Goal: Task Accomplishment & Management: Manage account settings

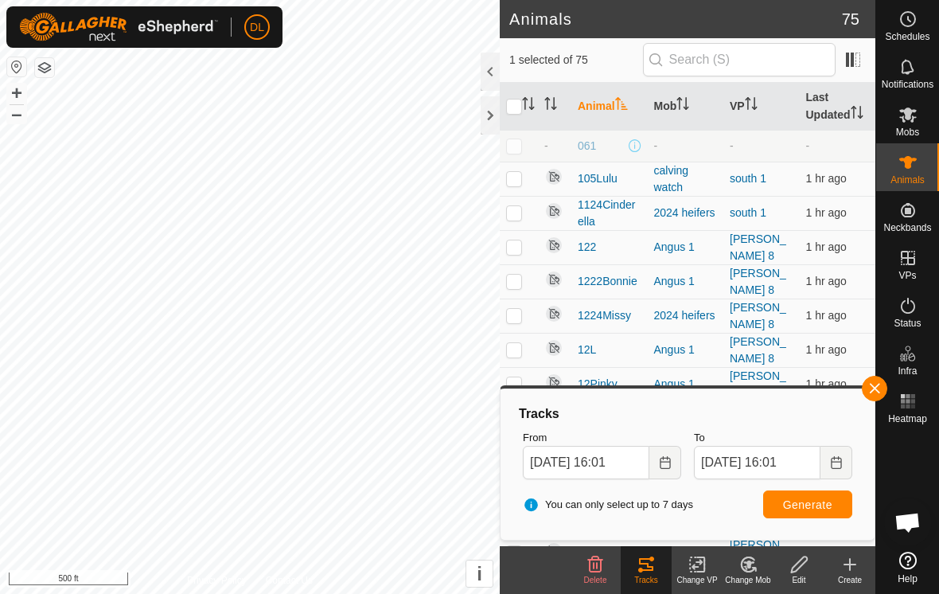
scroll to position [703, 0]
click at [881, 389] on button "button" at bounding box center [874, 388] width 25 height 25
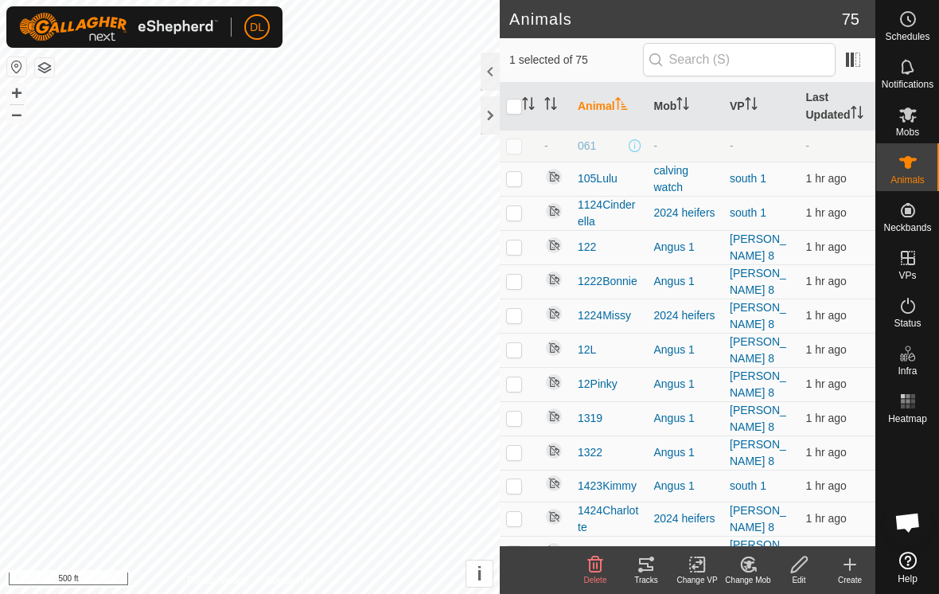
click at [906, 528] on span "Open chat" at bounding box center [908, 524] width 26 height 22
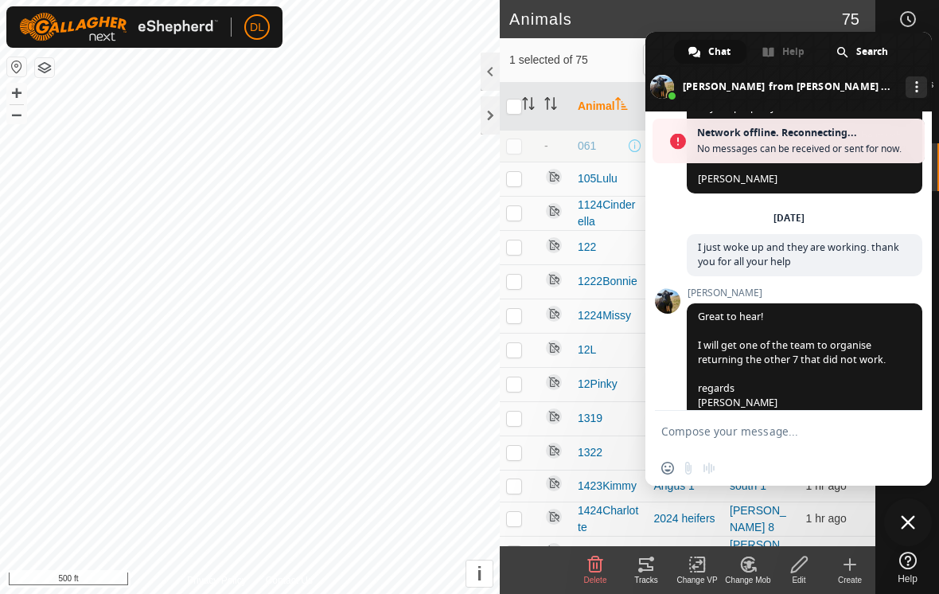
scroll to position [755, 0]
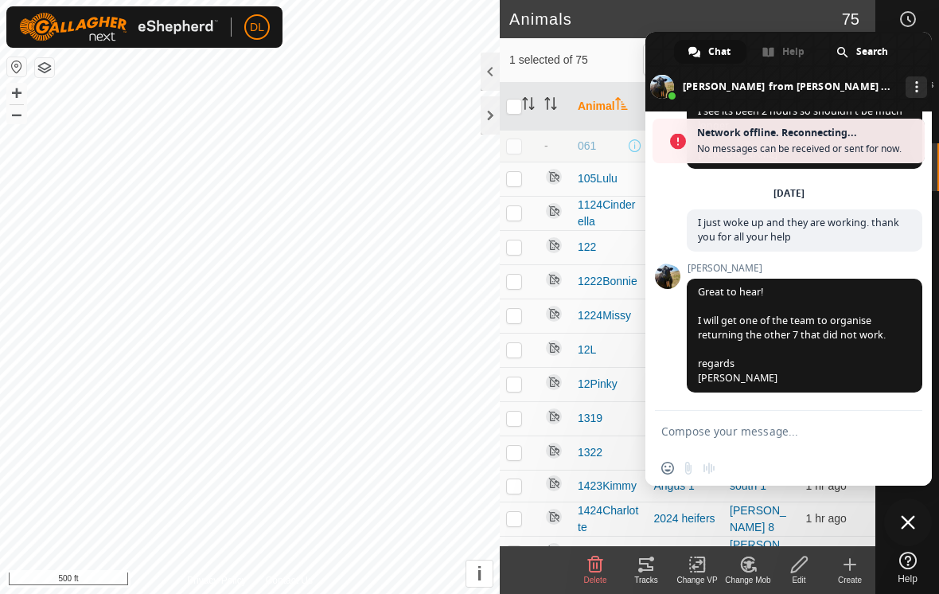
click at [685, 431] on textarea "Compose your message..." at bounding box center [772, 431] width 220 height 14
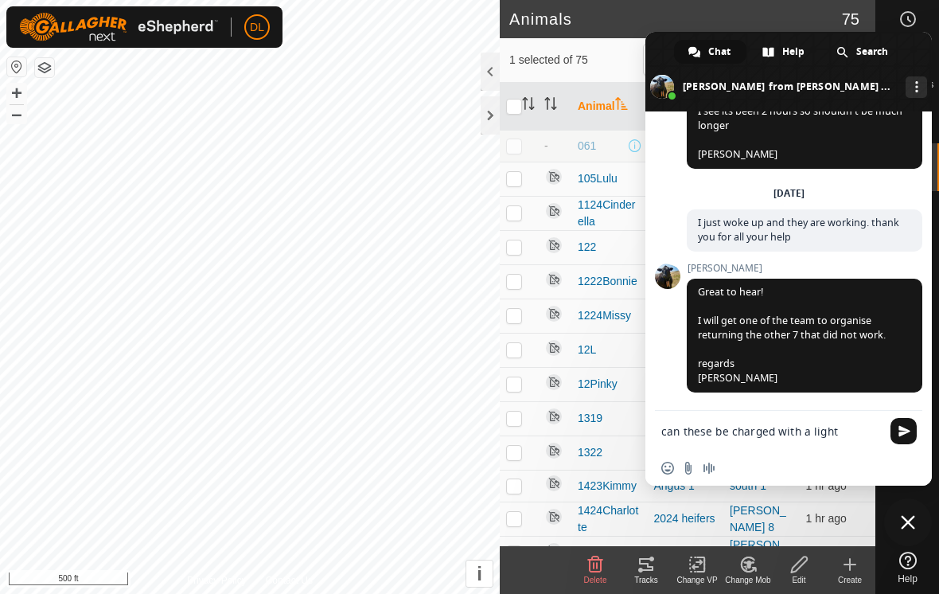
type textarea "can these be charged with a light?"
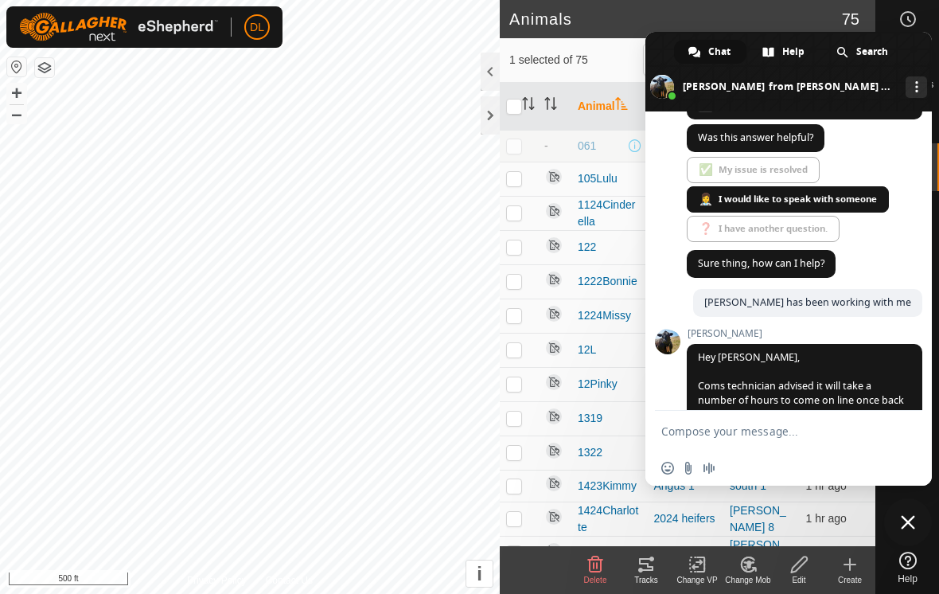
scroll to position [345, 0]
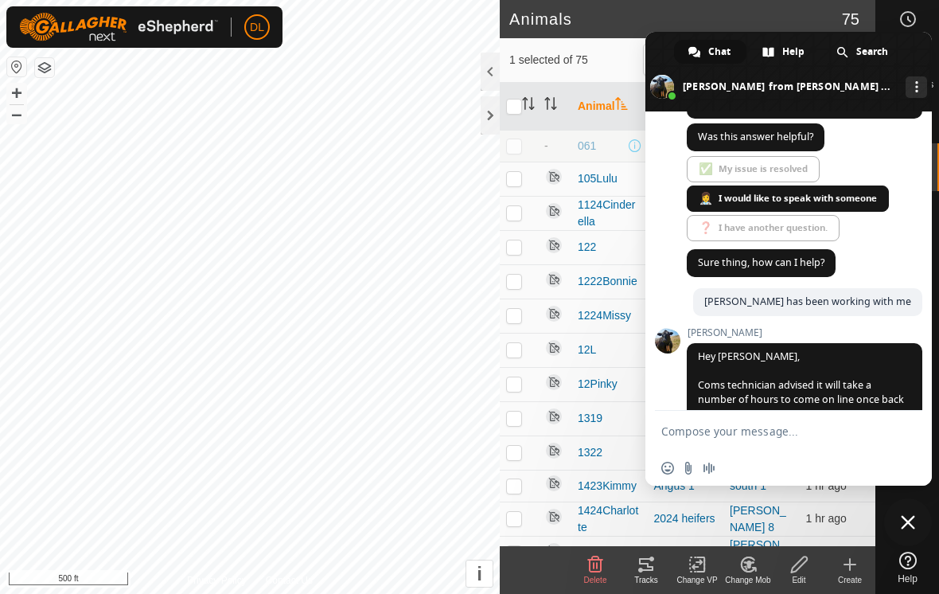
click at [751, 211] on span "✅ My issue is resolved 👩‍⚕️ I would like to speak with someone ❓ I have another…" at bounding box center [805, 200] width 236 height 88
click at [751, 209] on span "✅ My issue is resolved 👩‍⚕️ I would like to speak with someone ❓ I have another…" at bounding box center [805, 200] width 236 height 88
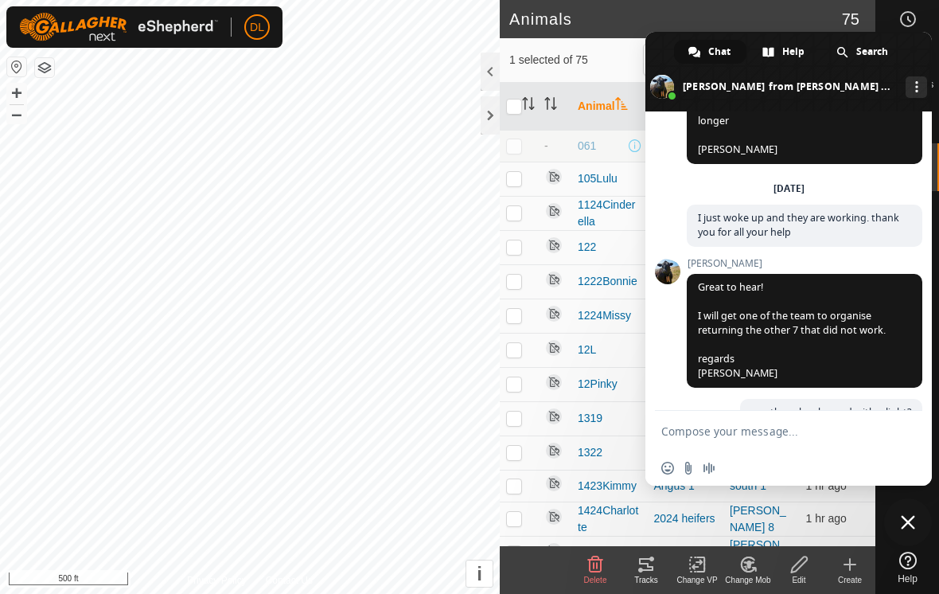
scroll to position [743, 0]
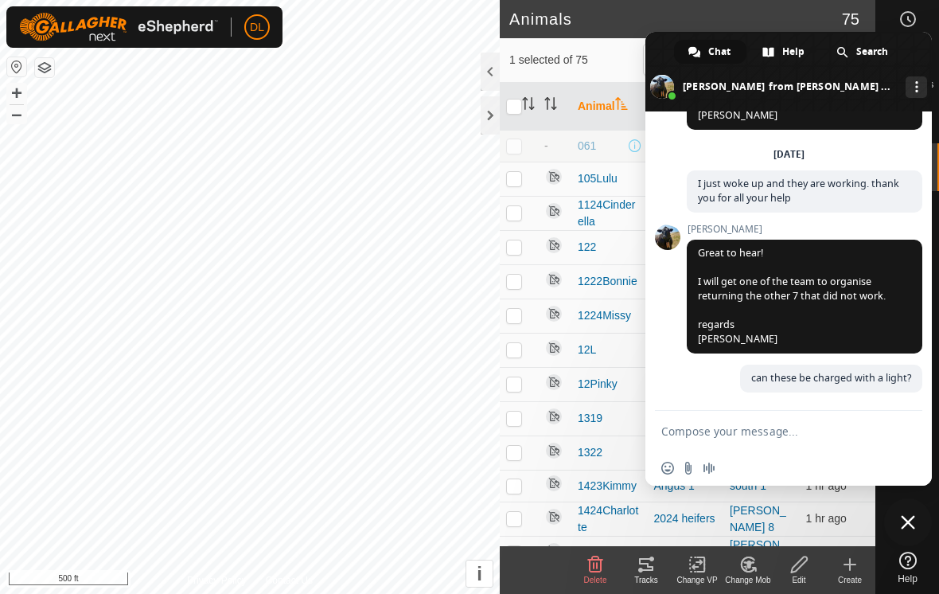
click at [662, 49] on span at bounding box center [789, 72] width 287 height 80
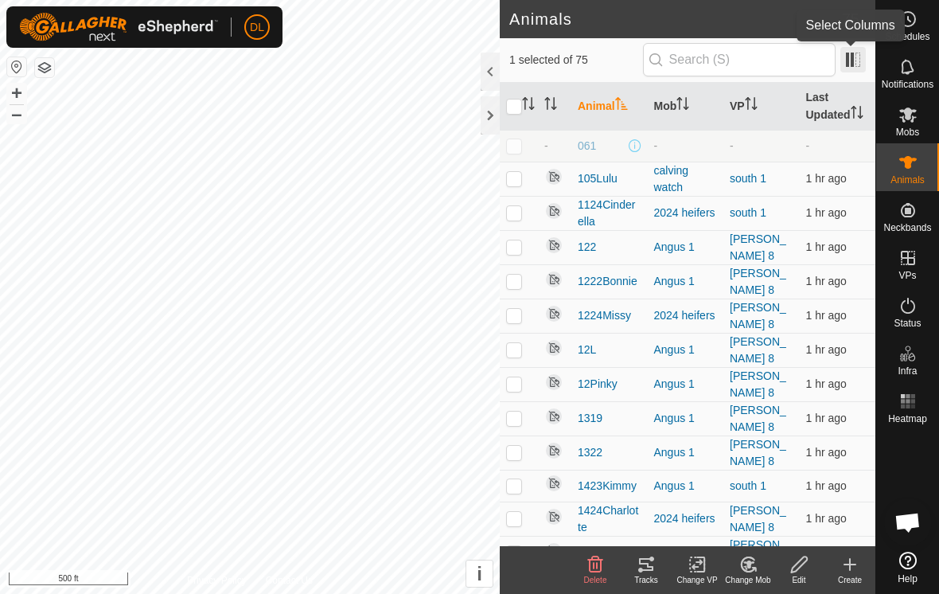
click at [849, 68] on span at bounding box center [853, 59] width 25 height 25
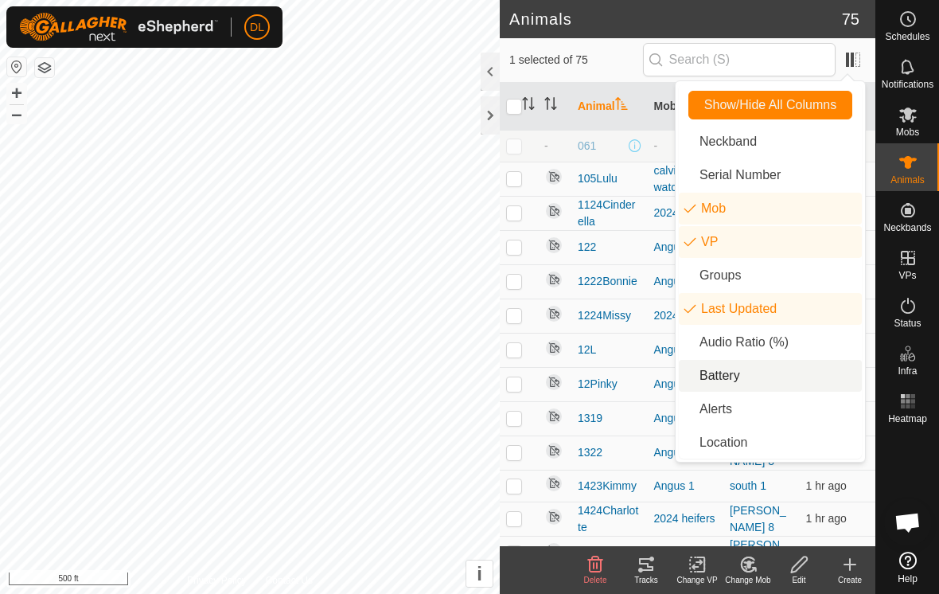
click at [688, 387] on li "Battery" at bounding box center [770, 376] width 183 height 32
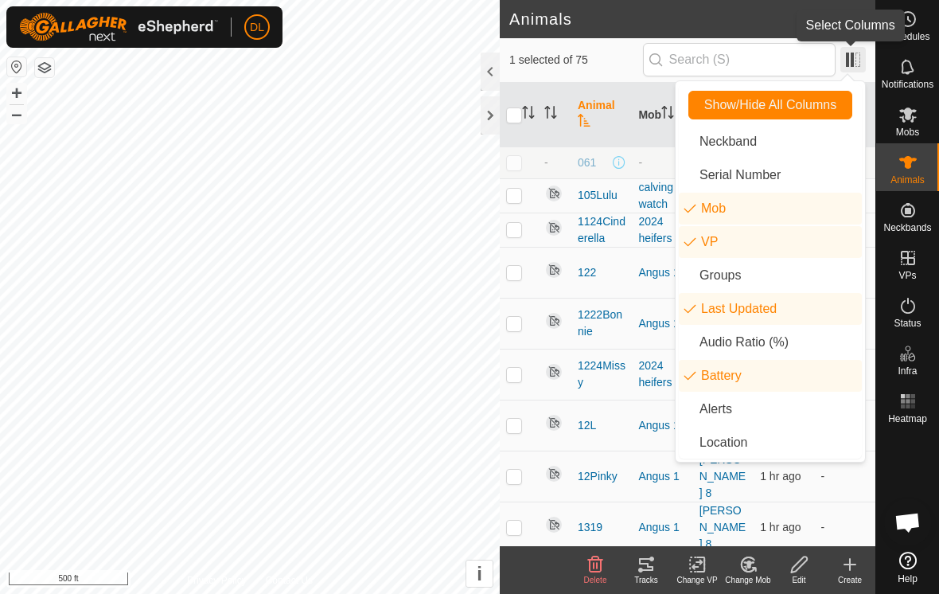
click at [856, 58] on span at bounding box center [853, 59] width 25 height 25
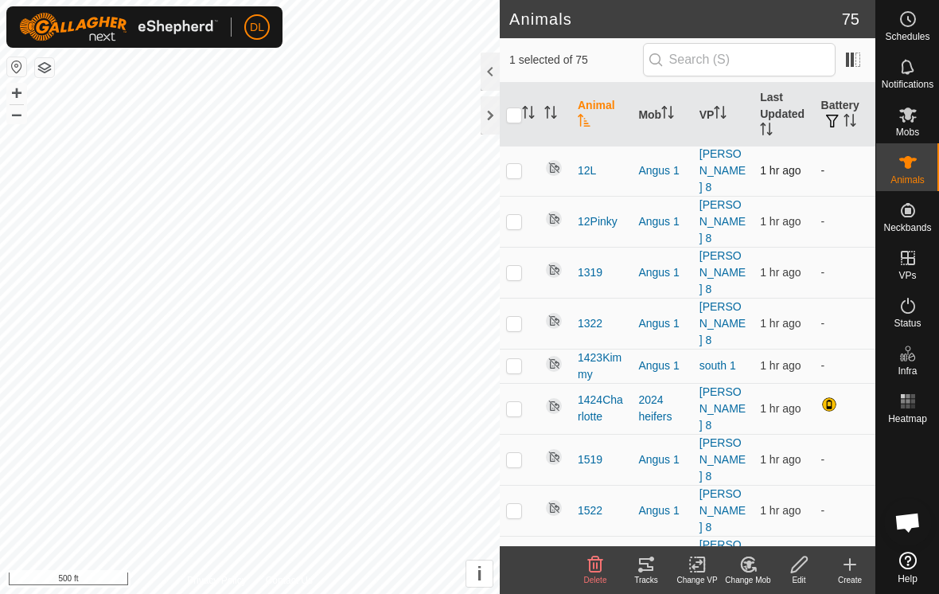
scroll to position [255, 0]
checkbox input "false"
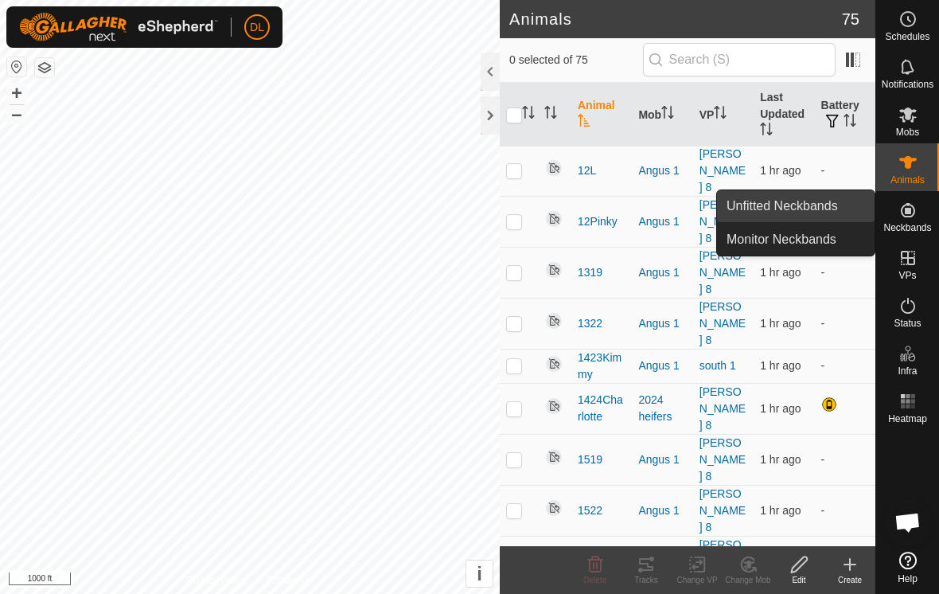
click at [833, 207] on link "Unfitted Neckbands" at bounding box center [796, 206] width 158 height 32
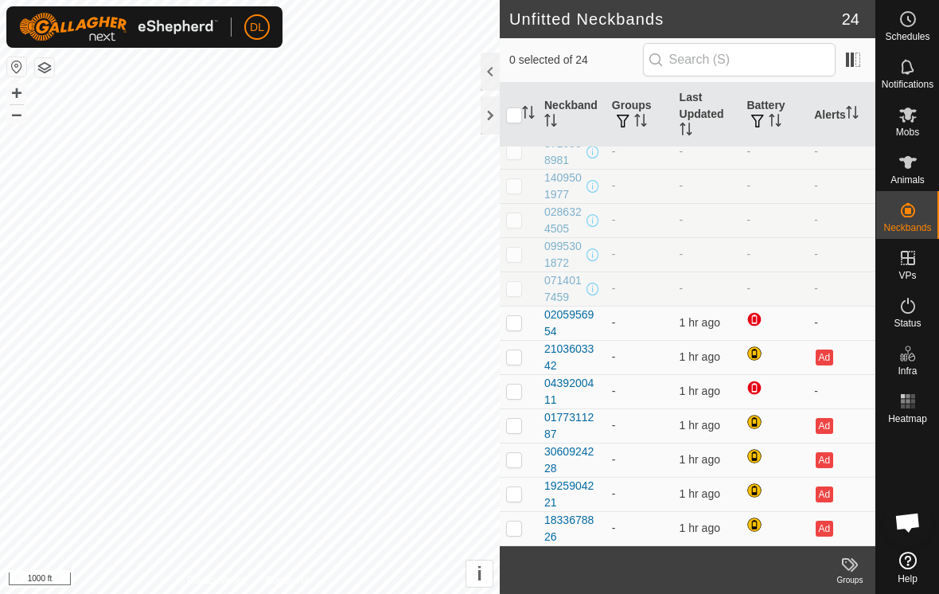
scroll to position [423, 0]
click at [906, 523] on span "Open chat" at bounding box center [908, 524] width 26 height 22
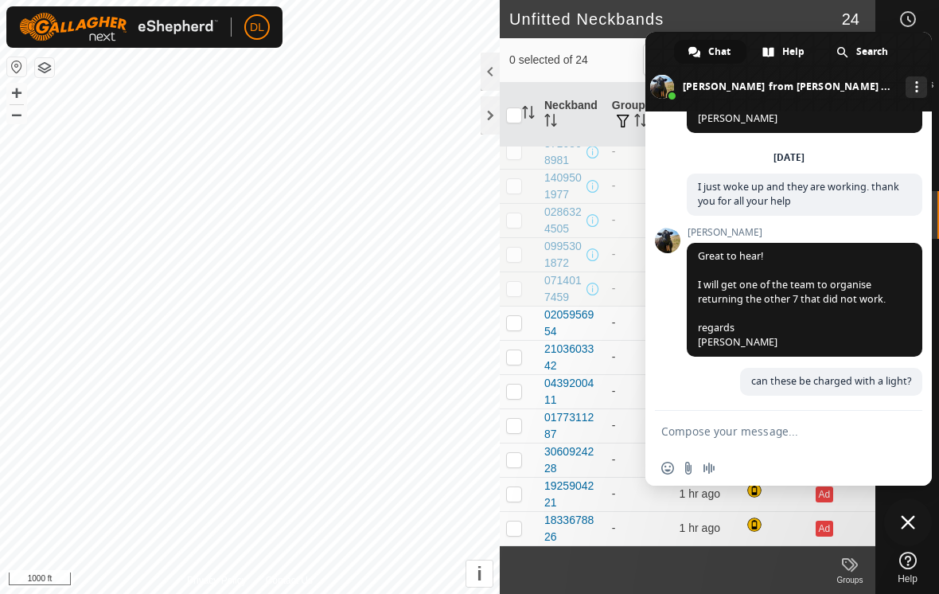
scroll to position [529, 0]
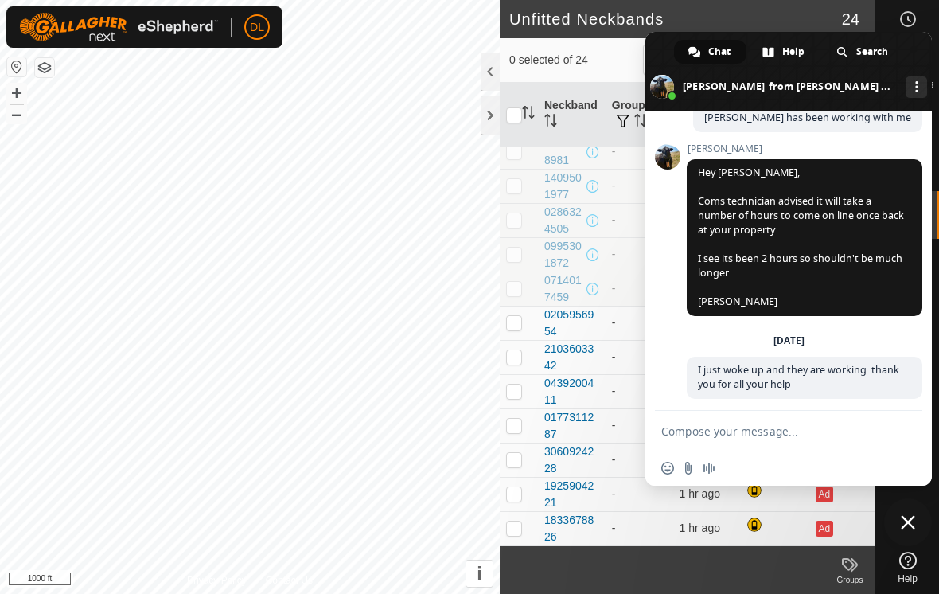
click at [721, 59] on span "Chat" at bounding box center [719, 52] width 22 height 24
click at [779, 59] on div "Help" at bounding box center [784, 52] width 72 height 24
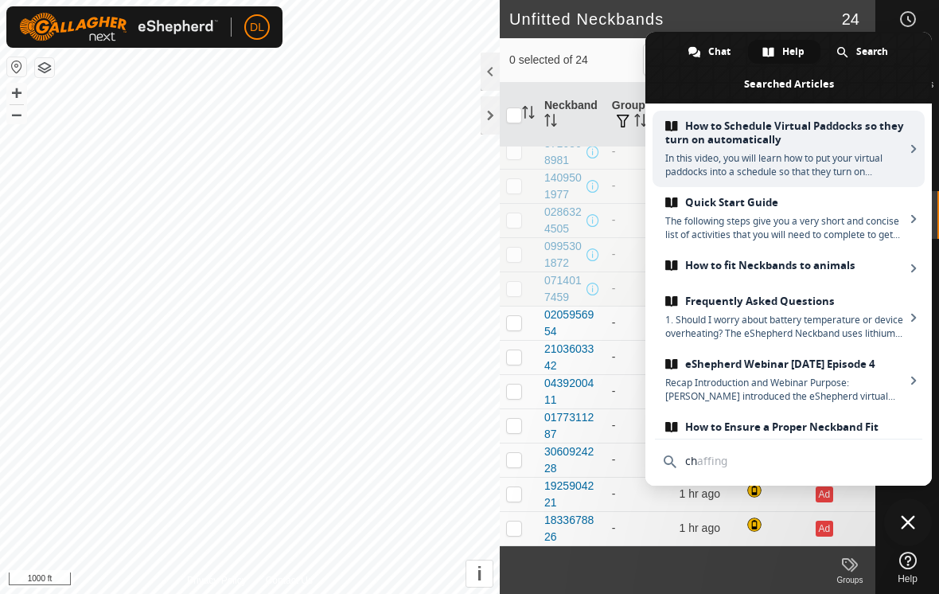
type input "c"
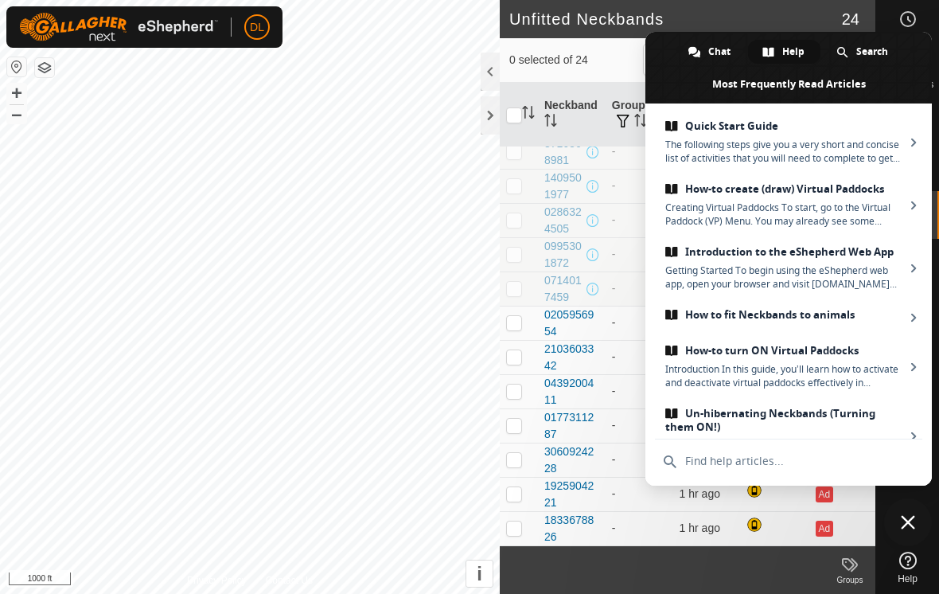
click at [676, 74] on span at bounding box center [789, 68] width 287 height 72
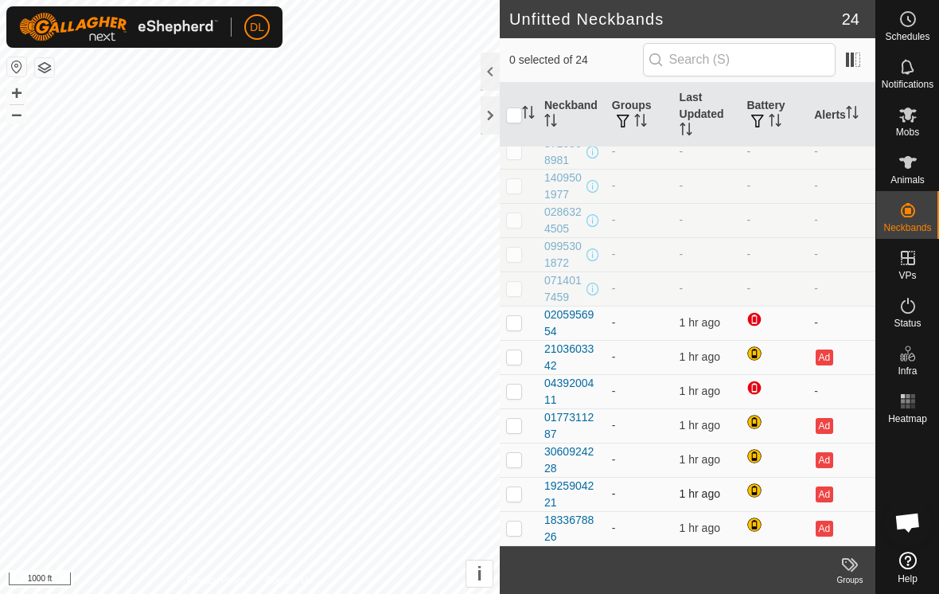
scroll to position [423, 0]
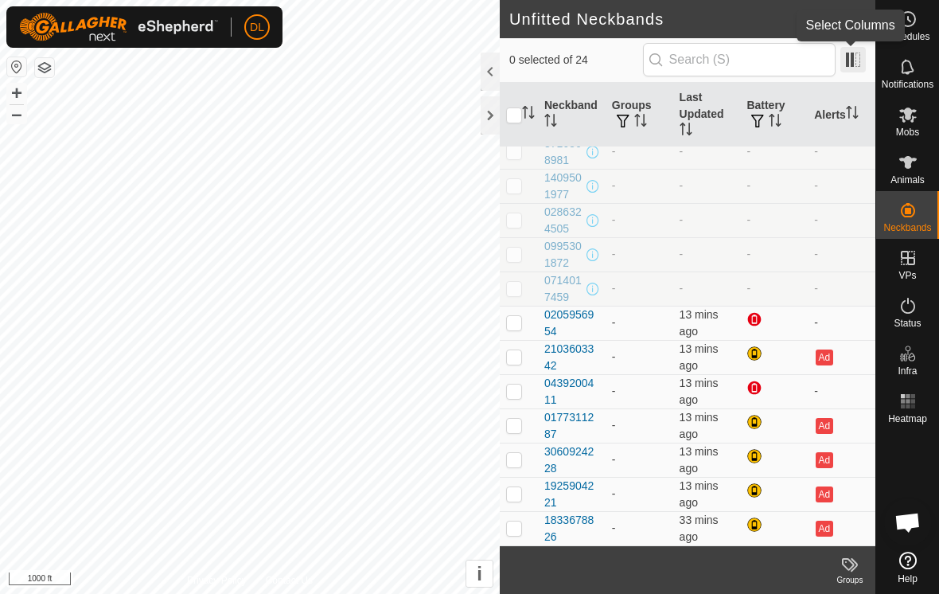
click at [854, 64] on span at bounding box center [853, 59] width 25 height 25
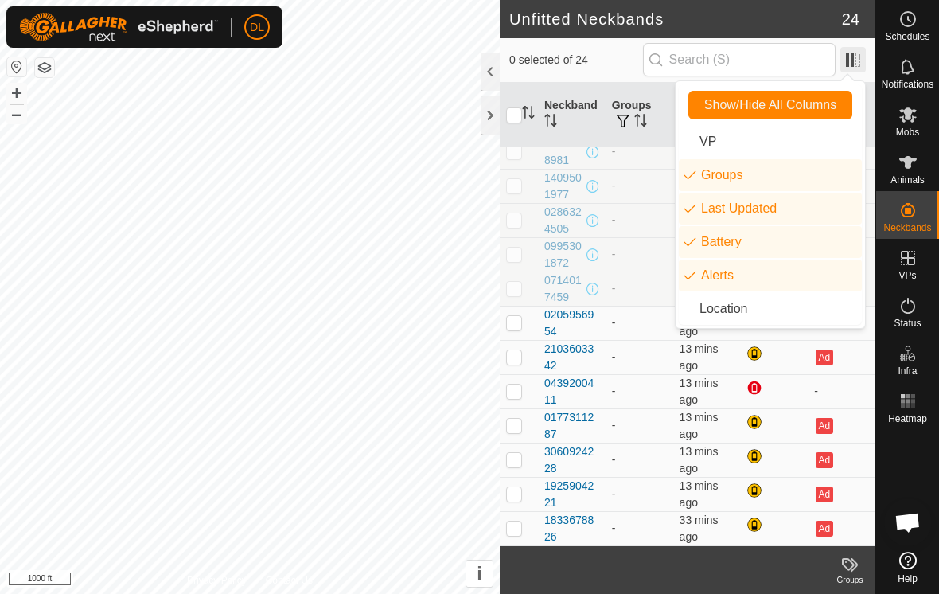
click at [855, 64] on span at bounding box center [853, 59] width 25 height 25
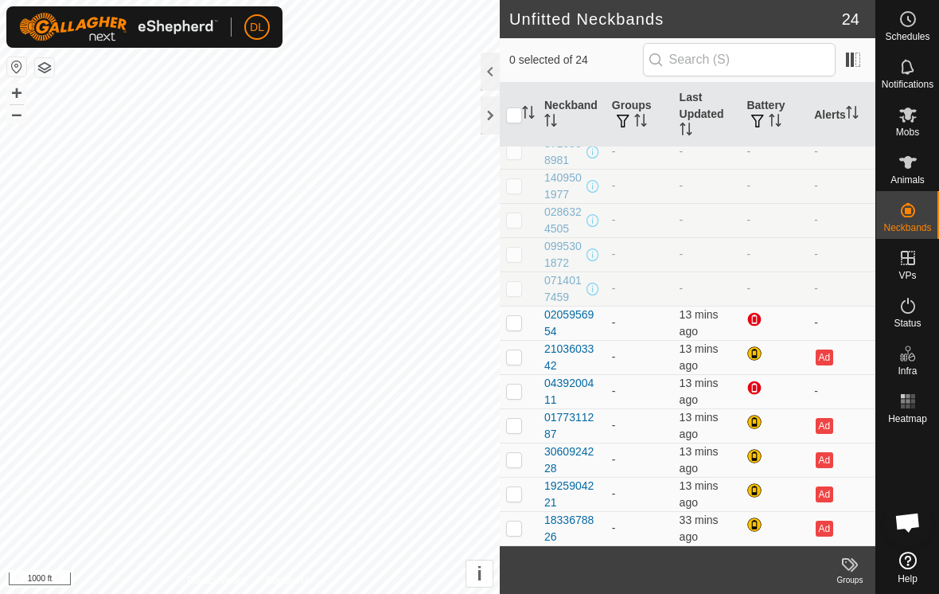
click at [912, 525] on span "Open chat" at bounding box center [908, 524] width 26 height 22
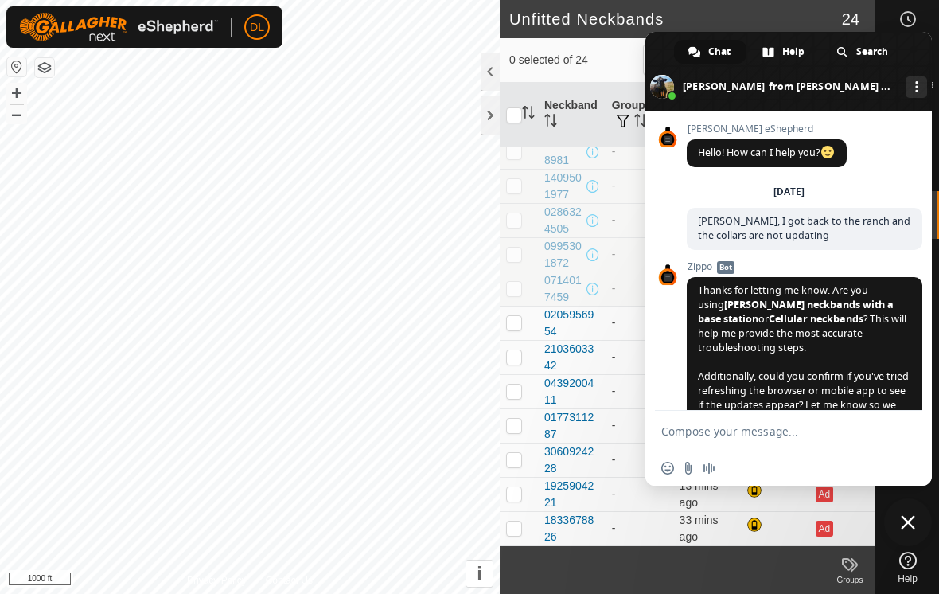
scroll to position [743, 0]
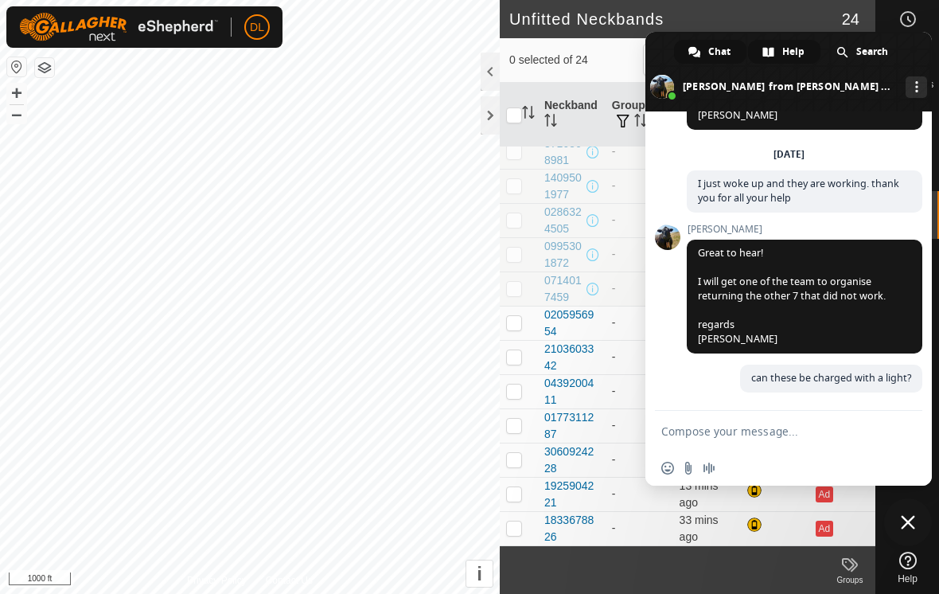
click at [788, 57] on span "Help" at bounding box center [793, 52] width 22 height 24
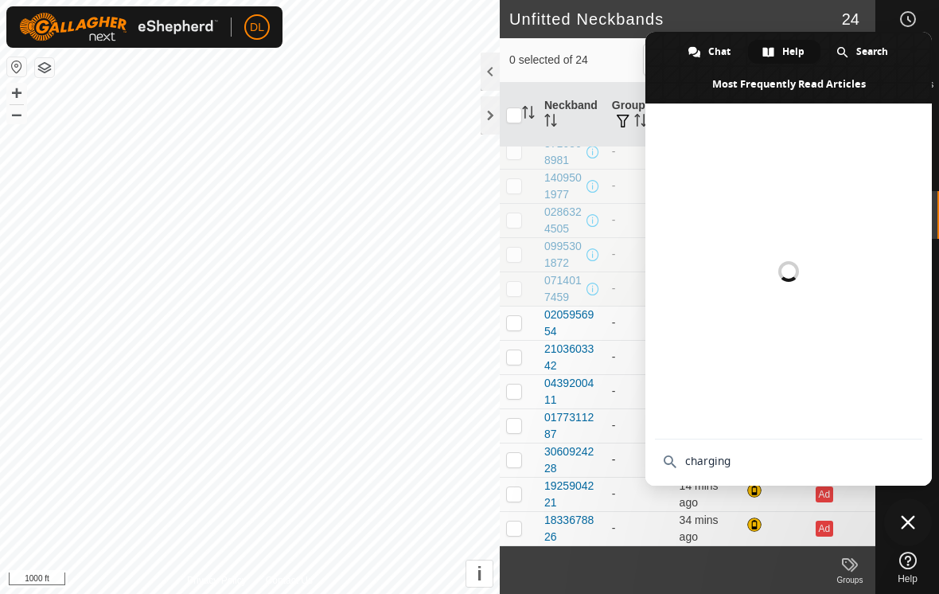
type input "charging"
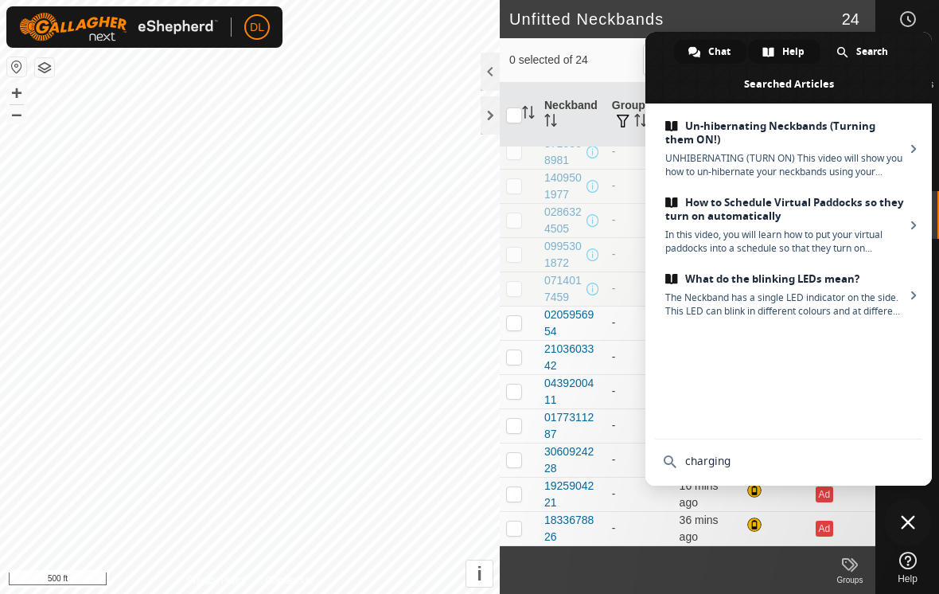
click at [704, 49] on div "Chat" at bounding box center [710, 52] width 72 height 24
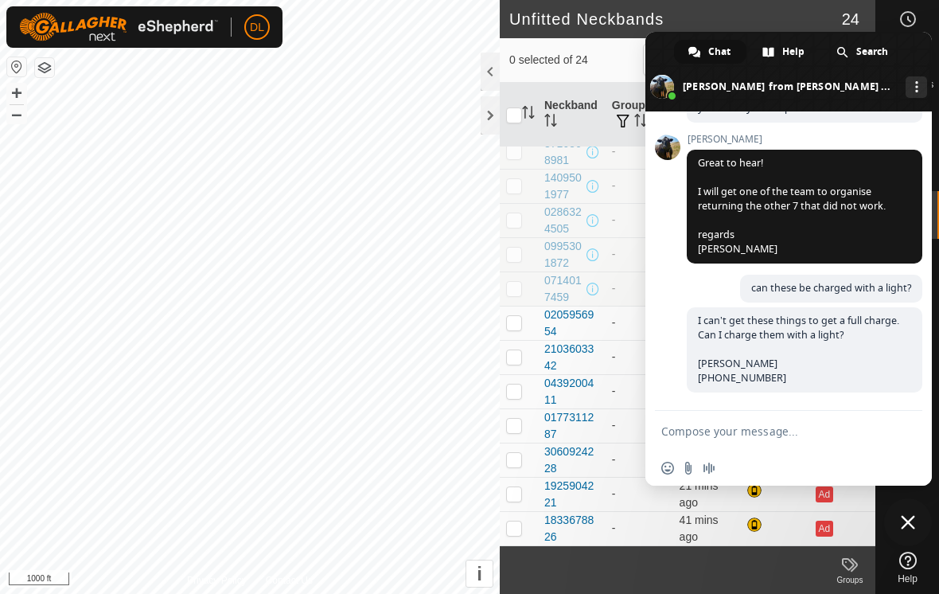
scroll to position [837, 0]
click at [915, 89] on span "More channels" at bounding box center [916, 86] width 3 height 11
click at [854, 89] on span at bounding box center [789, 72] width 287 height 80
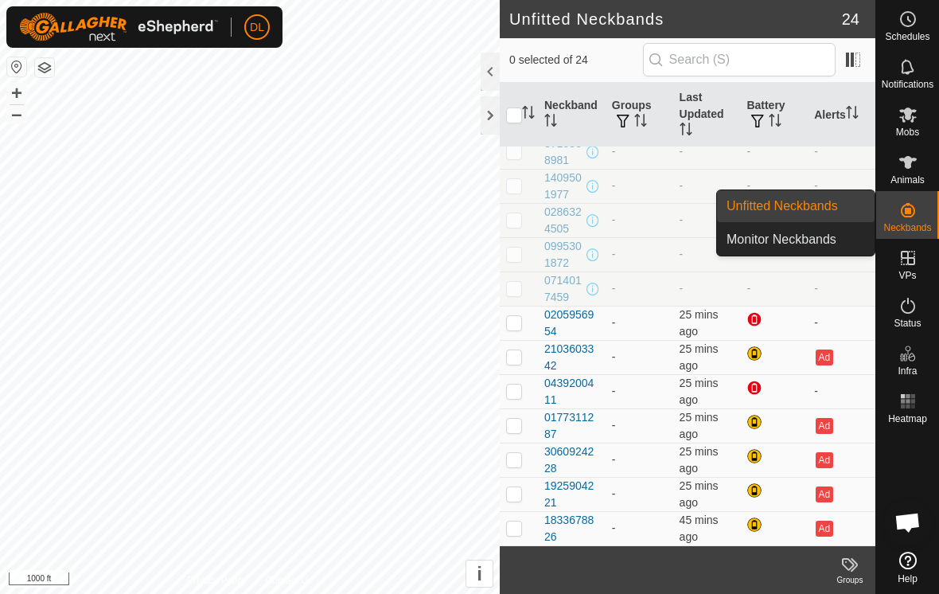
click at [907, 520] on span "Open chat" at bounding box center [908, 524] width 26 height 22
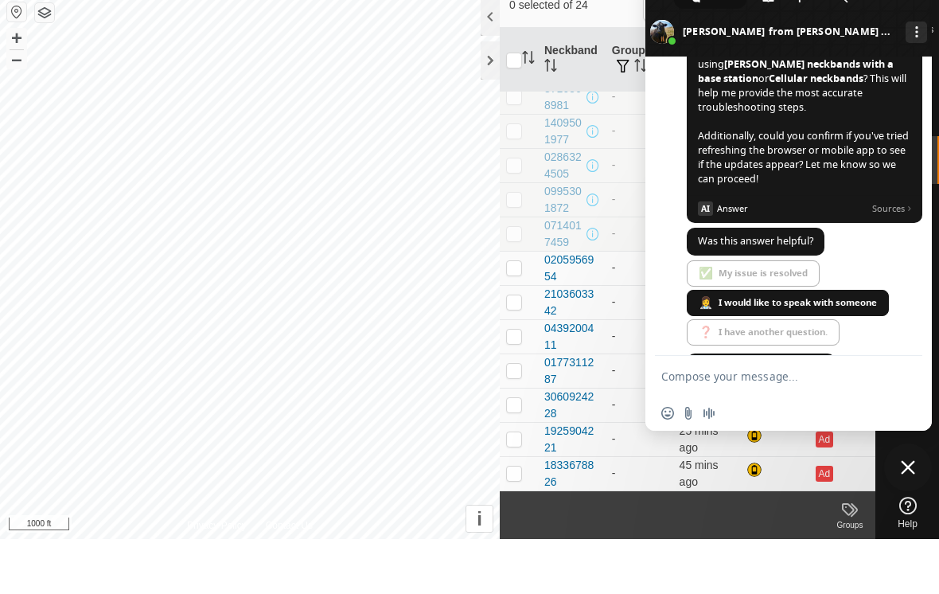
scroll to position [0, 0]
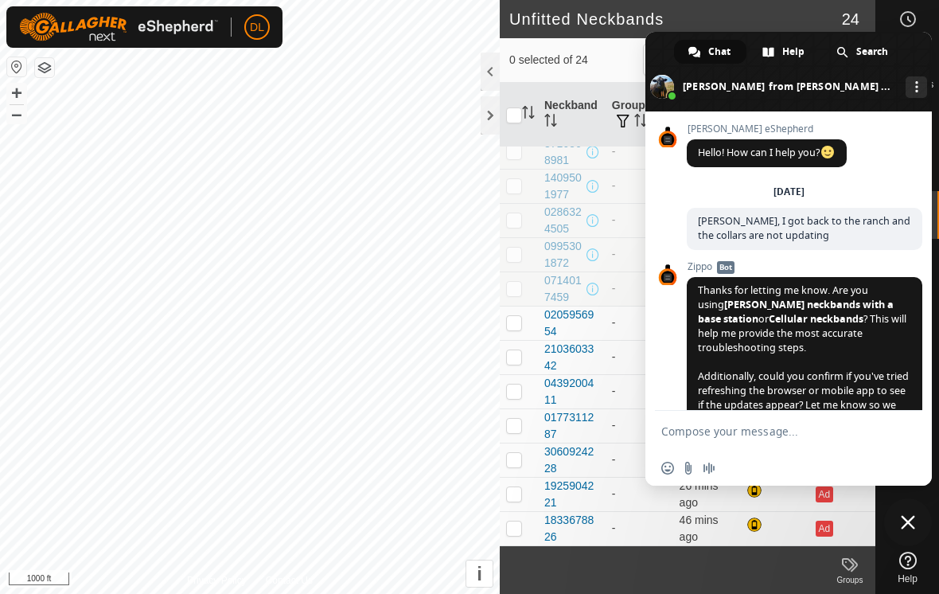
click at [708, 52] on span "Chat" at bounding box center [719, 52] width 22 height 24
click at [708, 49] on span "Chat" at bounding box center [719, 52] width 22 height 24
click at [764, 52] on span at bounding box center [769, 52] width 12 height 12
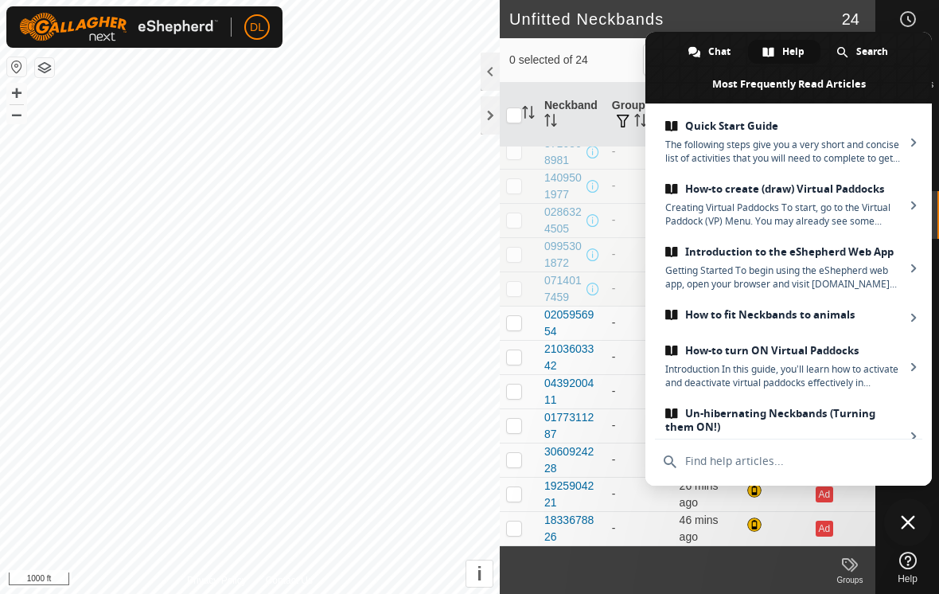
click at [916, 516] on span "Close chat" at bounding box center [908, 522] width 48 height 48
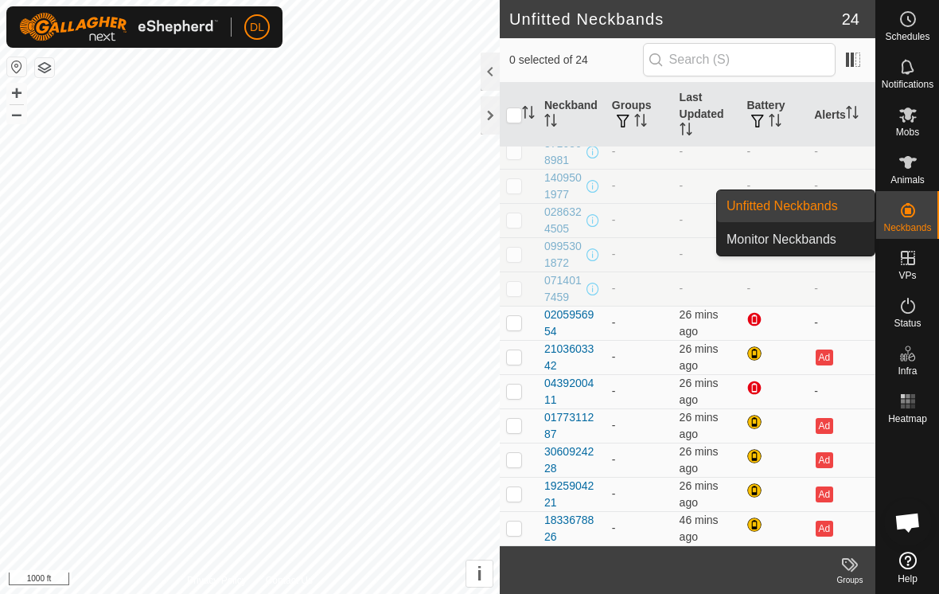
click at [907, 529] on span "Open chat" at bounding box center [908, 524] width 26 height 22
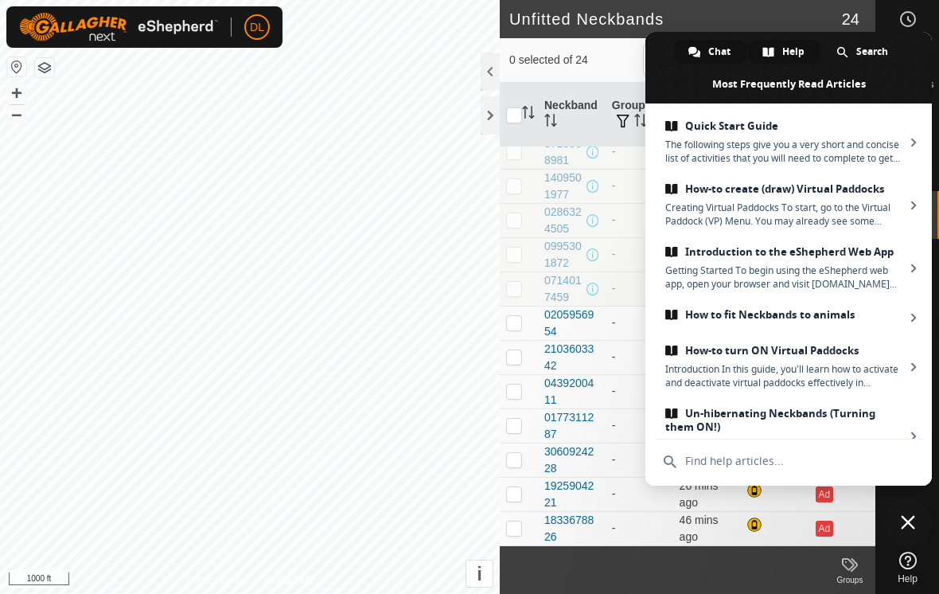
click at [717, 56] on span "Chat" at bounding box center [719, 52] width 22 height 24
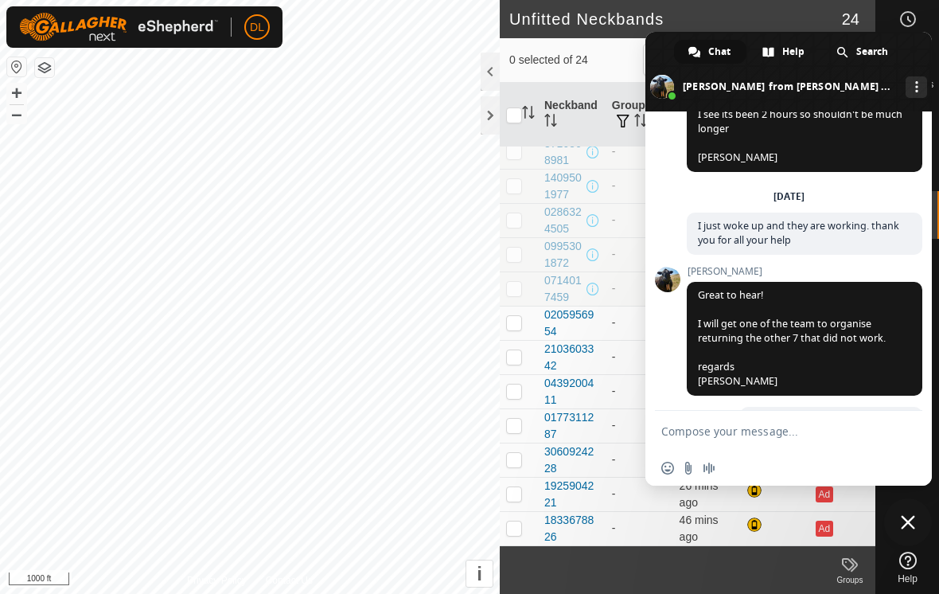
scroll to position [837, 0]
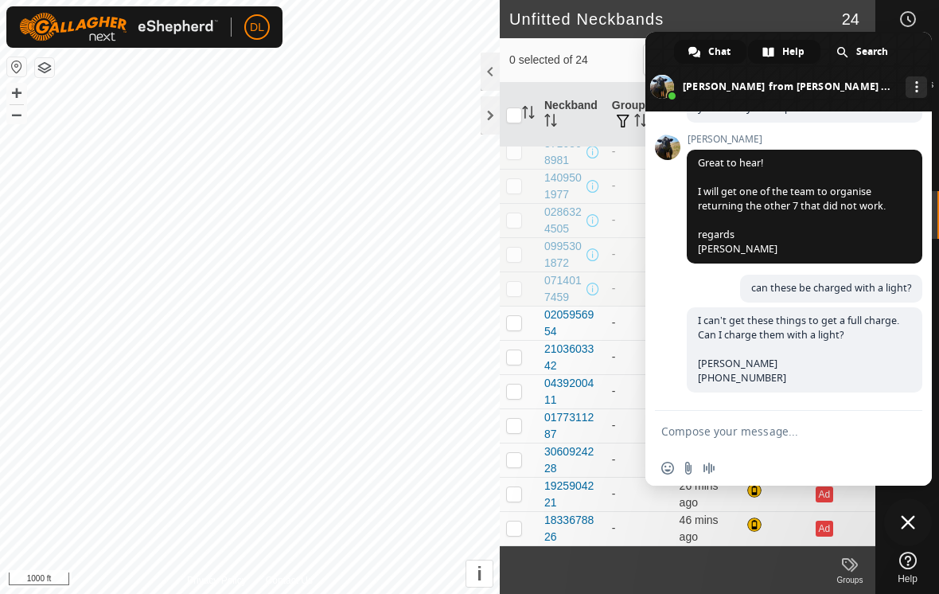
click at [778, 51] on div "Help" at bounding box center [784, 52] width 72 height 24
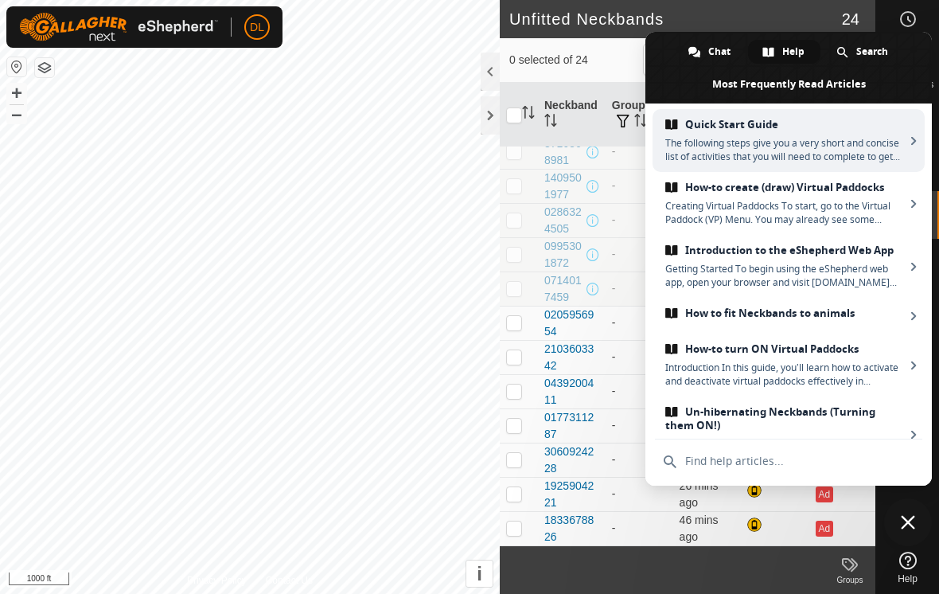
scroll to position [8, 0]
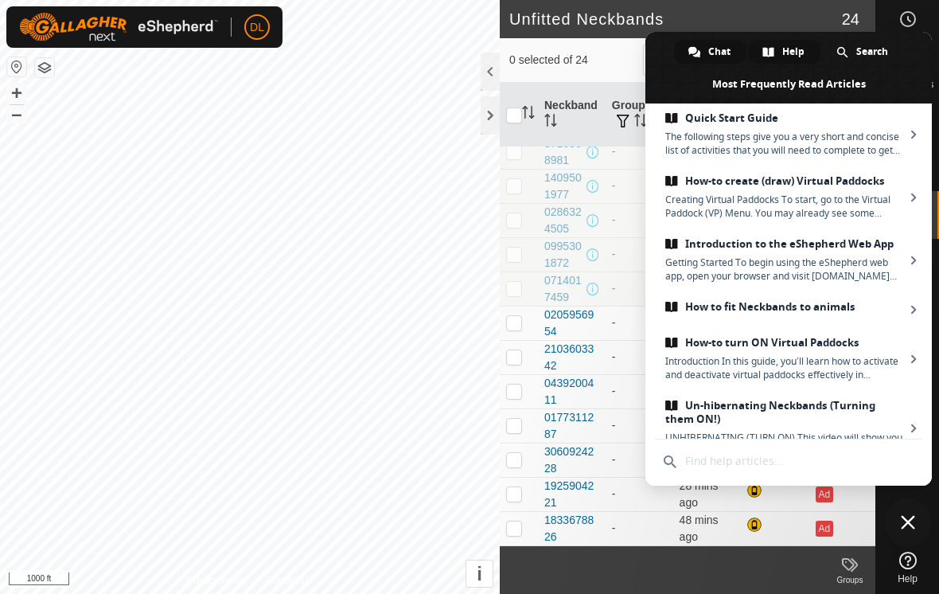
click at [701, 50] on div "Chat" at bounding box center [710, 52] width 72 height 24
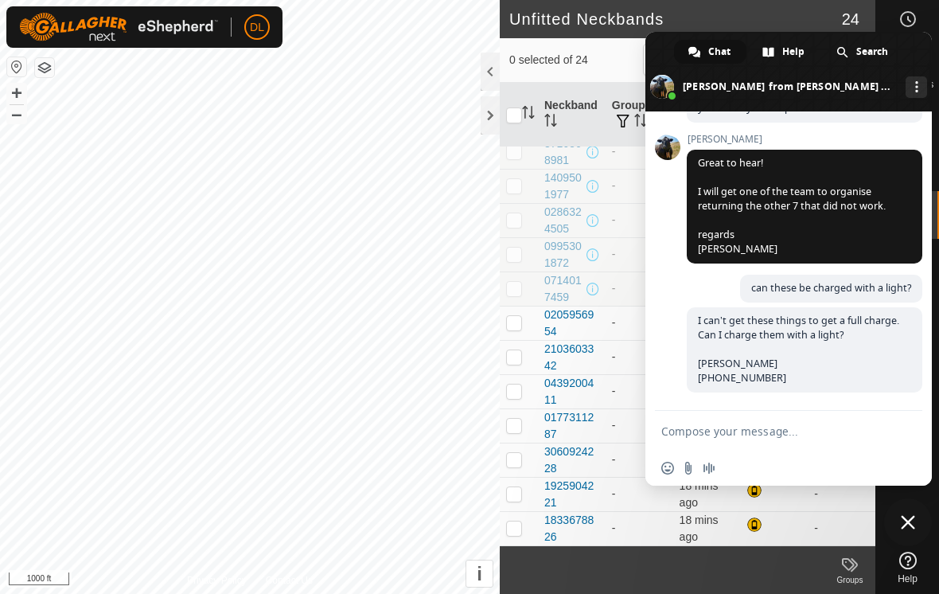
scroll to position [0, 0]
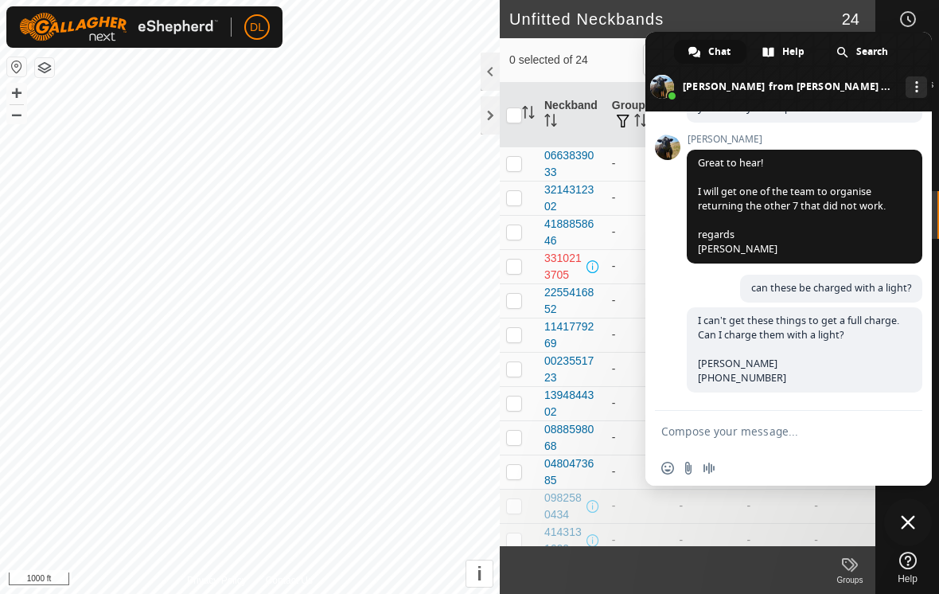
click at [671, 56] on span at bounding box center [789, 72] width 287 height 80
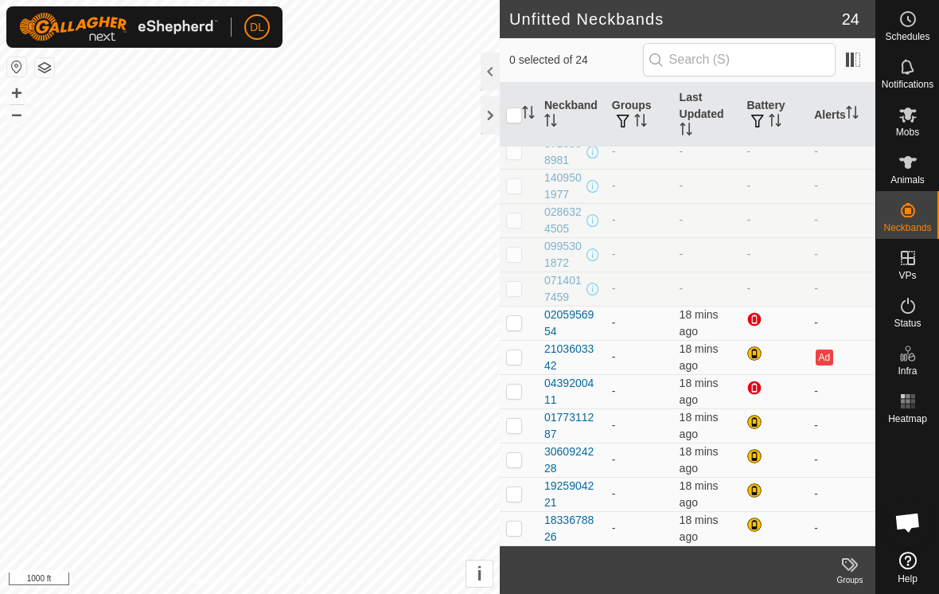
scroll to position [423, 0]
click at [915, 175] on span "Animals" at bounding box center [908, 180] width 34 height 10
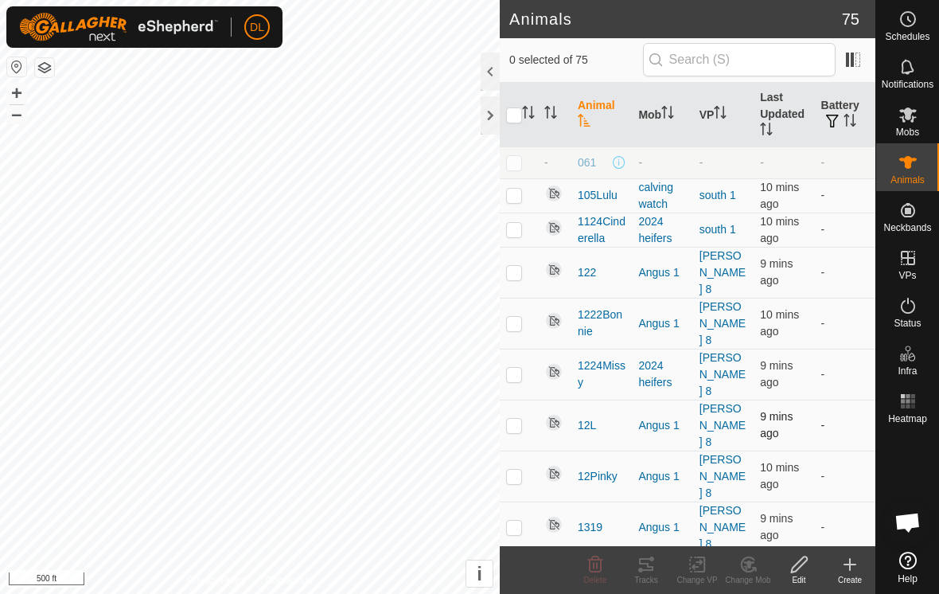
click at [513, 419] on p-checkbox at bounding box center [514, 425] width 16 height 13
click at [646, 567] on icon at bounding box center [646, 564] width 19 height 19
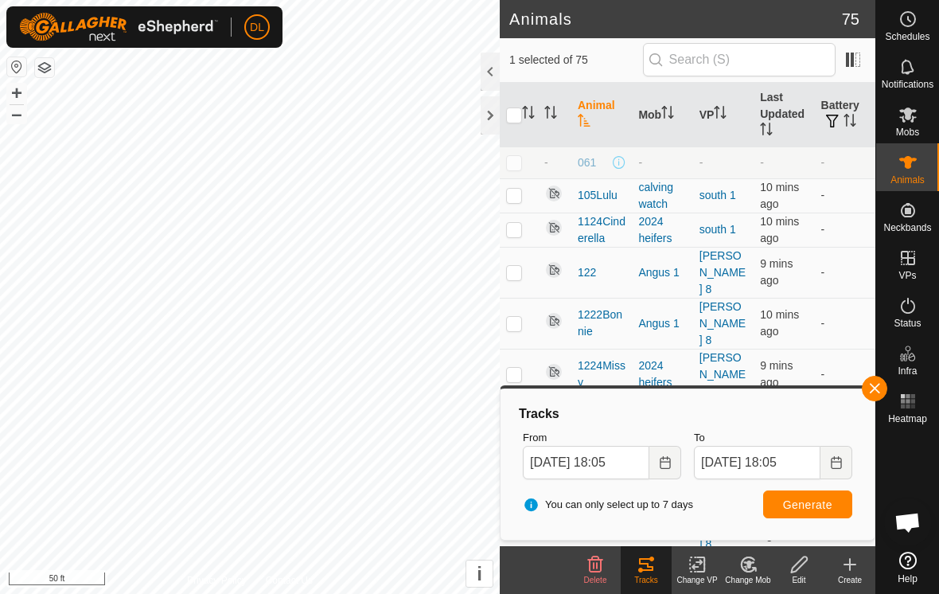
click at [869, 390] on button "button" at bounding box center [874, 388] width 25 height 25
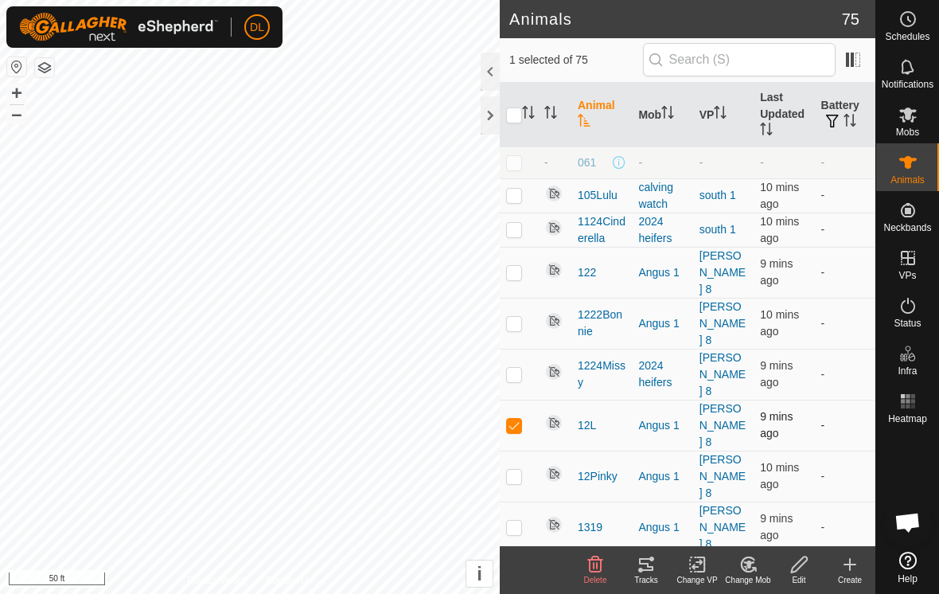
click at [521, 419] on p-checkbox at bounding box center [514, 425] width 16 height 13
checkbox input "false"
click at [516, 521] on p-checkbox at bounding box center [514, 527] width 16 height 13
click at [750, 580] on div "Change Mob" at bounding box center [748, 580] width 51 height 12
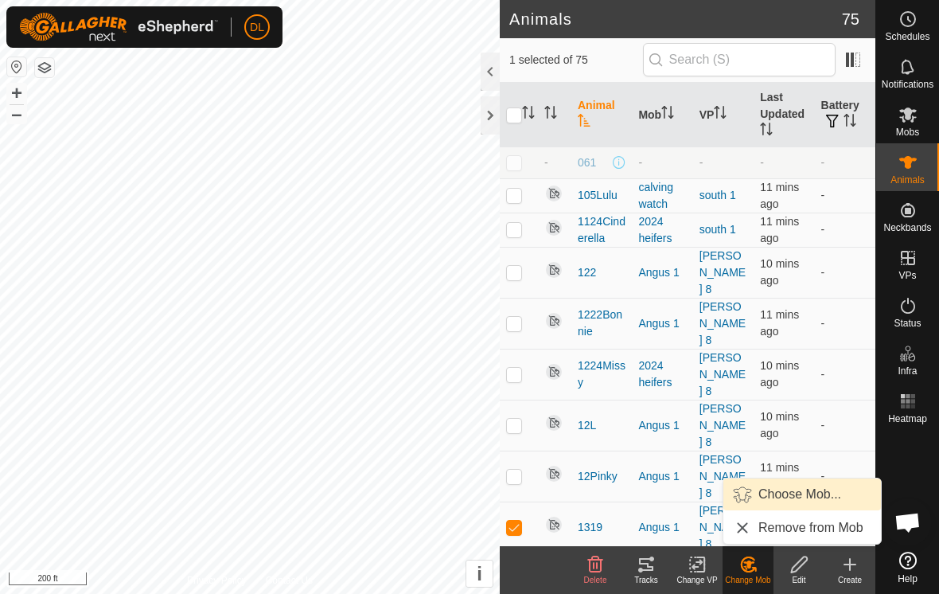
click at [784, 499] on link "Choose Mob..." at bounding box center [803, 494] width 158 height 32
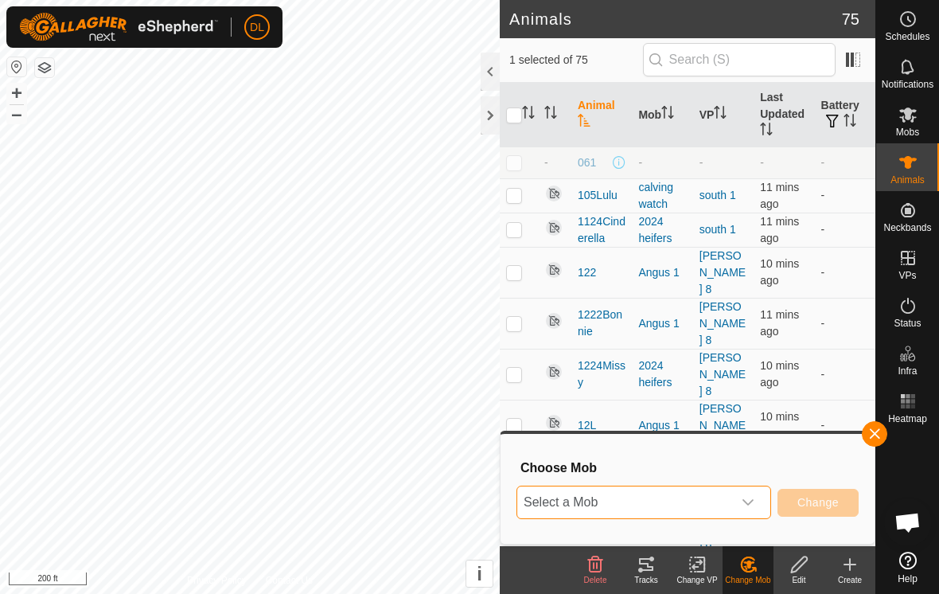
click at [681, 505] on span "Select a Mob" at bounding box center [624, 502] width 215 height 32
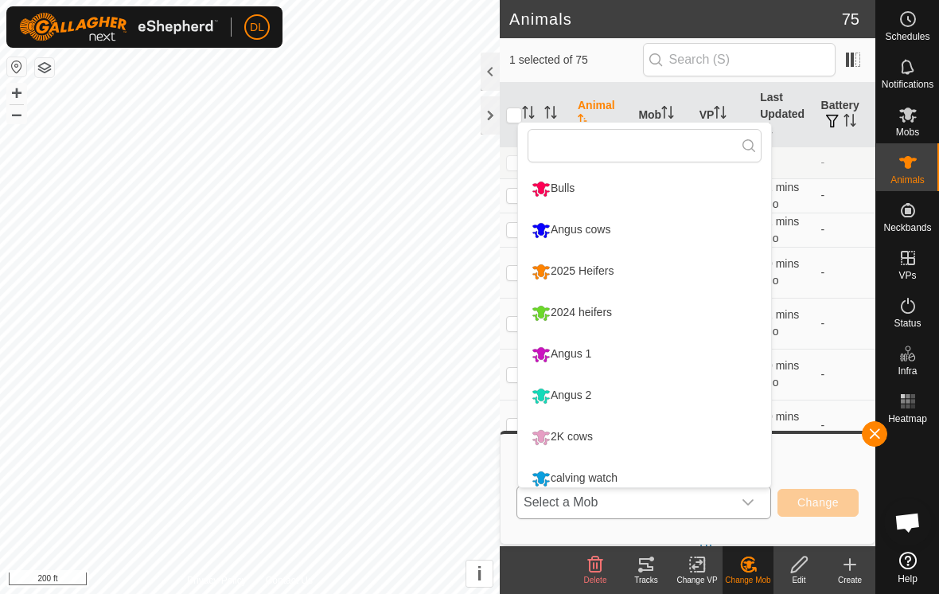
scroll to position [11, 0]
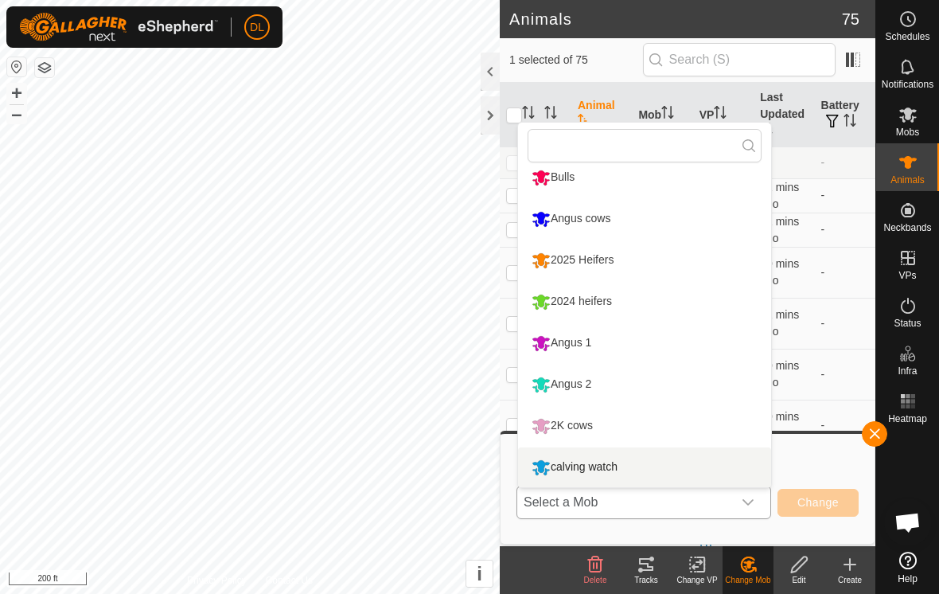
click at [612, 473] on li "calving watch" at bounding box center [644, 467] width 253 height 40
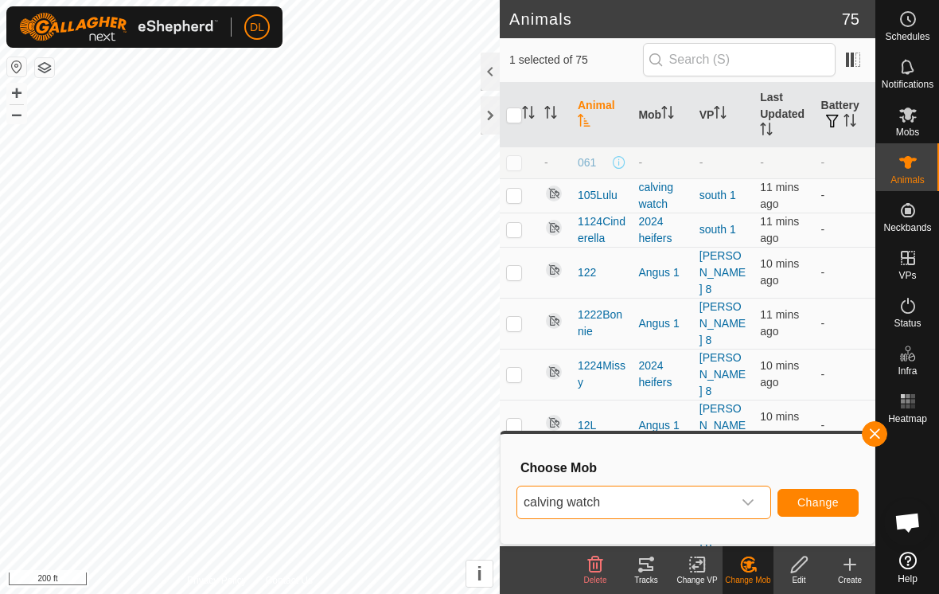
click at [829, 505] on span "Change" at bounding box center [818, 502] width 41 height 13
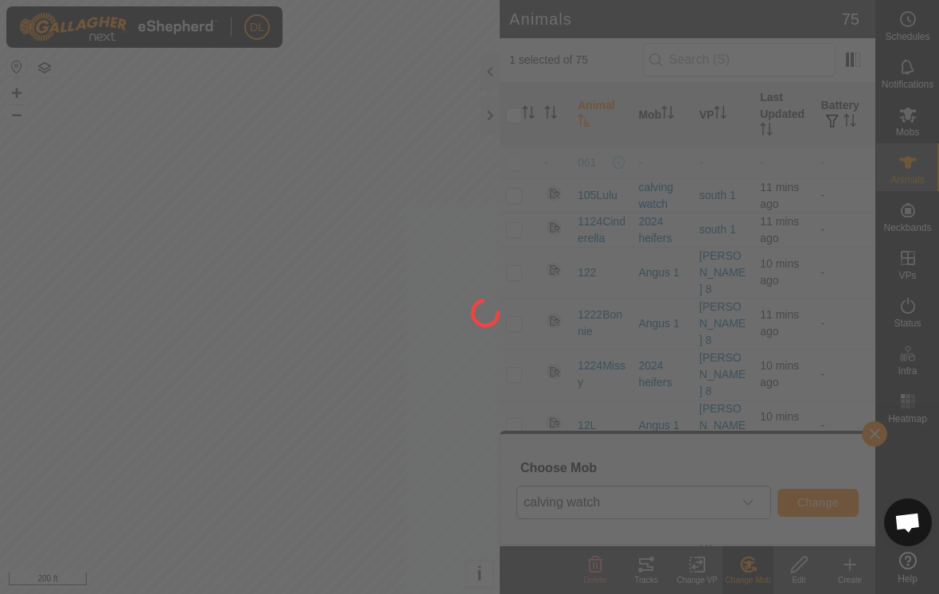
checkbox input "false"
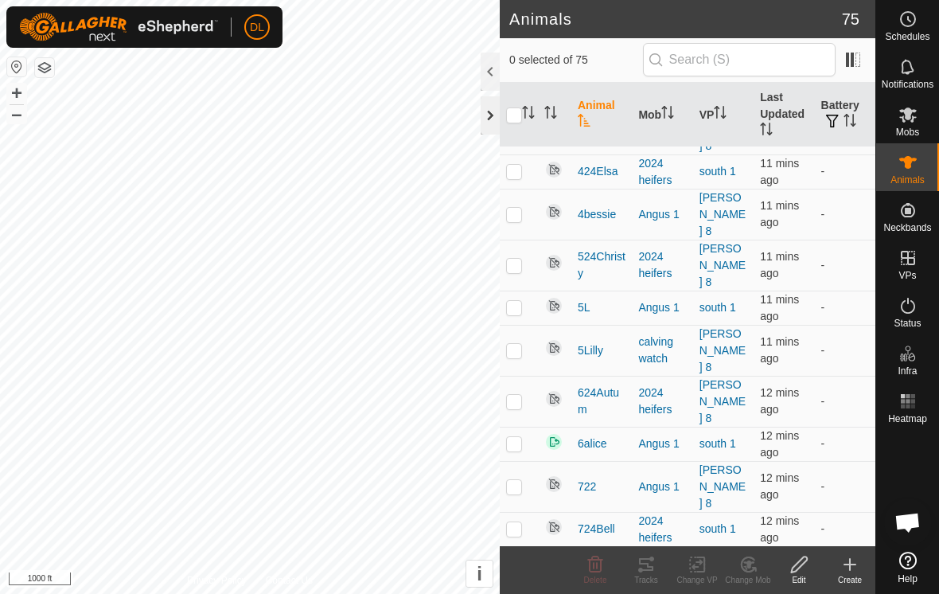
scroll to position [2199, 0]
click at [513, 115] on input "checkbox" at bounding box center [514, 115] width 16 height 16
checkbox input "true"
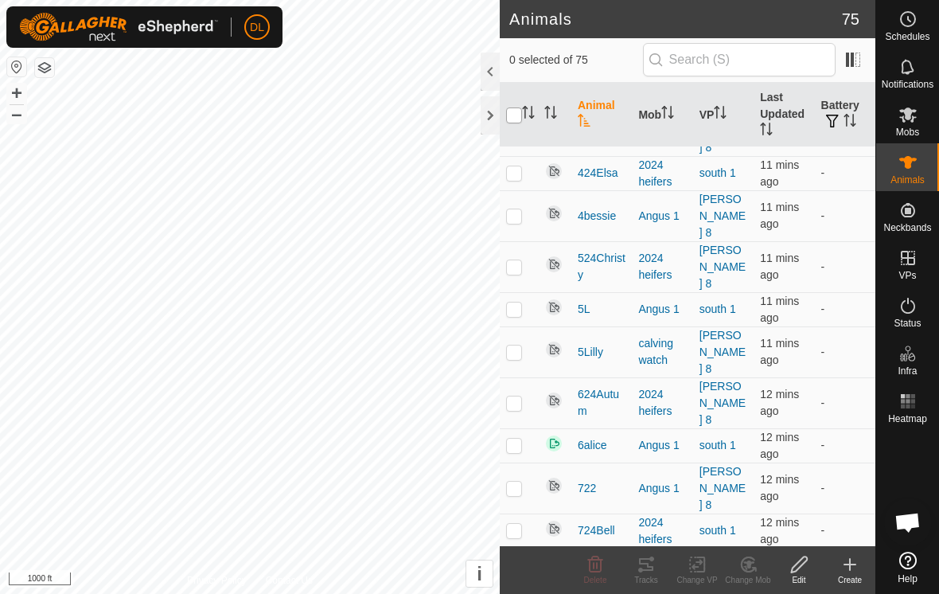
checkbox input "true"
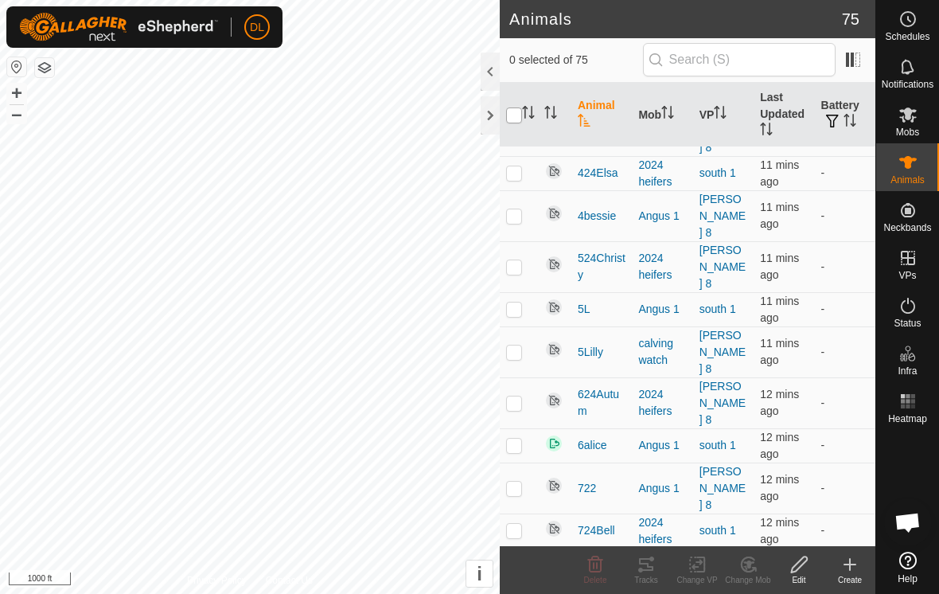
checkbox input "true"
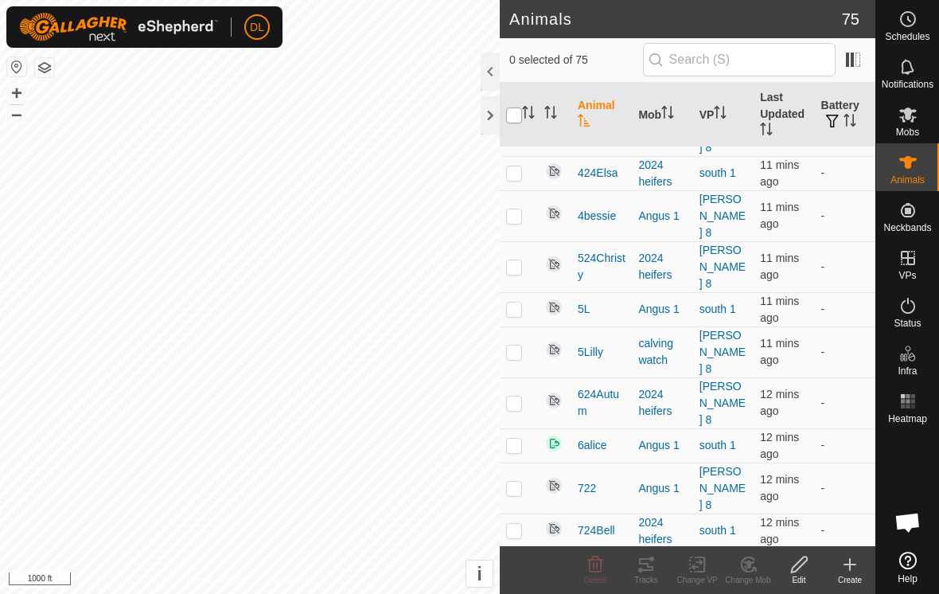
checkbox input "true"
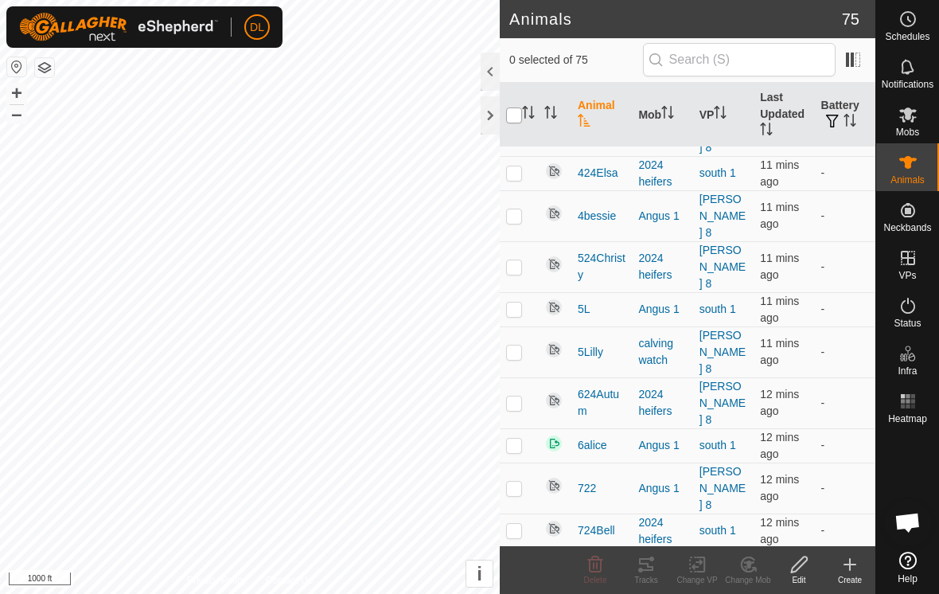
checkbox input "true"
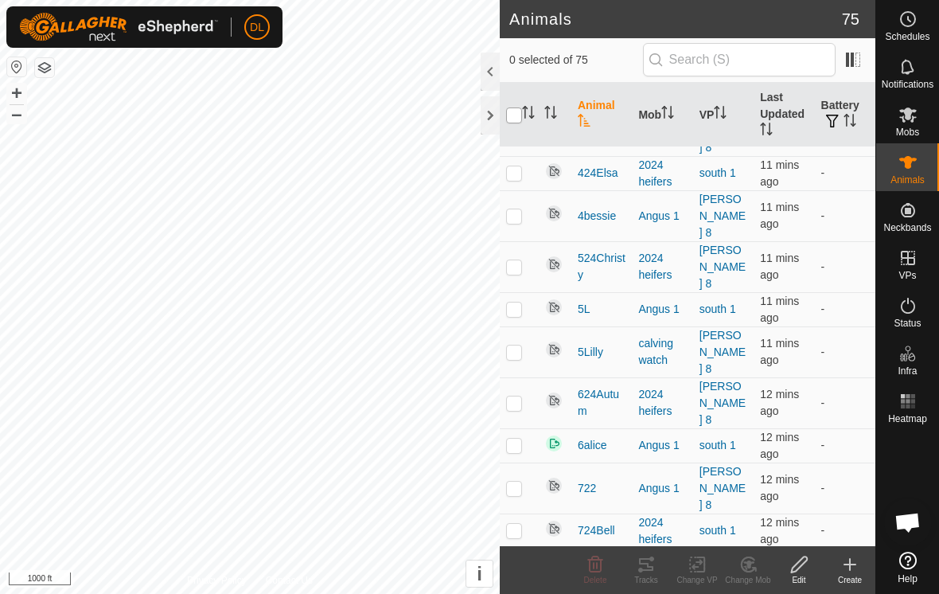
checkbox input "true"
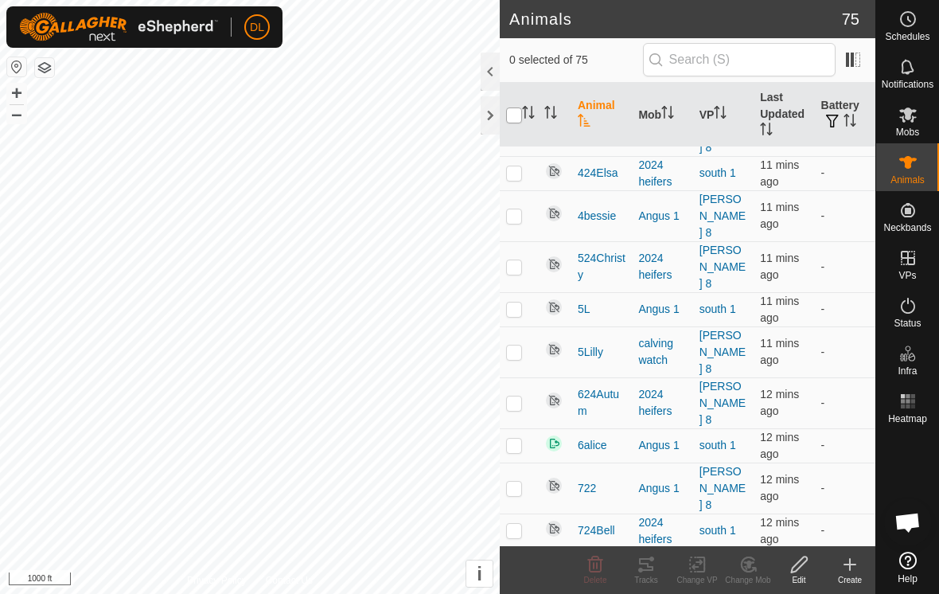
checkbox input "true"
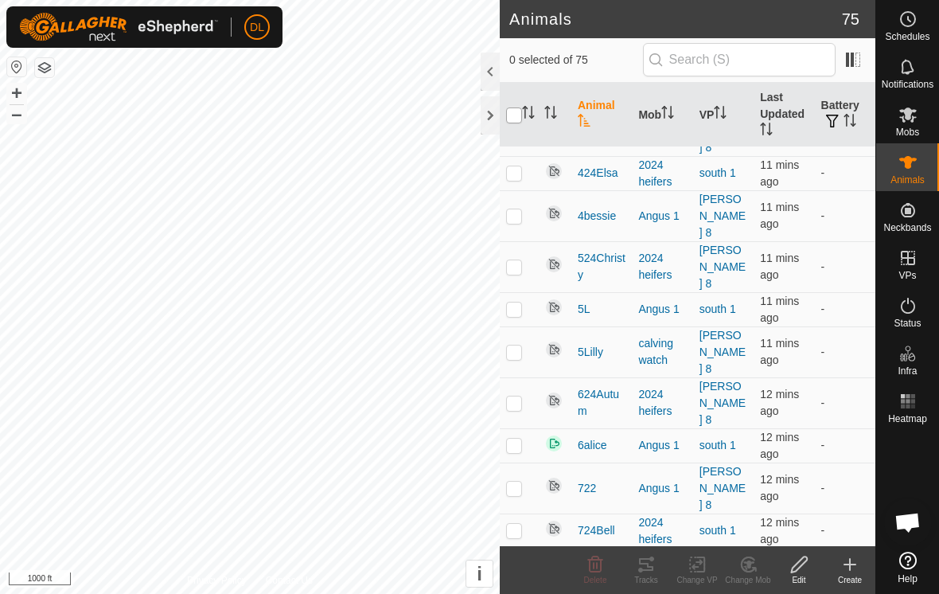
checkbox input "true"
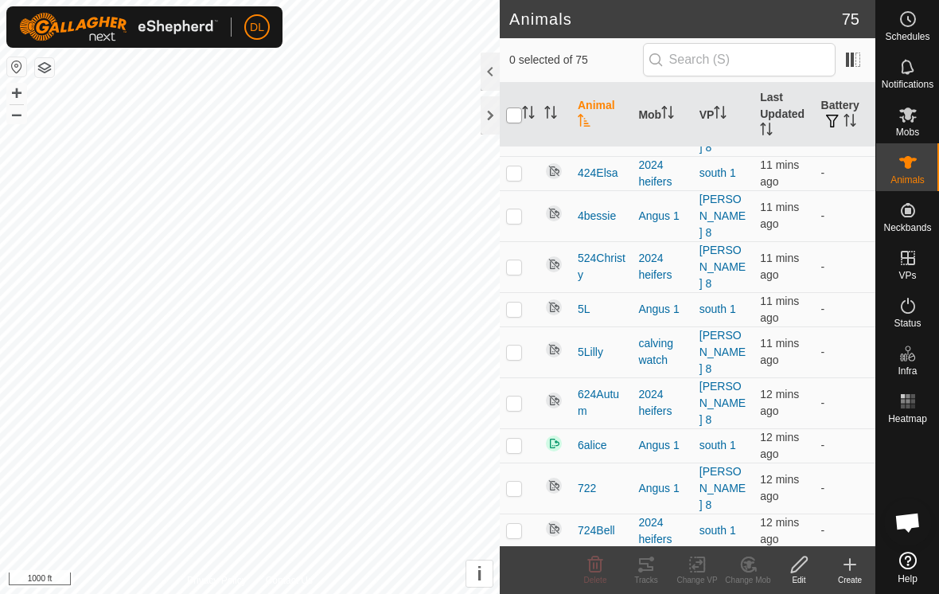
checkbox input "true"
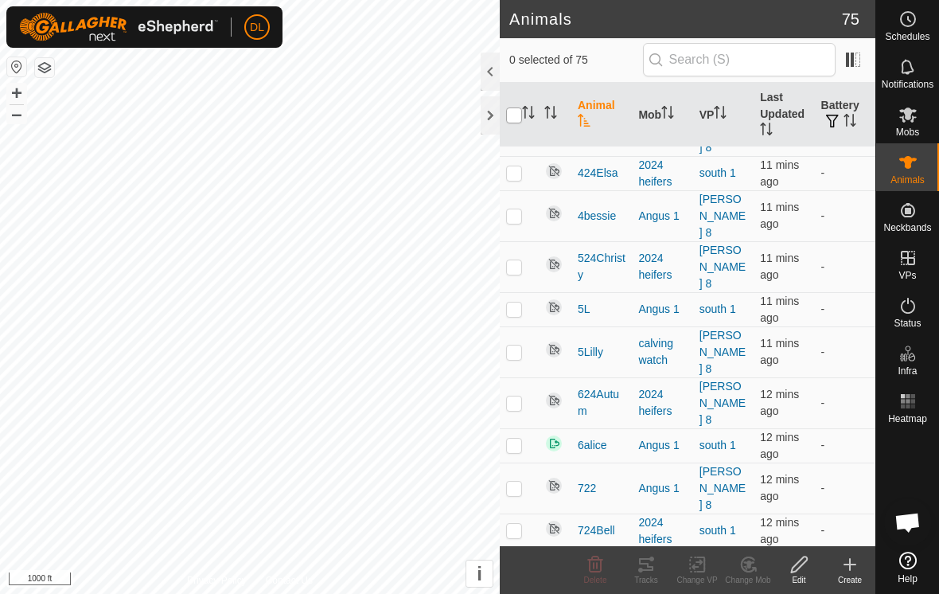
checkbox input "true"
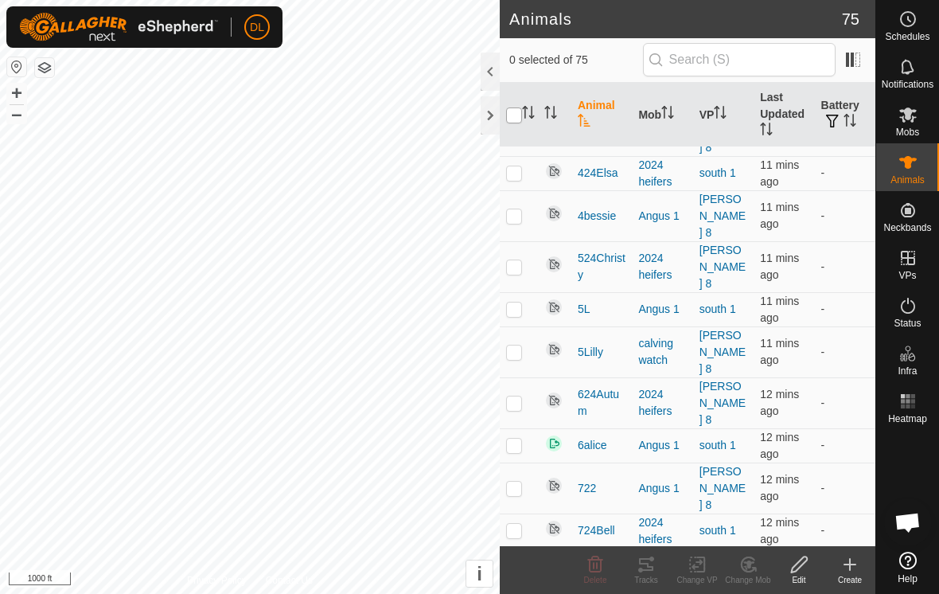
checkbox input "true"
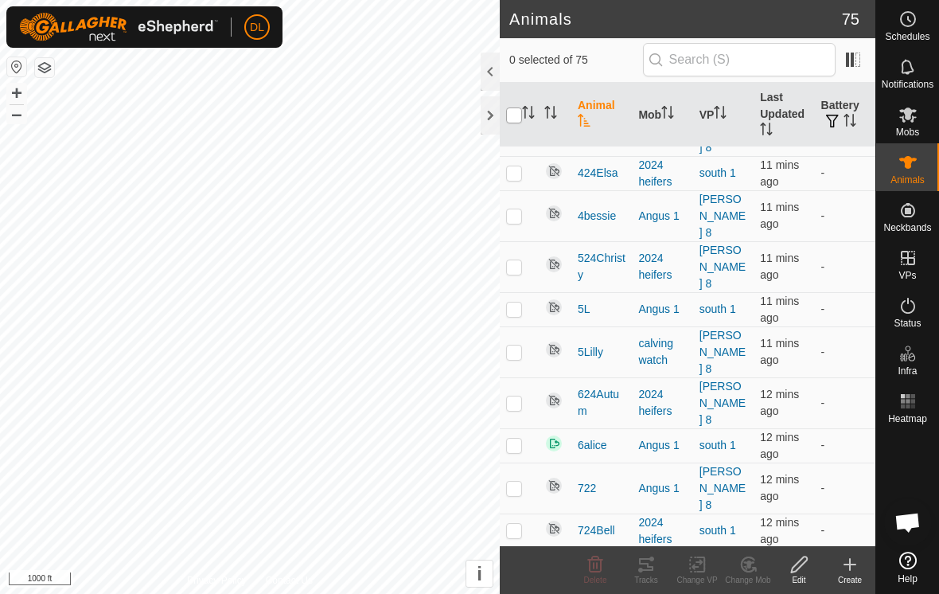
checkbox input "true"
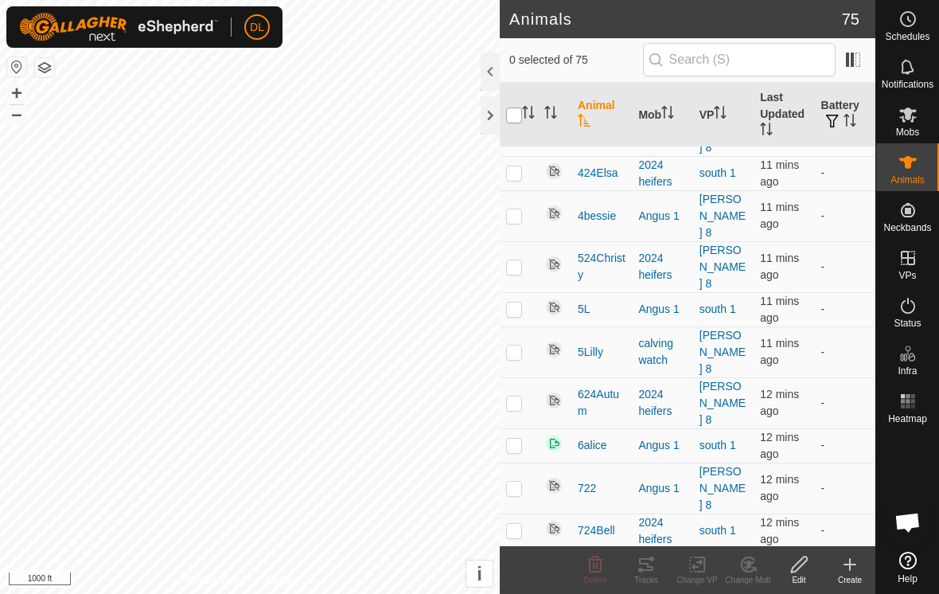
checkbox input "true"
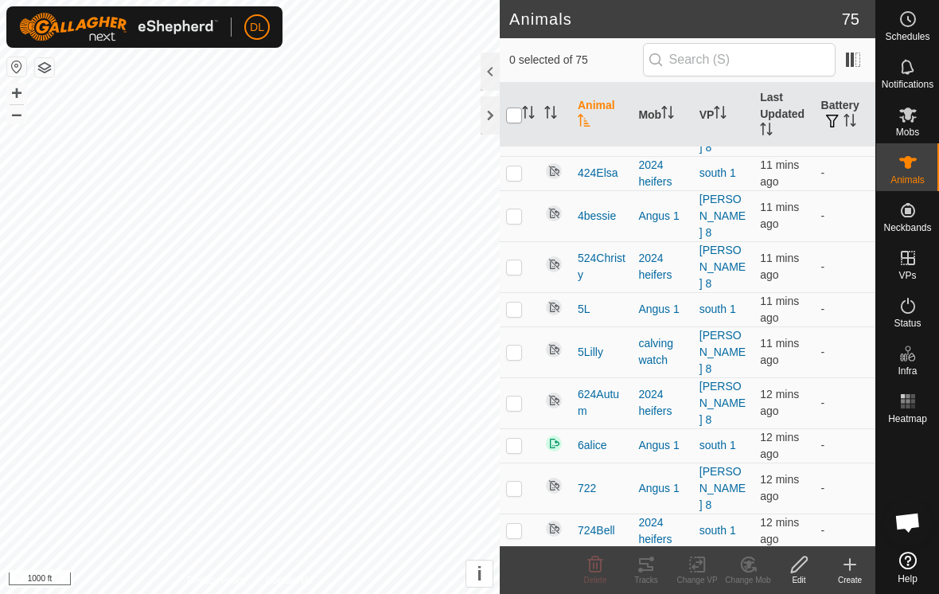
checkbox input "true"
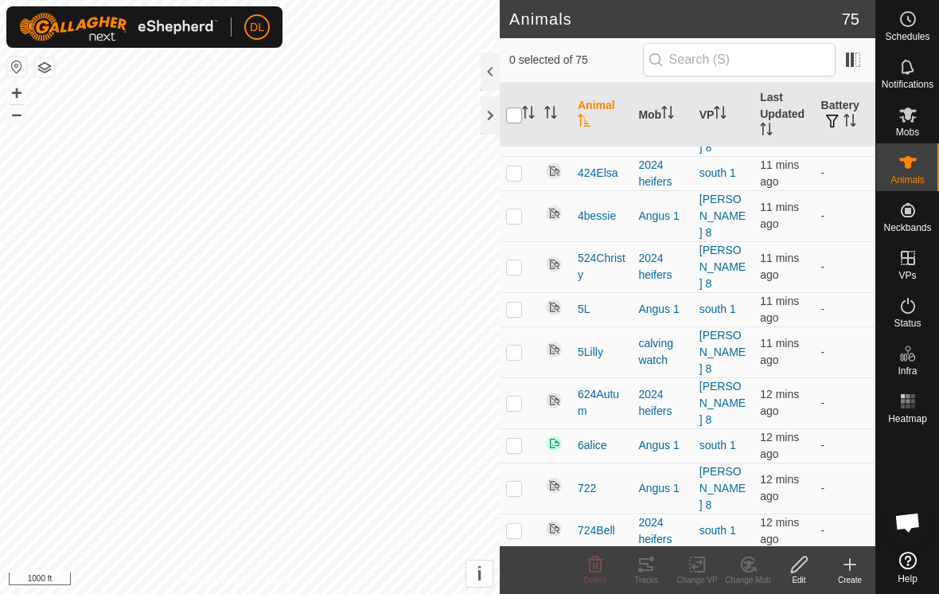
checkbox input "true"
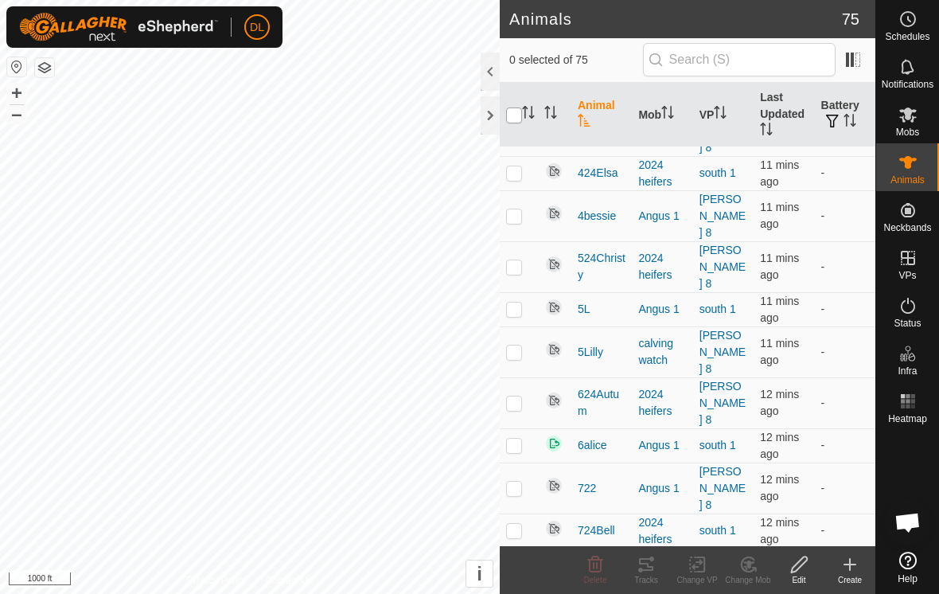
checkbox input "true"
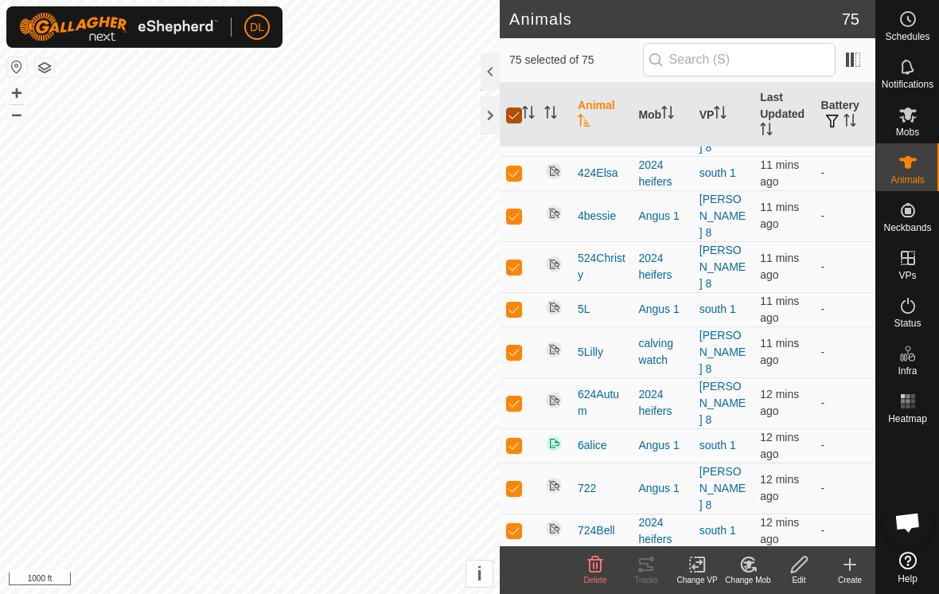
click at [513, 115] on input "checkbox" at bounding box center [514, 115] width 16 height 16
checkbox input "false"
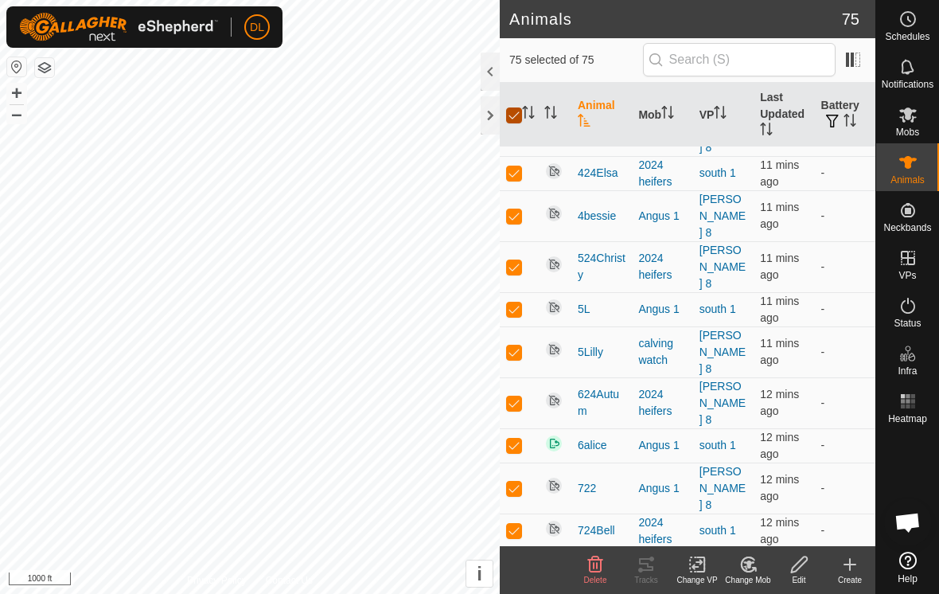
checkbox input "false"
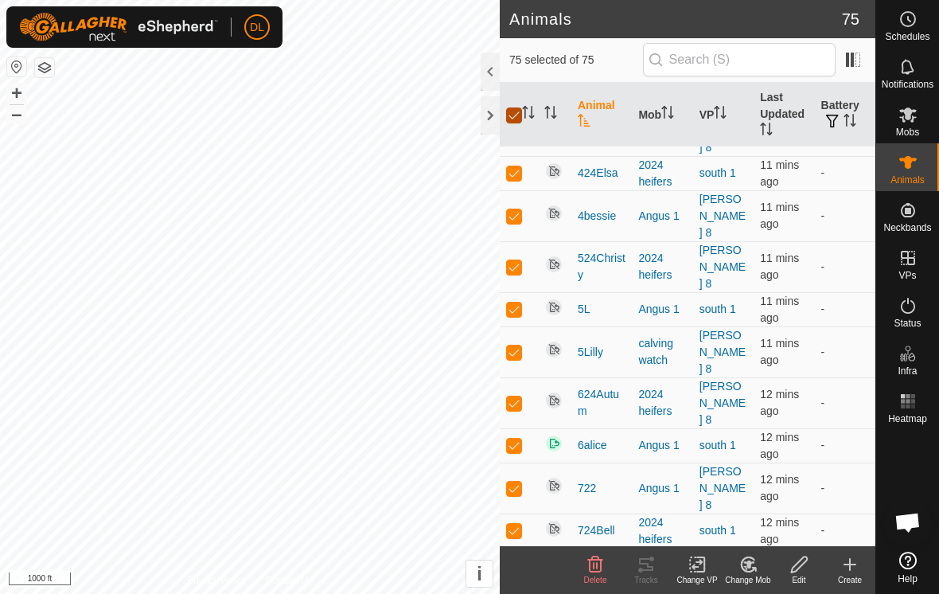
checkbox input "false"
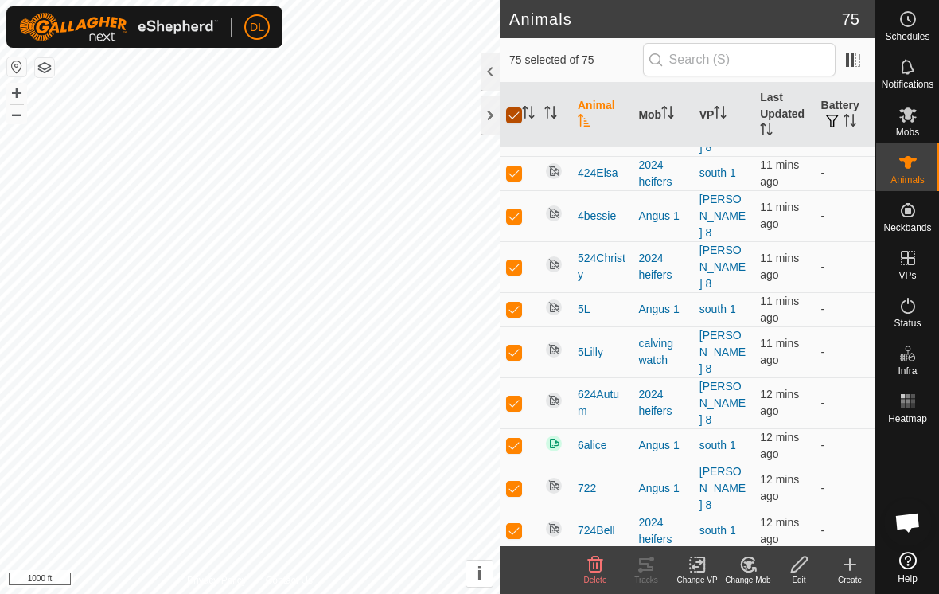
checkbox input "false"
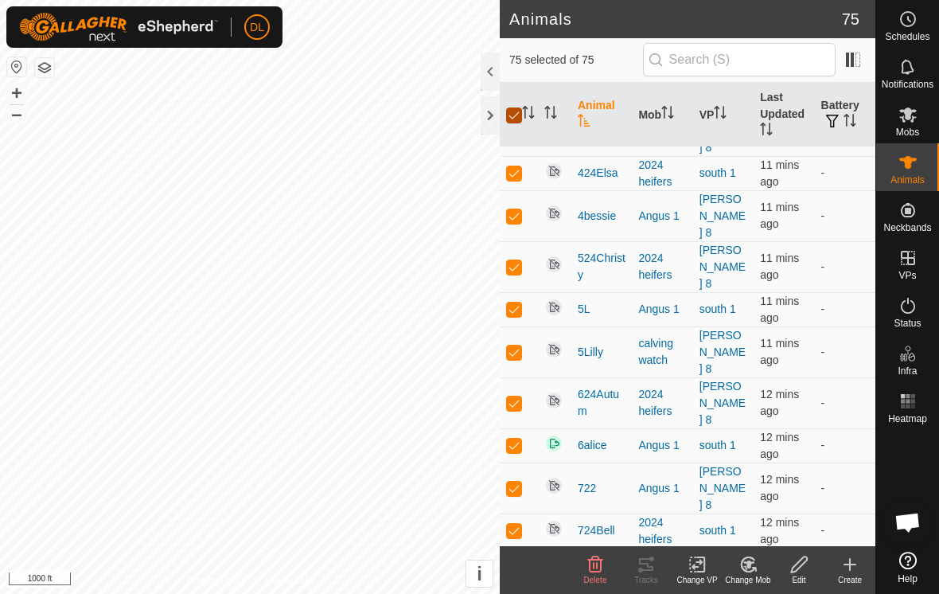
checkbox input "false"
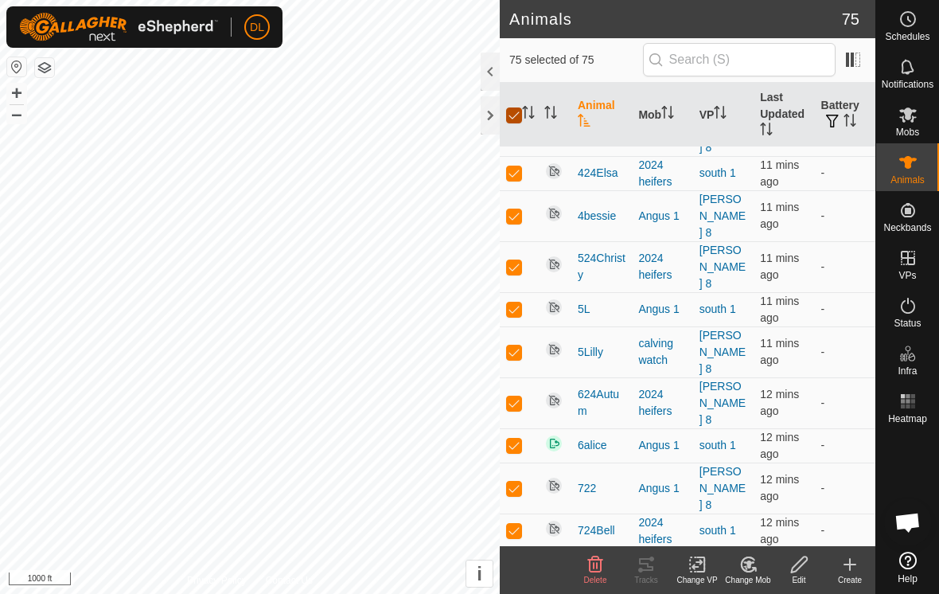
checkbox input "false"
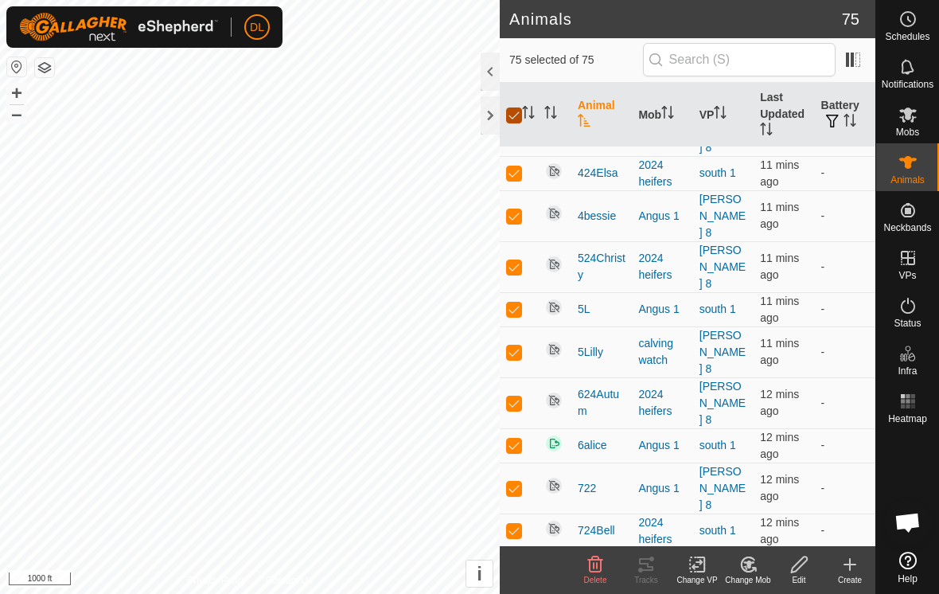
checkbox input "false"
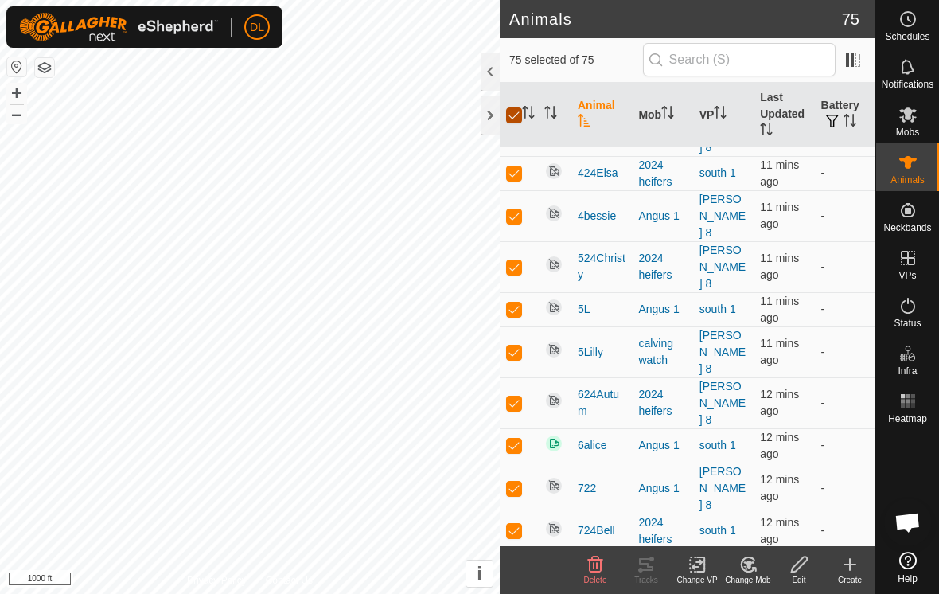
checkbox input "false"
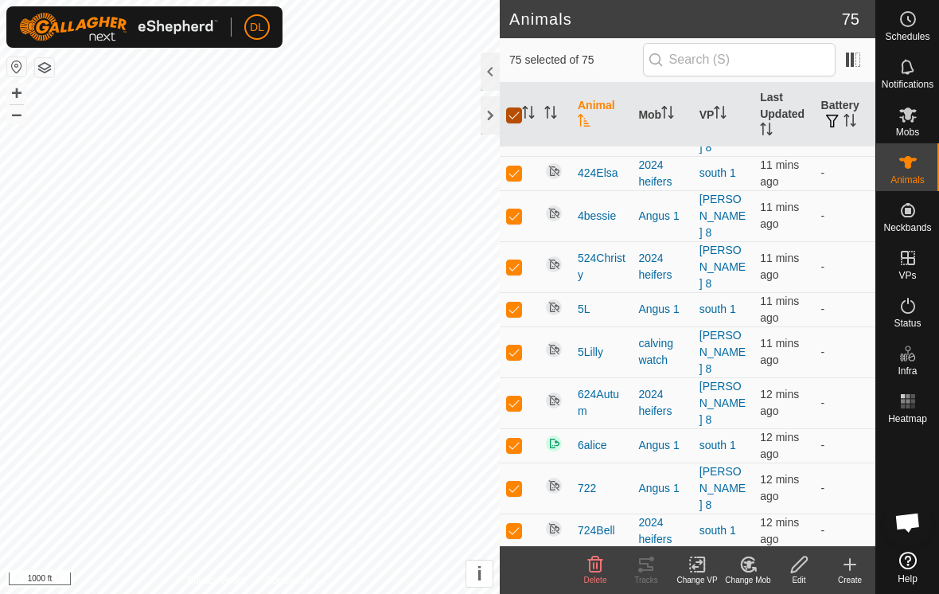
checkbox input "false"
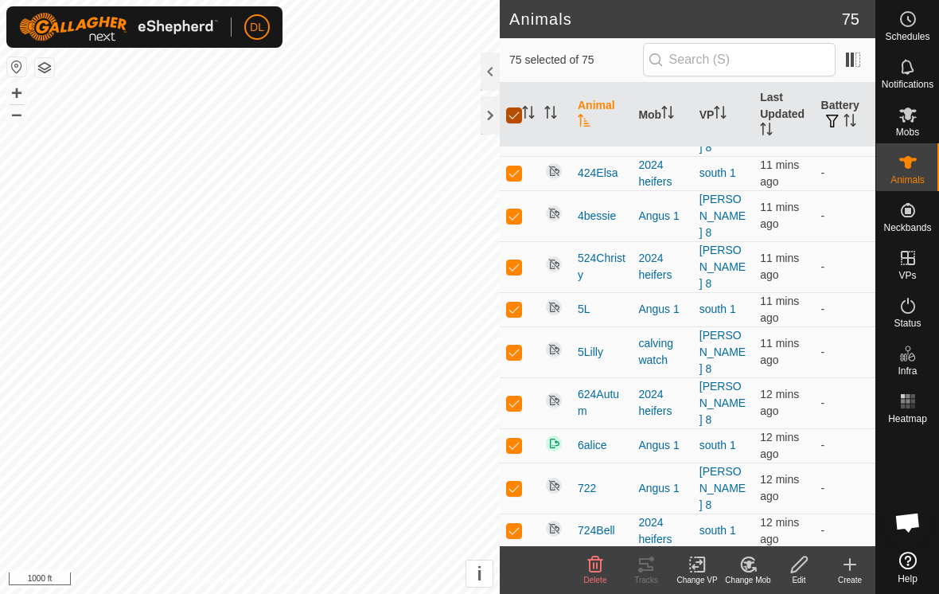
checkbox input "false"
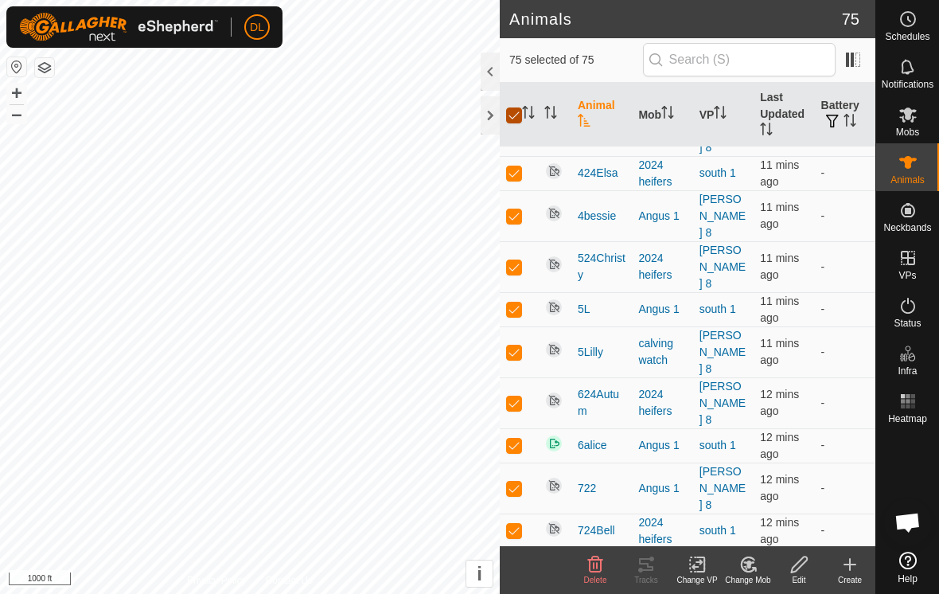
checkbox input "false"
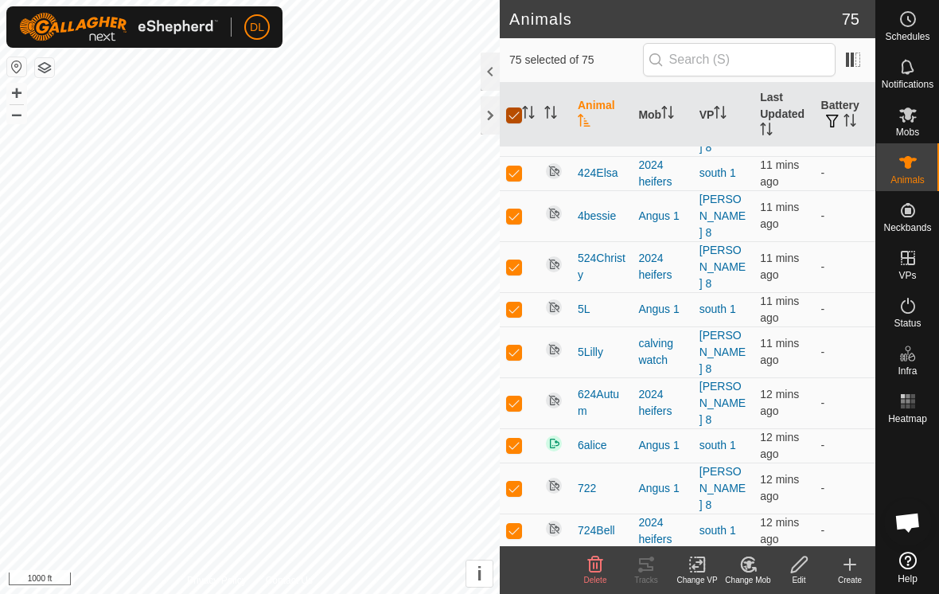
checkbox input "false"
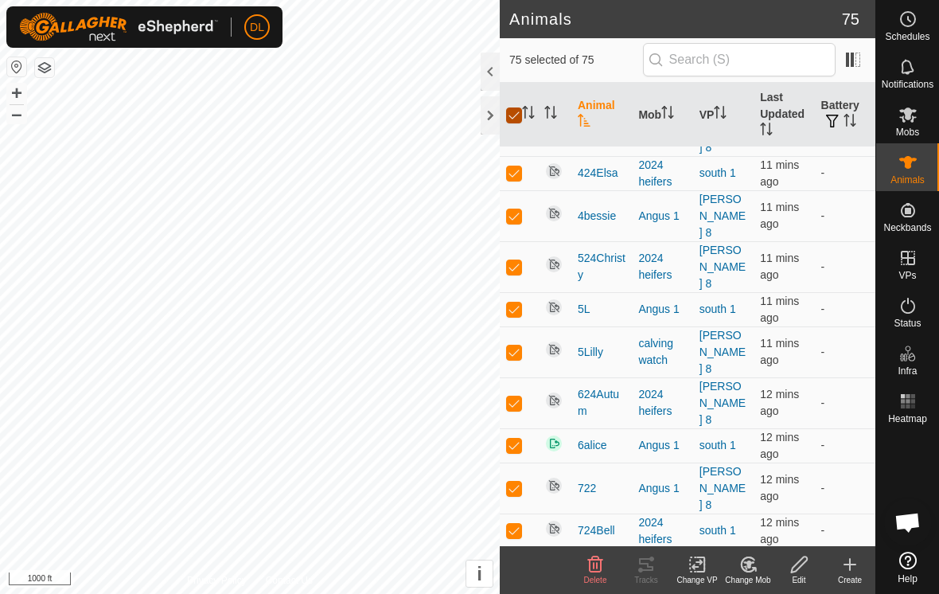
checkbox input "false"
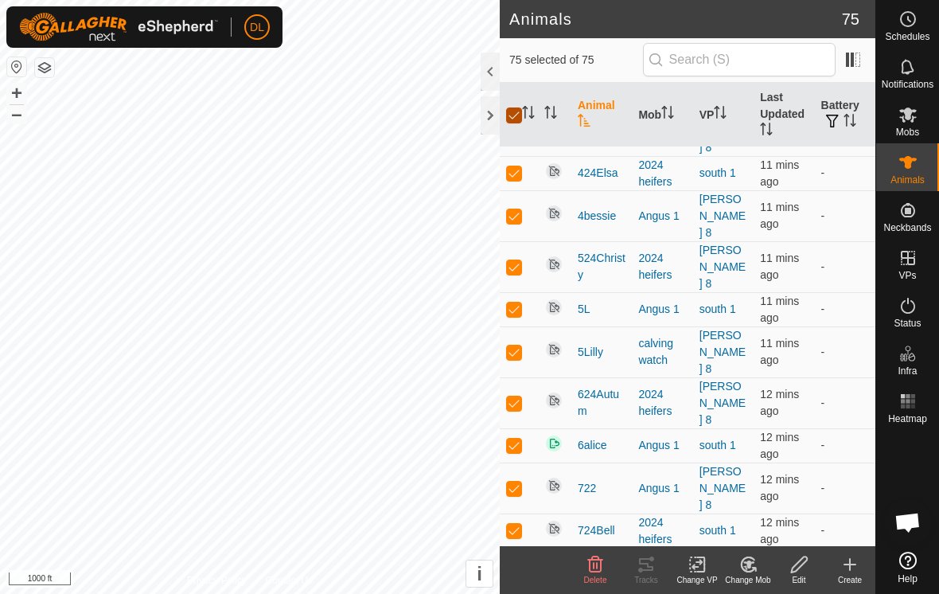
checkbox input "false"
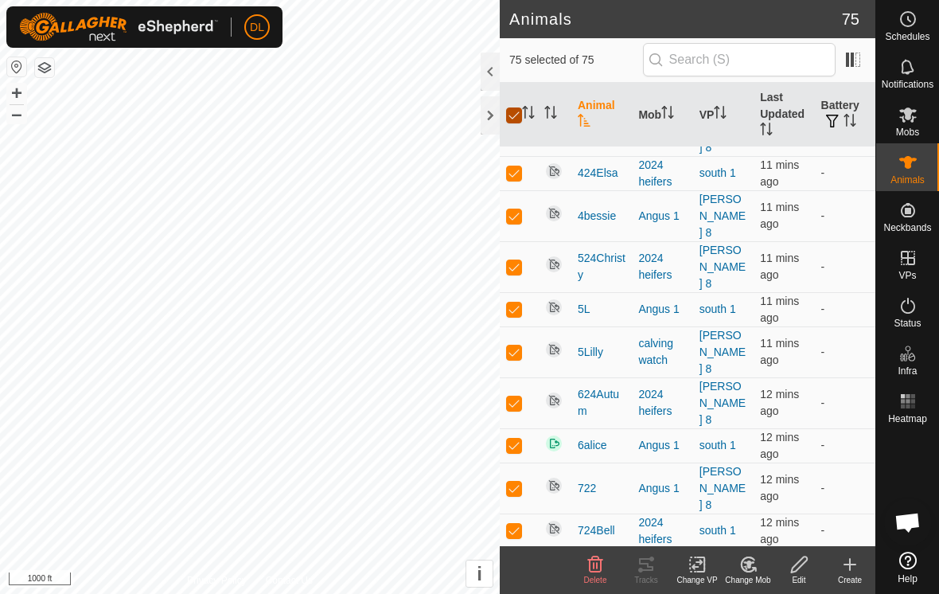
checkbox input "false"
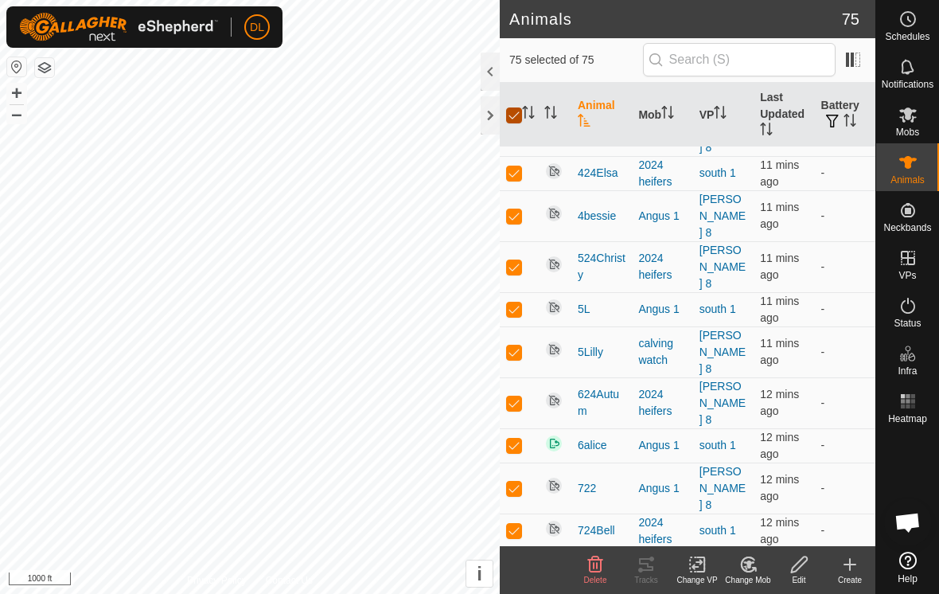
checkbox input "false"
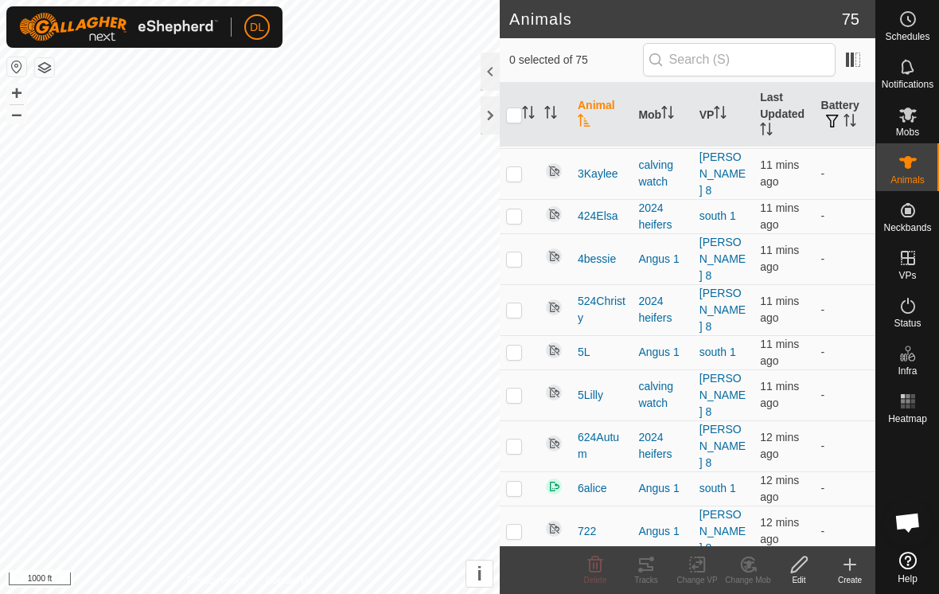
scroll to position [2150, 0]
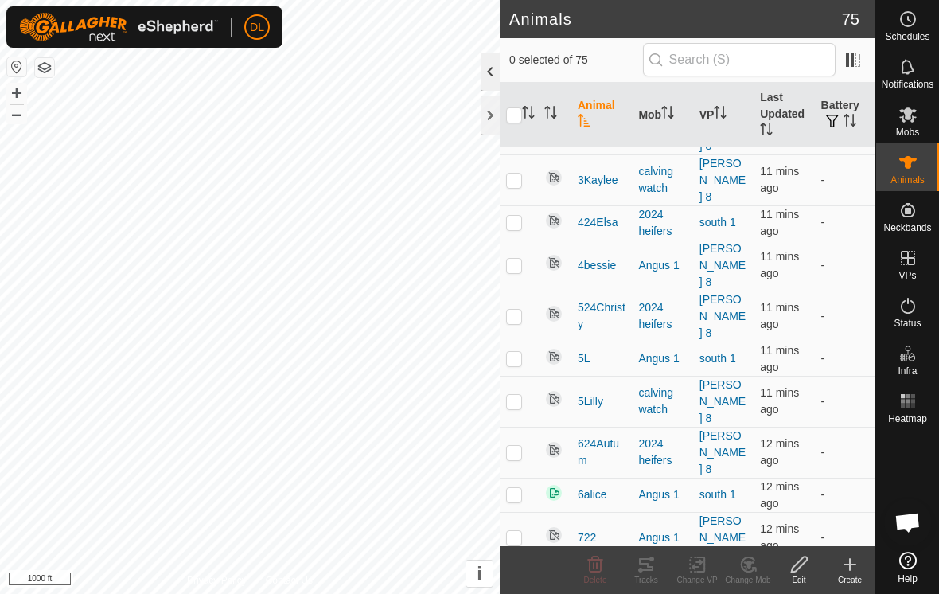
click at [490, 77] on div at bounding box center [490, 72] width 19 height 38
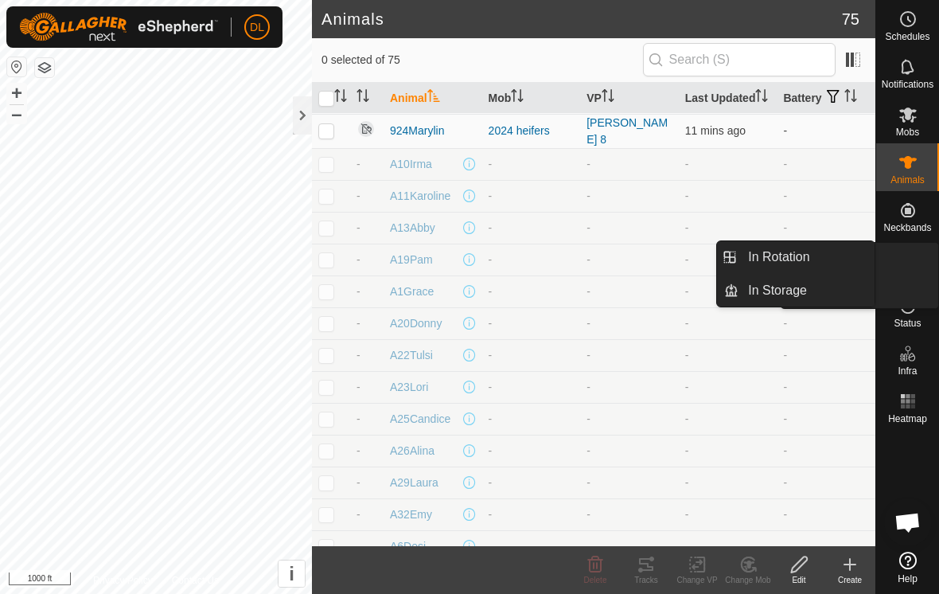
scroll to position [1973, 0]
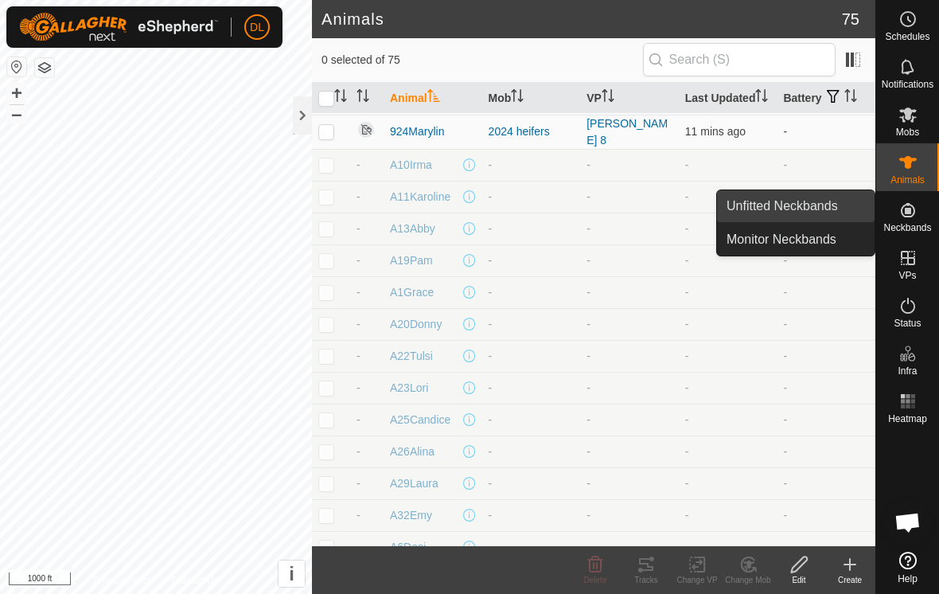
click at [833, 205] on link "Unfitted Neckbands" at bounding box center [796, 206] width 158 height 32
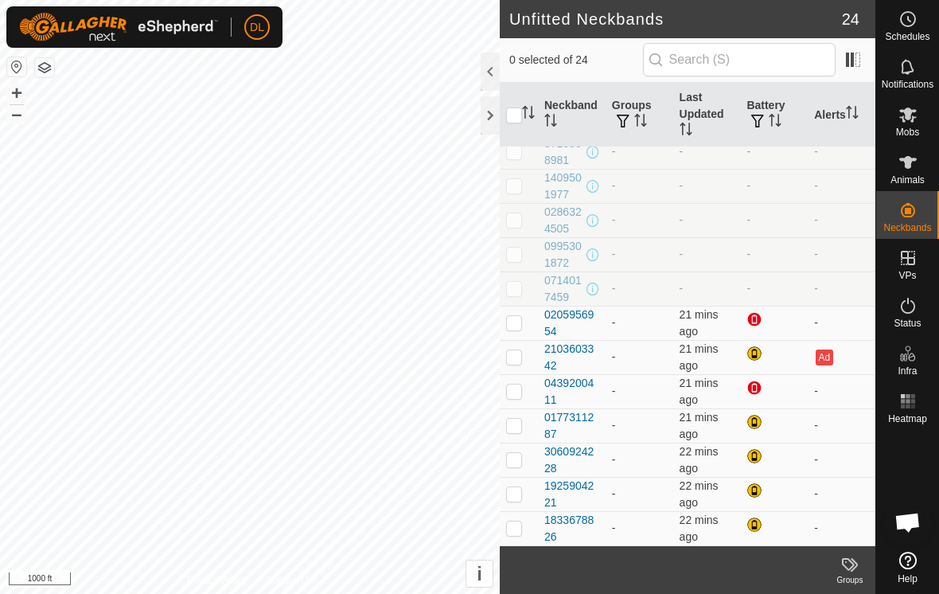
scroll to position [423, 0]
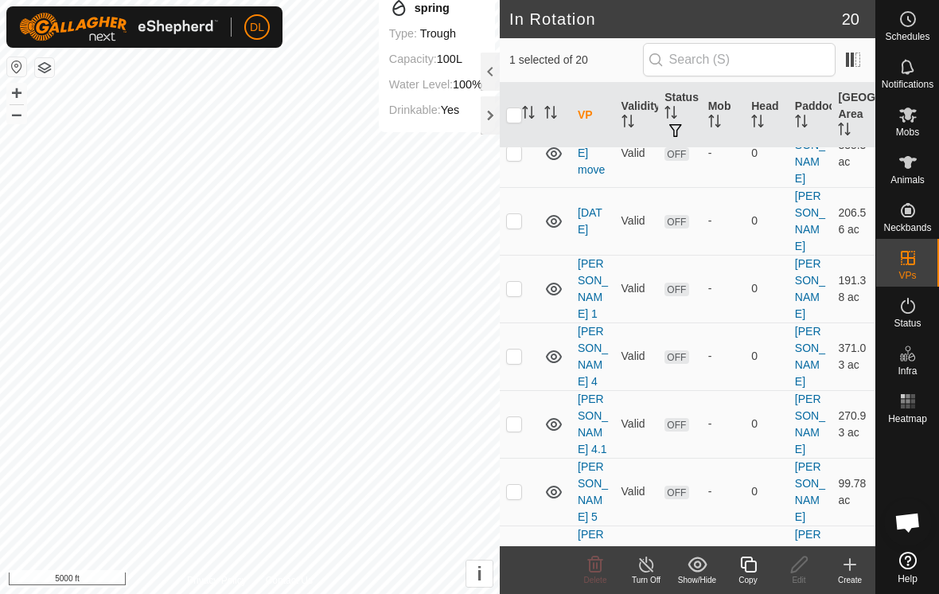
scroll to position [577, 0]
checkbox input "false"
checkbox input "true"
click at [804, 574] on div "Edit" at bounding box center [799, 580] width 51 height 12
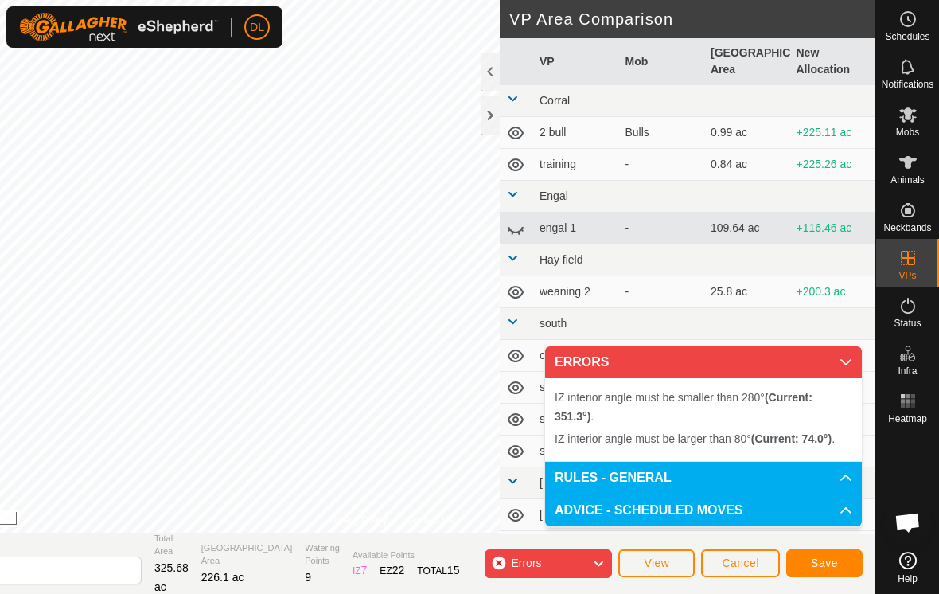
click at [728, 565] on span "Cancel" at bounding box center [740, 562] width 37 height 13
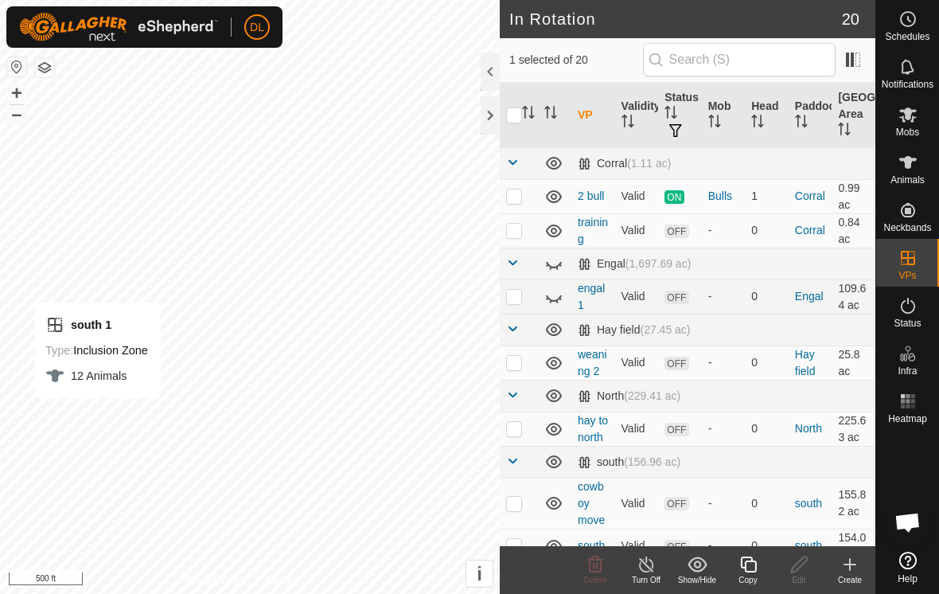
checkbox input "true"
click at [751, 579] on div "Copy" at bounding box center [748, 580] width 51 height 12
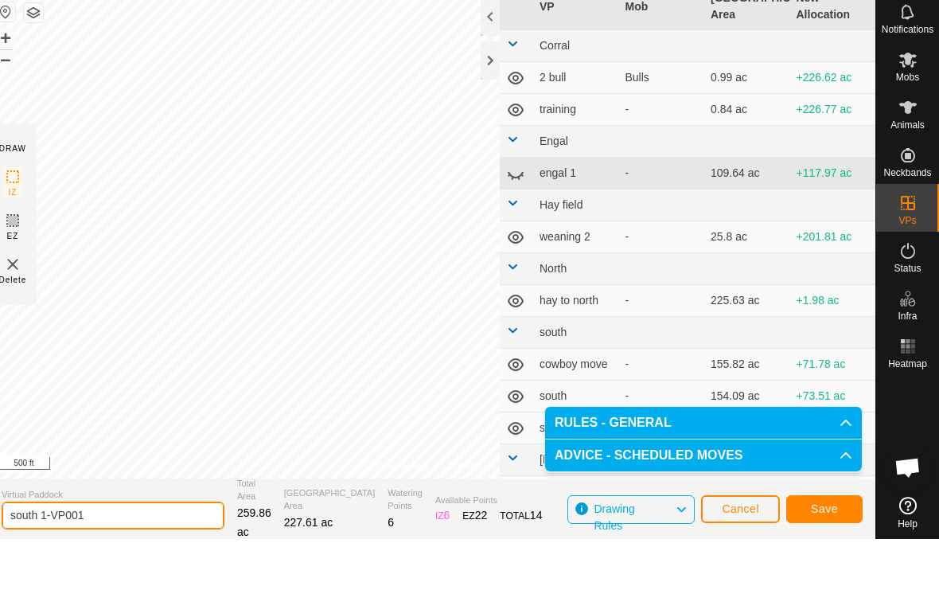
drag, startPoint x: 103, startPoint y: 568, endPoint x: 89, endPoint y: 568, distance: 14.3
click at [89, 568] on html "DL Schedules Notifications Mobs Animals Neckbands VPs Status Infra Heatmap Help…" at bounding box center [469, 297] width 939 height 594
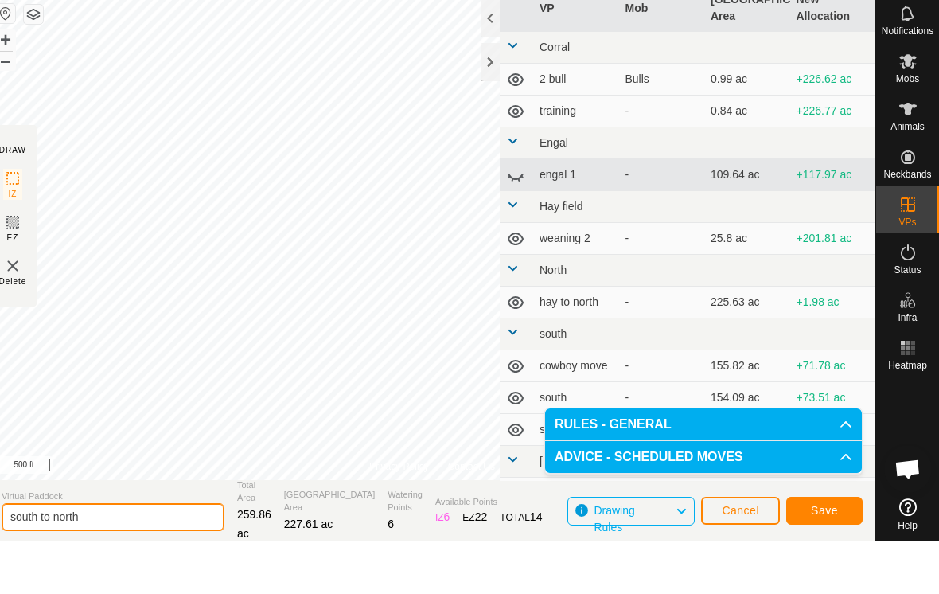
type input "south to north"
click at [837, 550] on button "Save" at bounding box center [824, 564] width 76 height 28
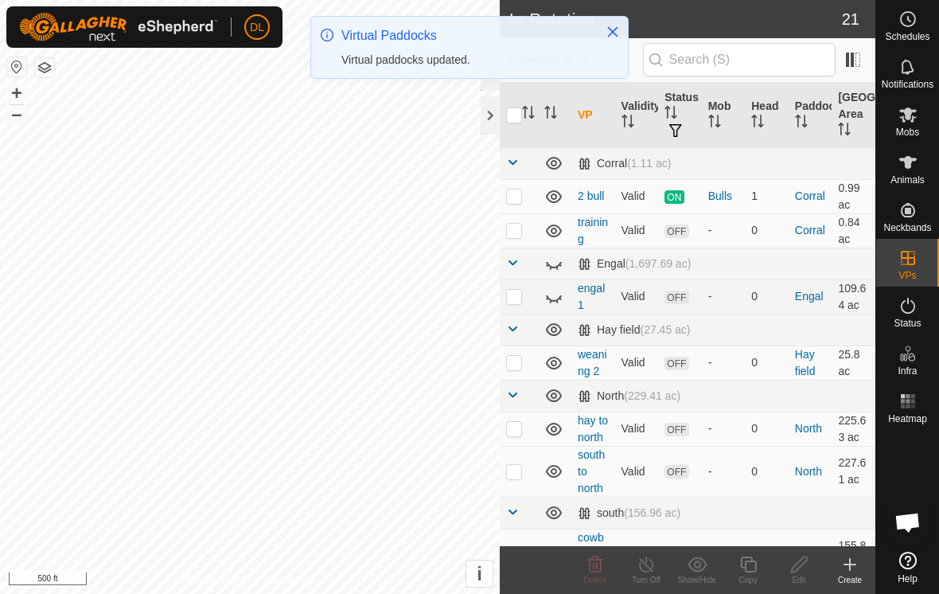
checkbox input "true"
checkbox input "false"
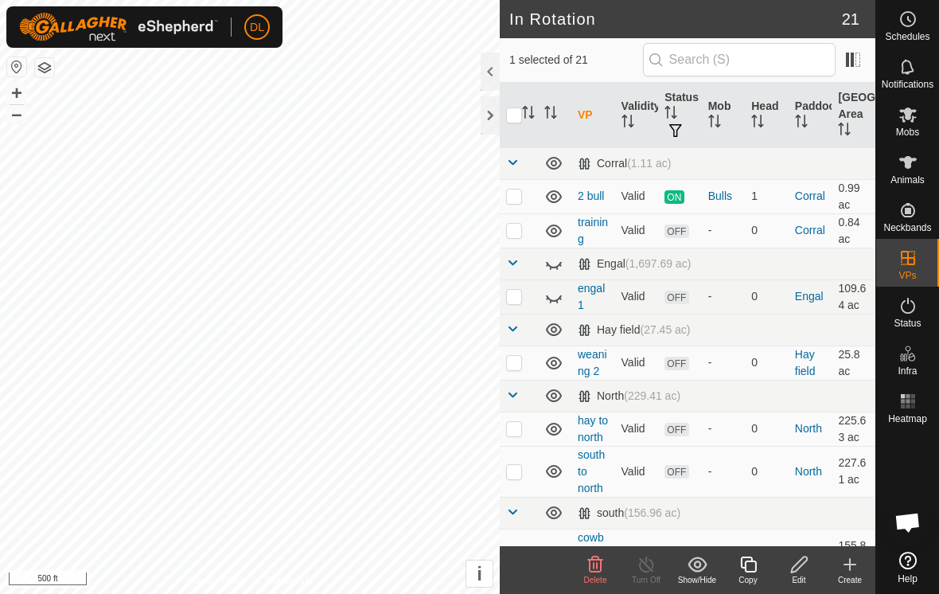
checkbox input "false"
checkbox input "true"
checkbox input "false"
checkbox input "true"
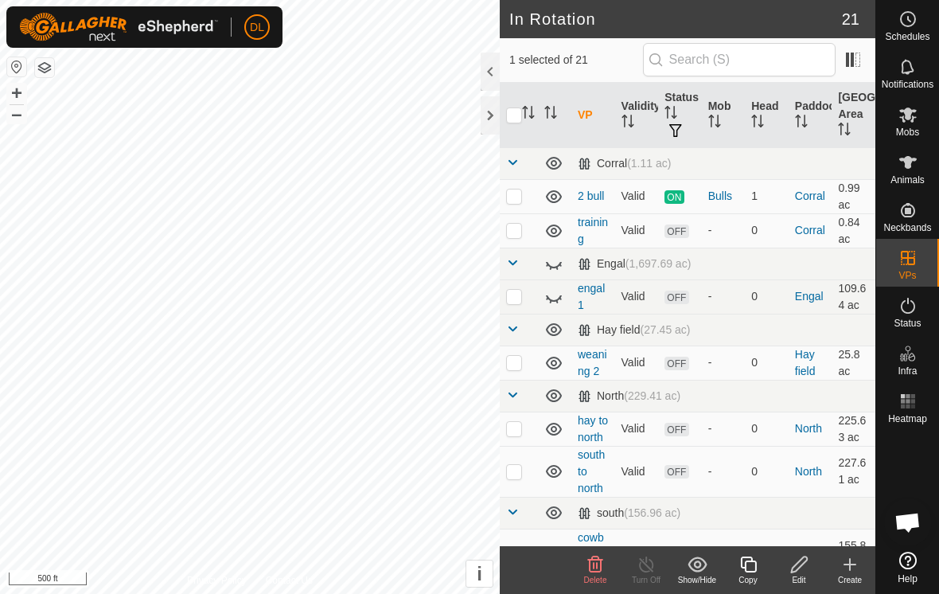
checkbox input "false"
click at [798, 574] on div "Edit" at bounding box center [799, 580] width 51 height 12
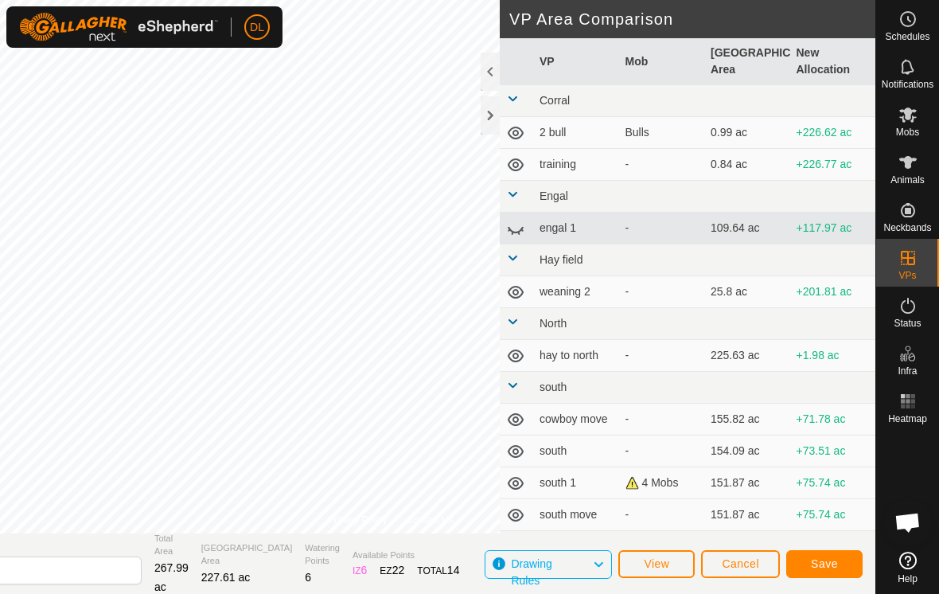
click at [840, 568] on button "Save" at bounding box center [824, 564] width 76 height 28
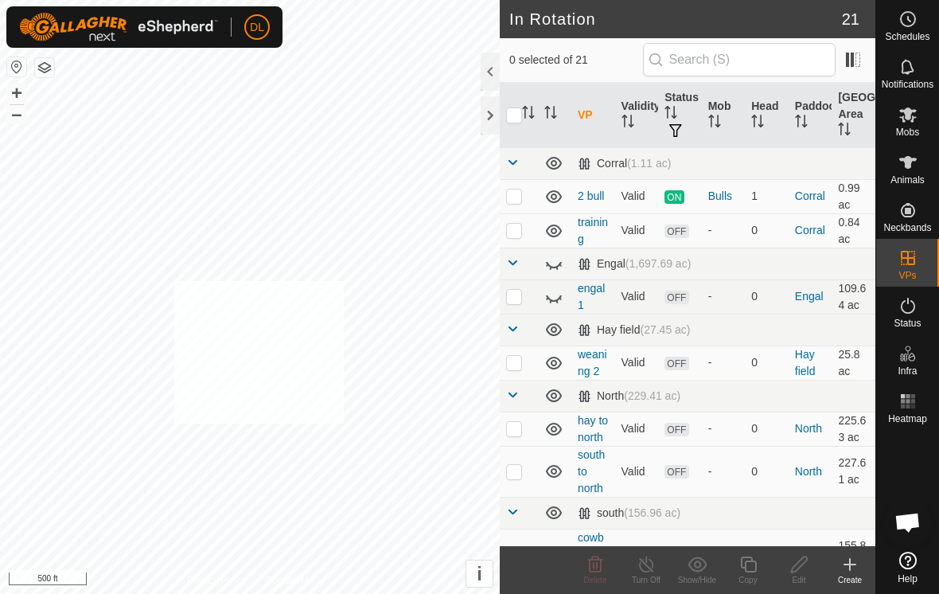
checkbox input "true"
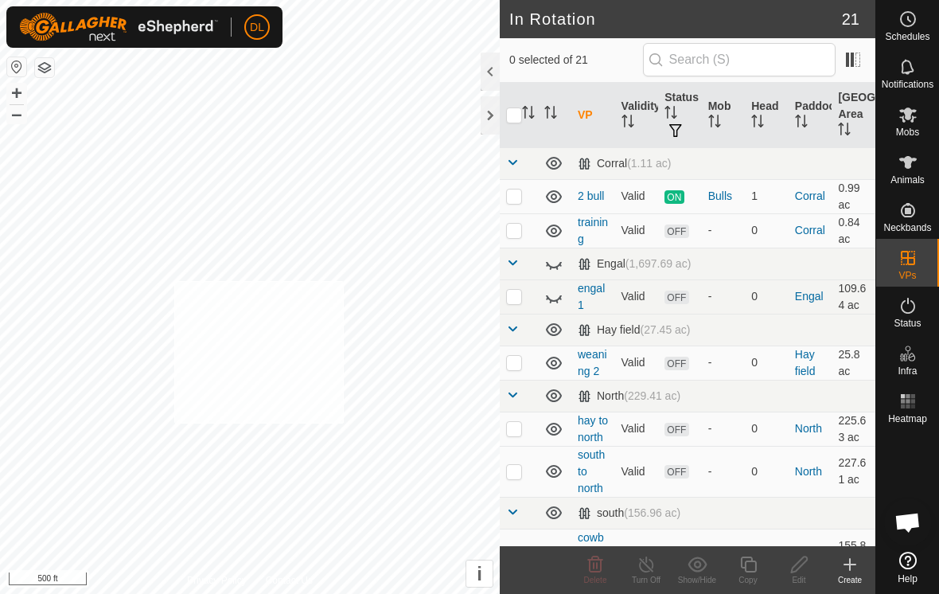
checkbox input "true"
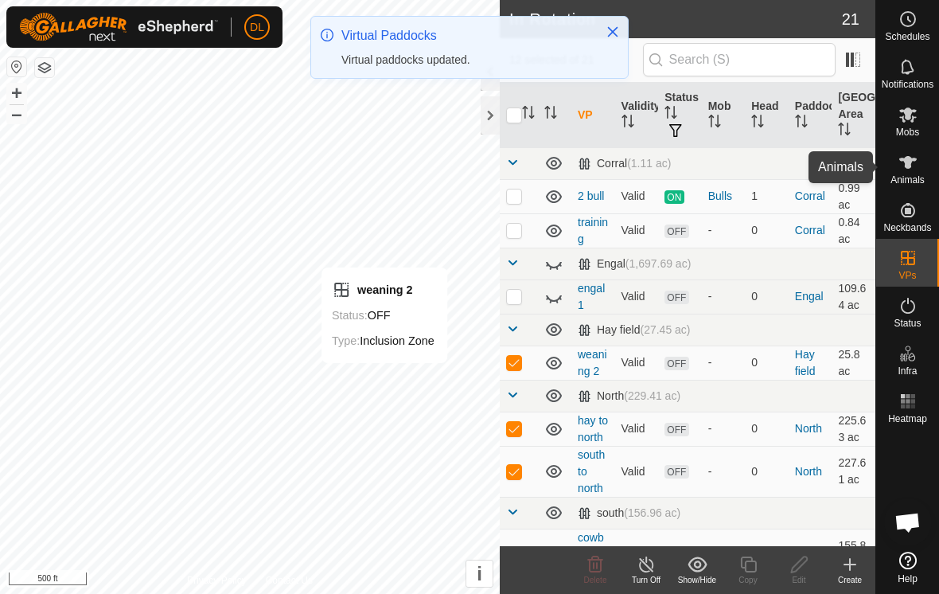
click at [911, 169] on icon at bounding box center [908, 162] width 19 height 19
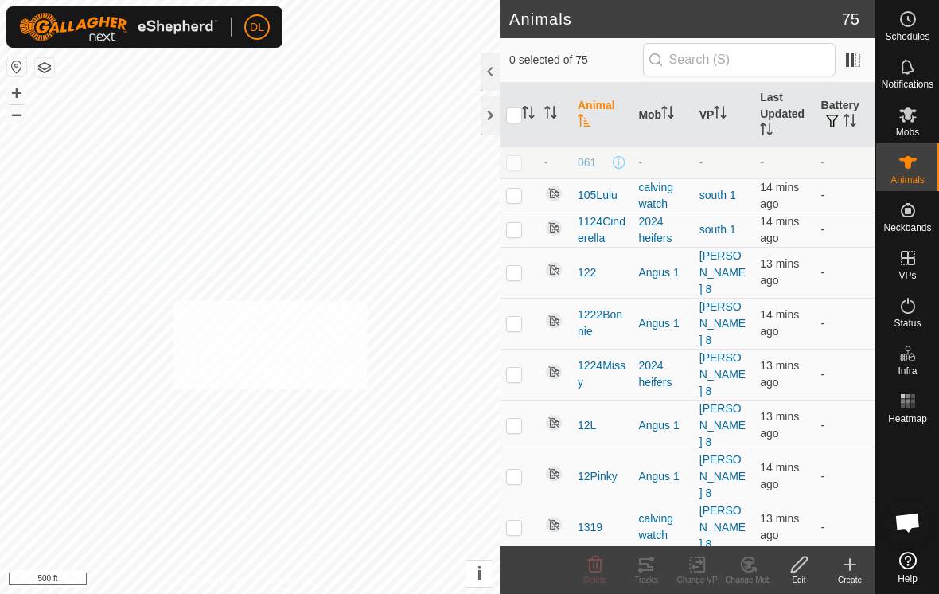
checkbox input "true"
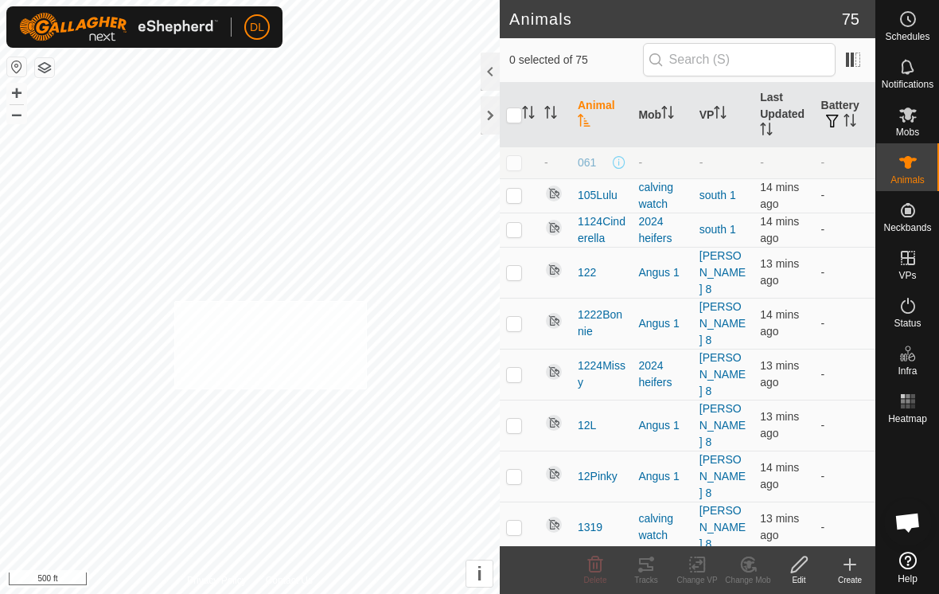
checkbox input "true"
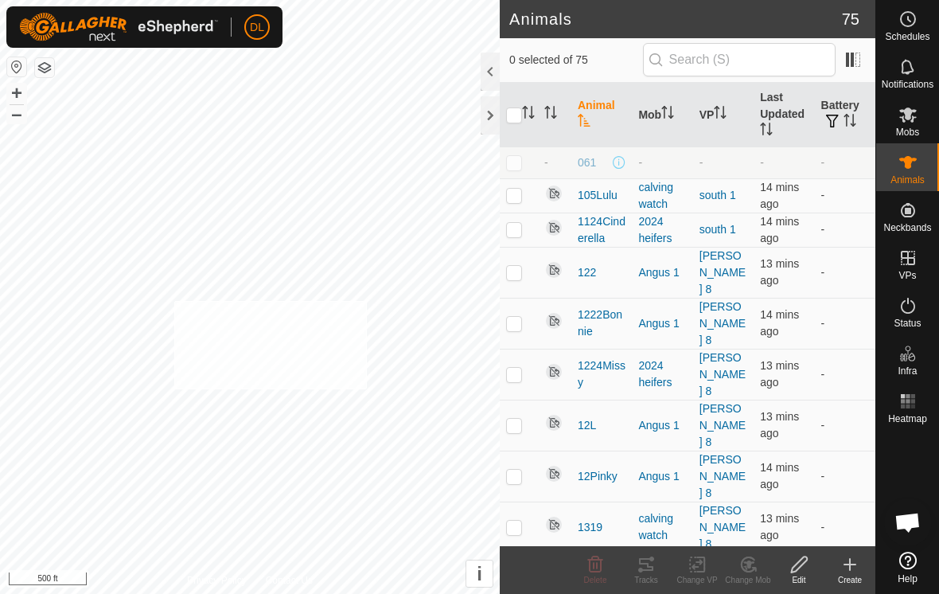
checkbox input "true"
click at [699, 568] on icon at bounding box center [698, 564] width 20 height 19
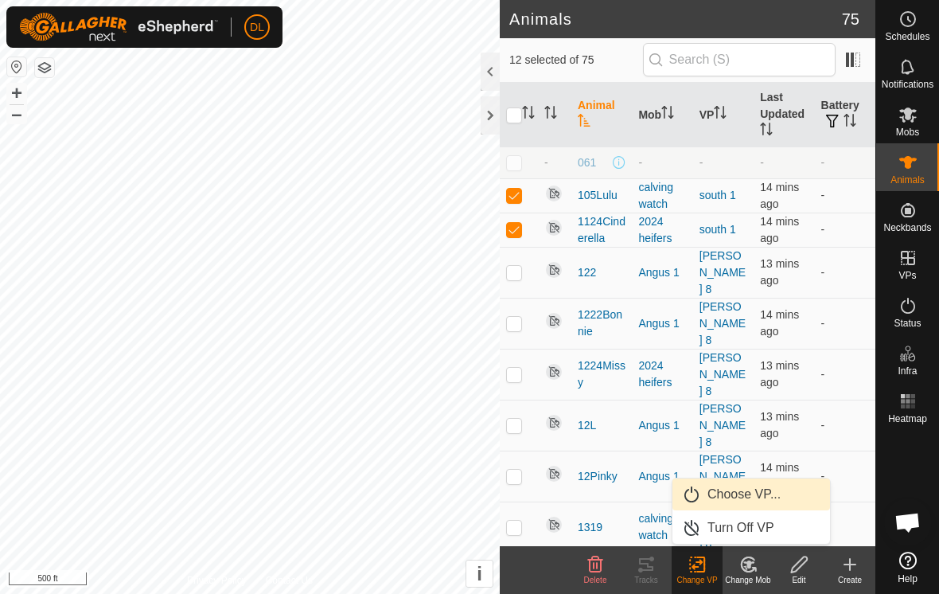
click at [728, 501] on link "Choose VP..." at bounding box center [752, 494] width 158 height 32
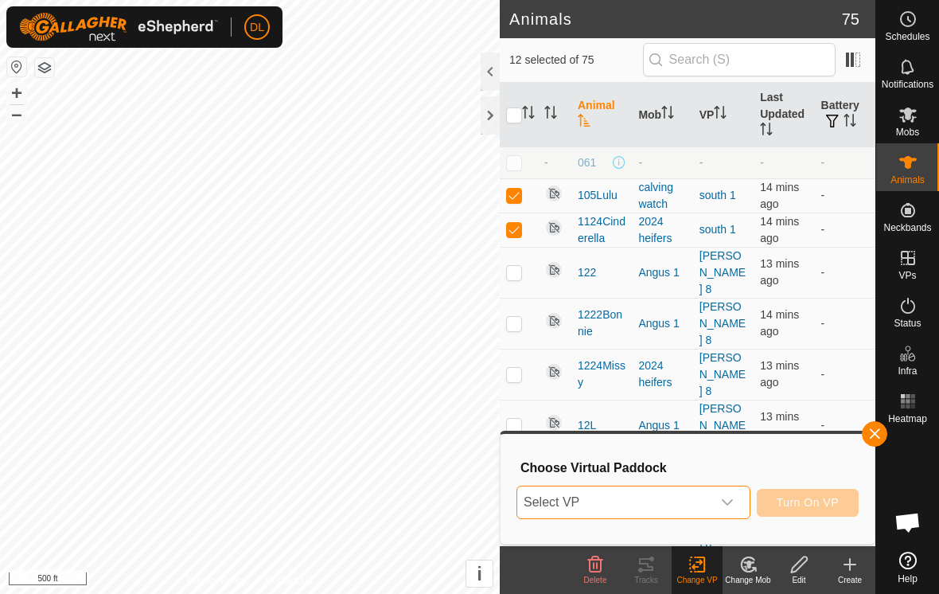
click at [681, 498] on span "Select VP" at bounding box center [614, 502] width 194 height 32
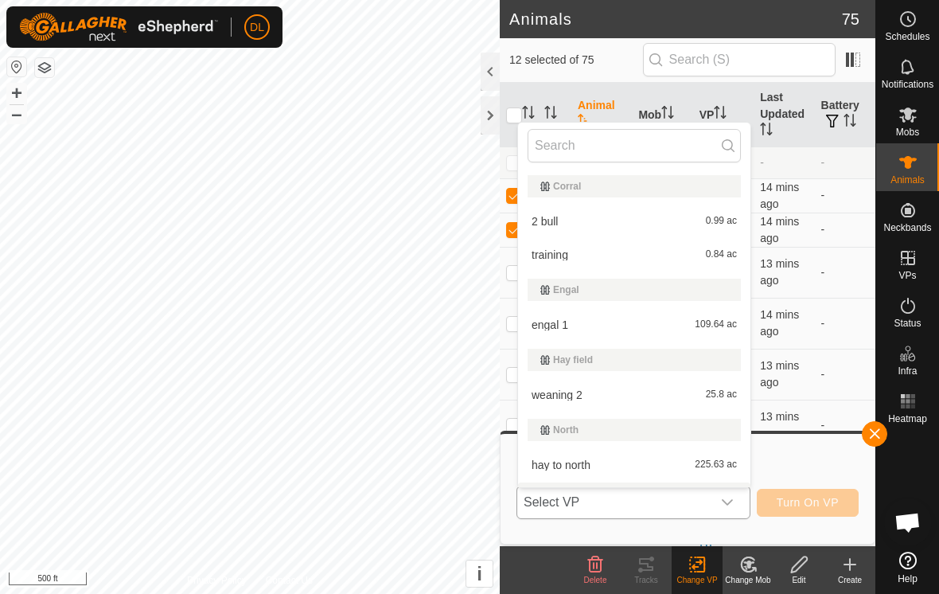
scroll to position [27, 0]
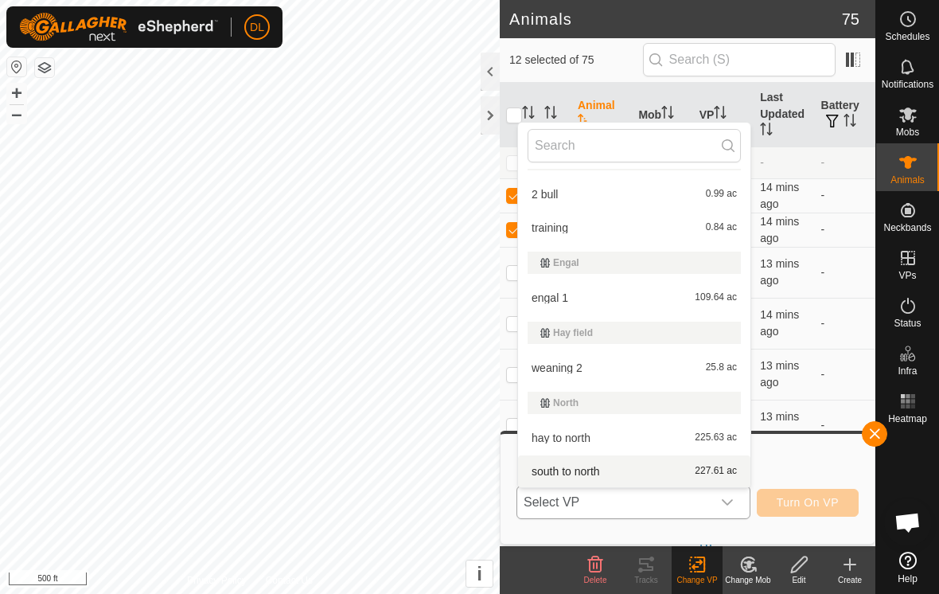
click at [606, 473] on li "south to north 227.61 ac" at bounding box center [634, 471] width 232 height 32
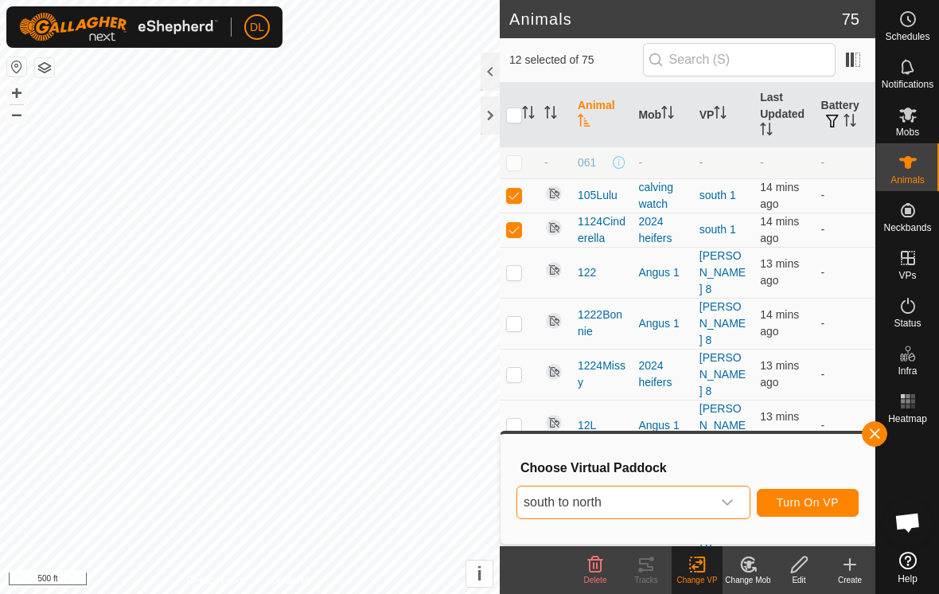
click at [825, 506] on span "Turn On VP" at bounding box center [808, 502] width 62 height 13
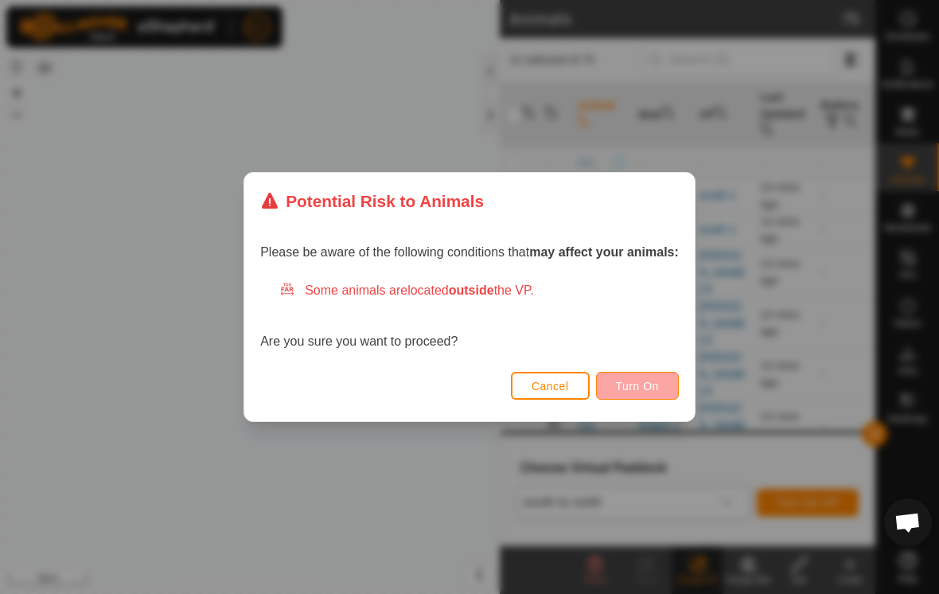
click at [650, 386] on span "Turn On" at bounding box center [637, 386] width 43 height 13
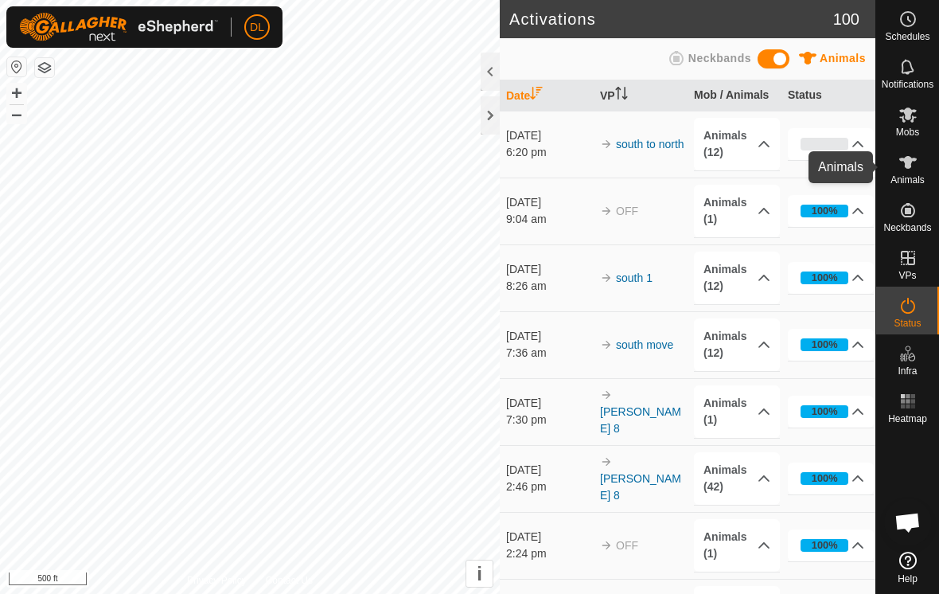
click at [918, 170] on es-animals-svg-icon at bounding box center [908, 162] width 29 height 25
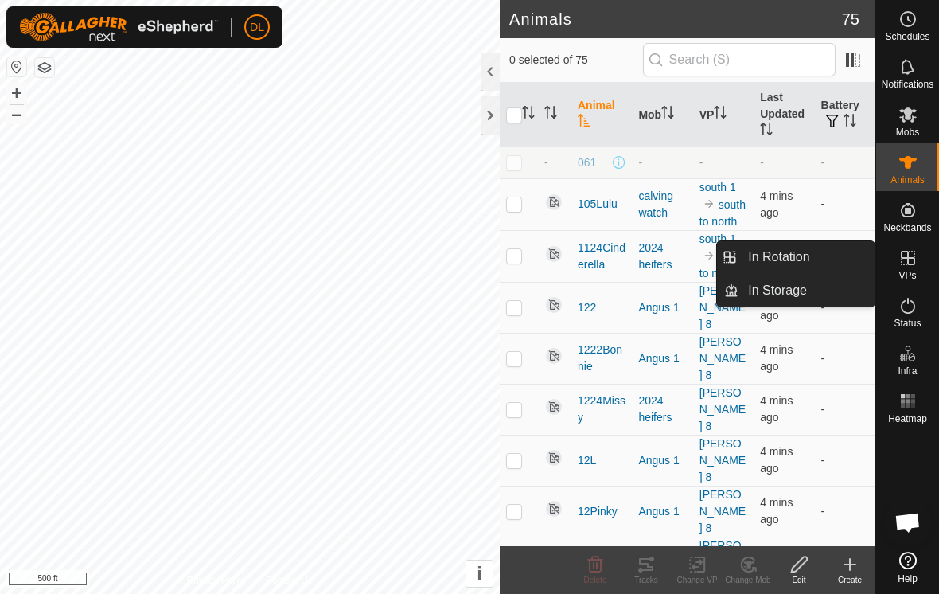
click at [915, 264] on icon at bounding box center [908, 257] width 19 height 19
click at [913, 271] on span "VPs" at bounding box center [908, 276] width 18 height 10
click at [841, 267] on link "In Rotation" at bounding box center [807, 257] width 136 height 32
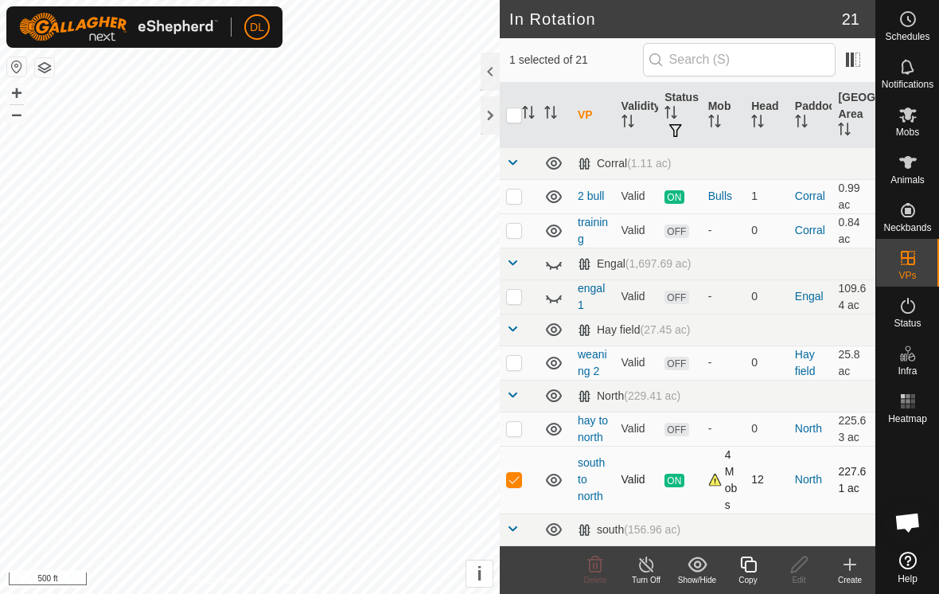
click at [515, 485] on p-checkbox at bounding box center [514, 479] width 16 height 13
checkbox input "false"
checkbox input "true"
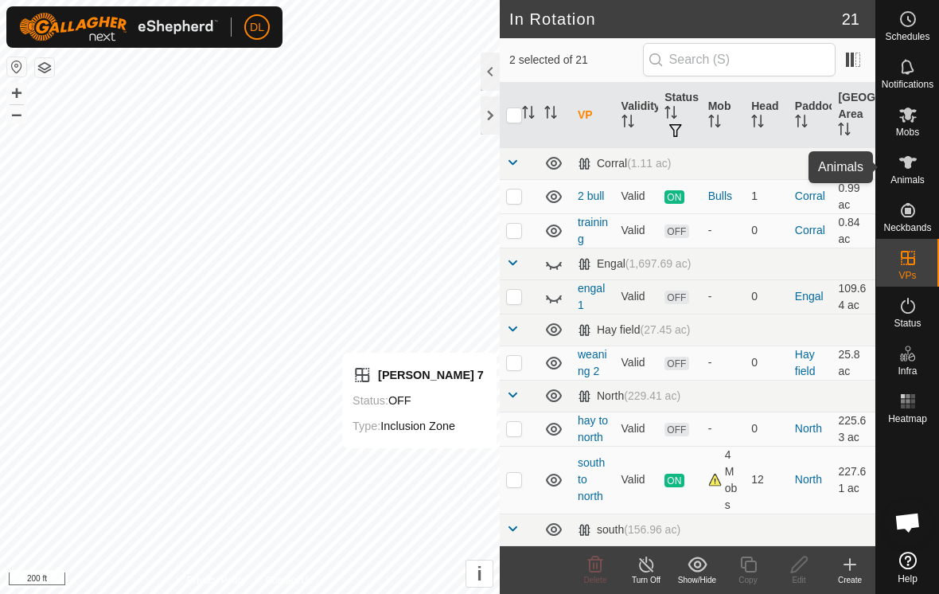
click at [918, 166] on es-animals-svg-icon at bounding box center [908, 162] width 29 height 25
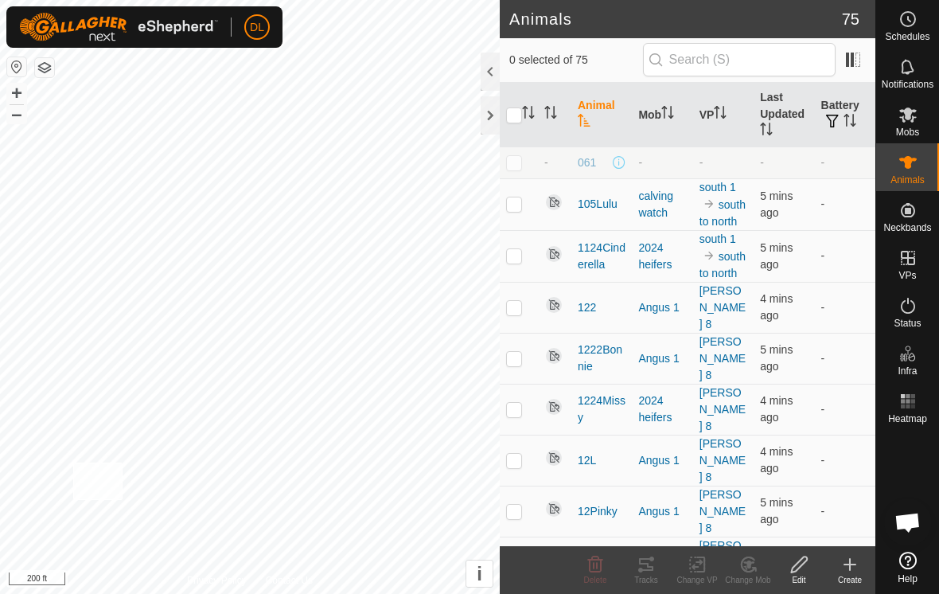
checkbox input "true"
click at [651, 568] on icon at bounding box center [646, 564] width 19 height 19
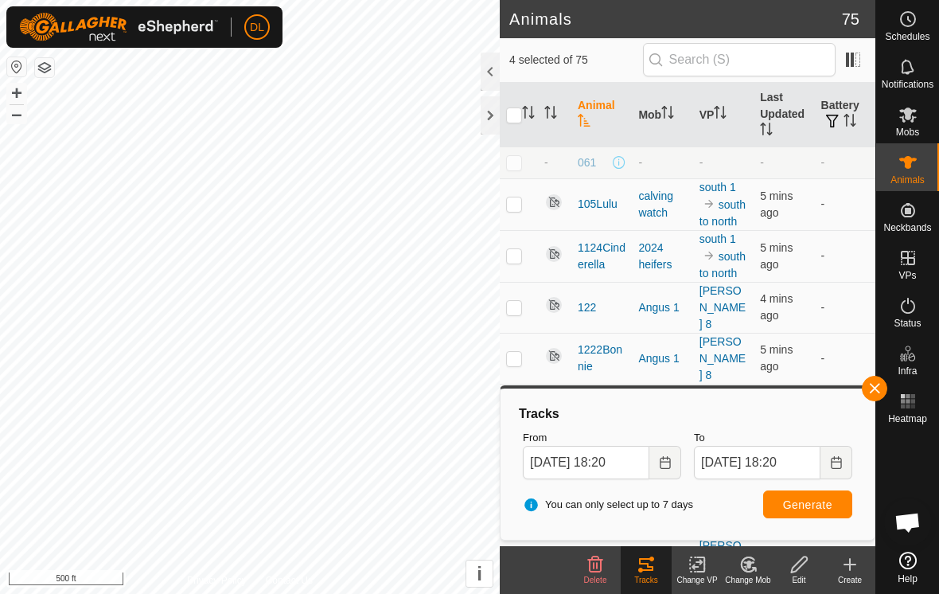
click at [877, 387] on button "button" at bounding box center [874, 388] width 25 height 25
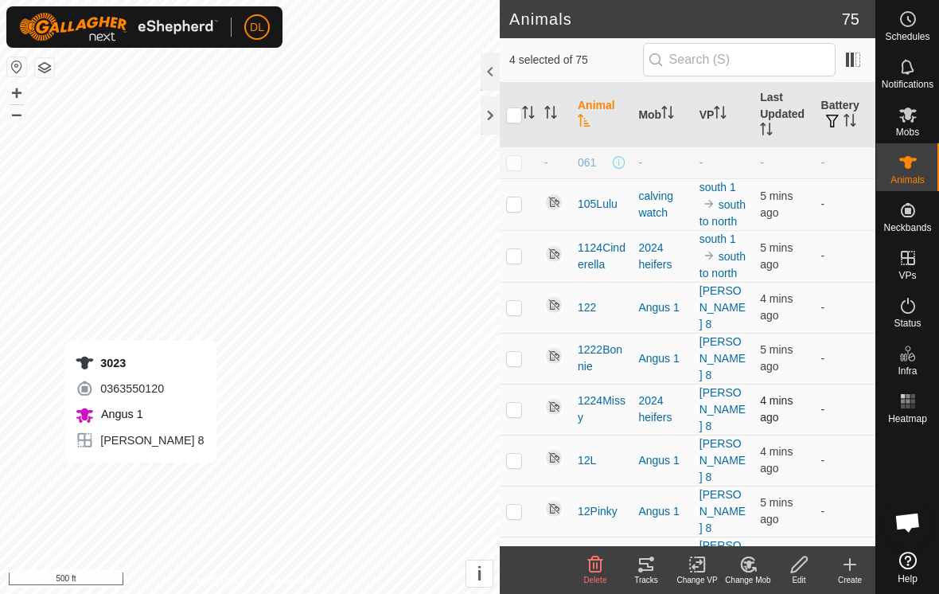
checkbox input "false"
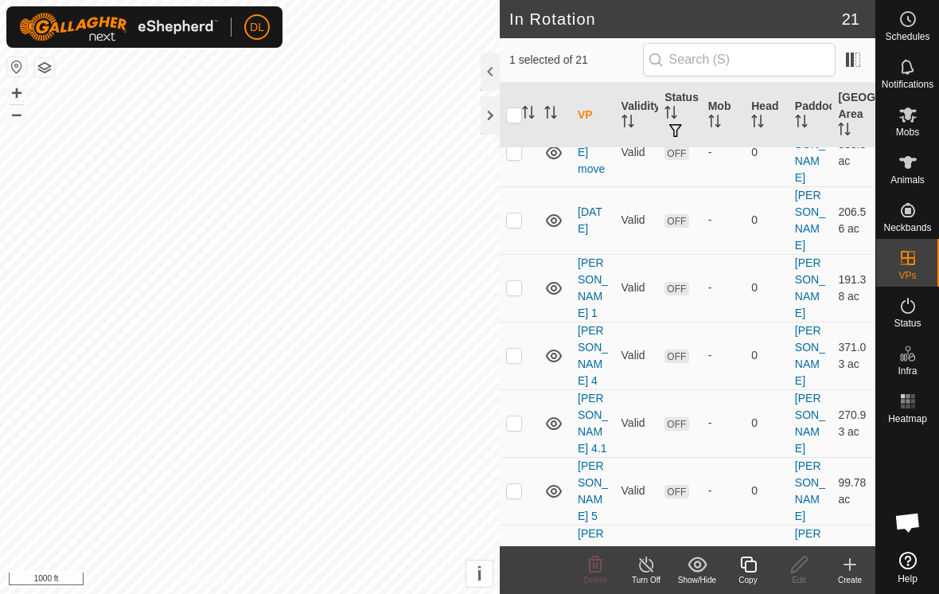
scroll to position [645, 0]
click at [752, 574] on div "Copy" at bounding box center [748, 580] width 51 height 12
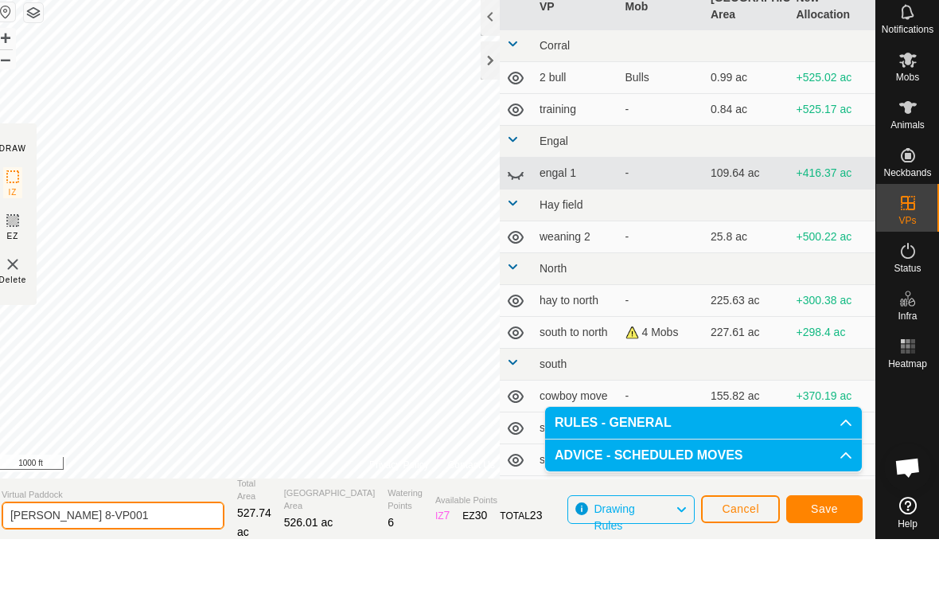
drag, startPoint x: 106, startPoint y: 564, endPoint x: 106, endPoint y: 619, distance: 54.9
click at [106, 564] on html "DL Schedules Notifications Mobs Animals Neckbands VPs Status Infra Heatmap Help…" at bounding box center [469, 297] width 939 height 594
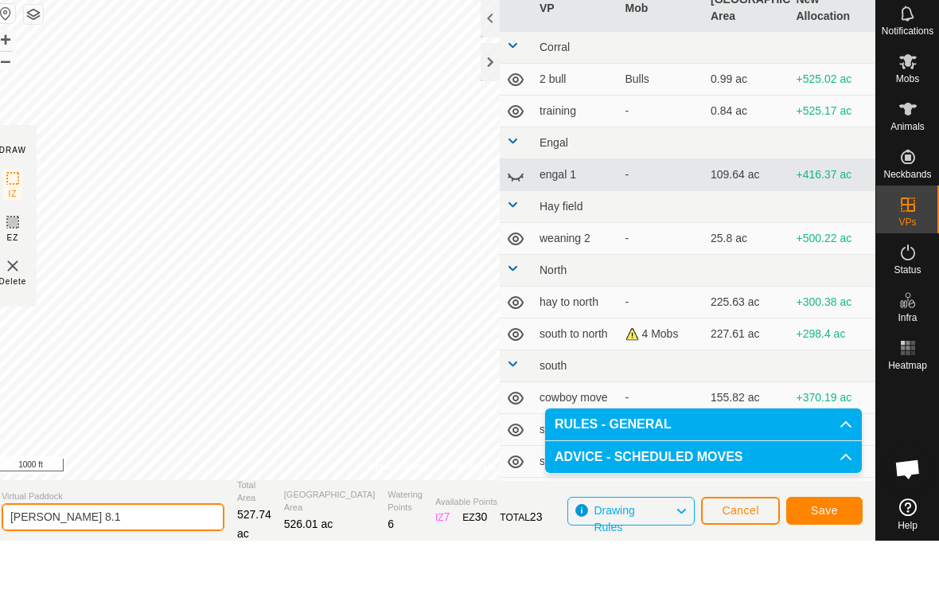
type input "[PERSON_NAME] 8.1"
click at [817, 557] on span "Save" at bounding box center [824, 563] width 27 height 13
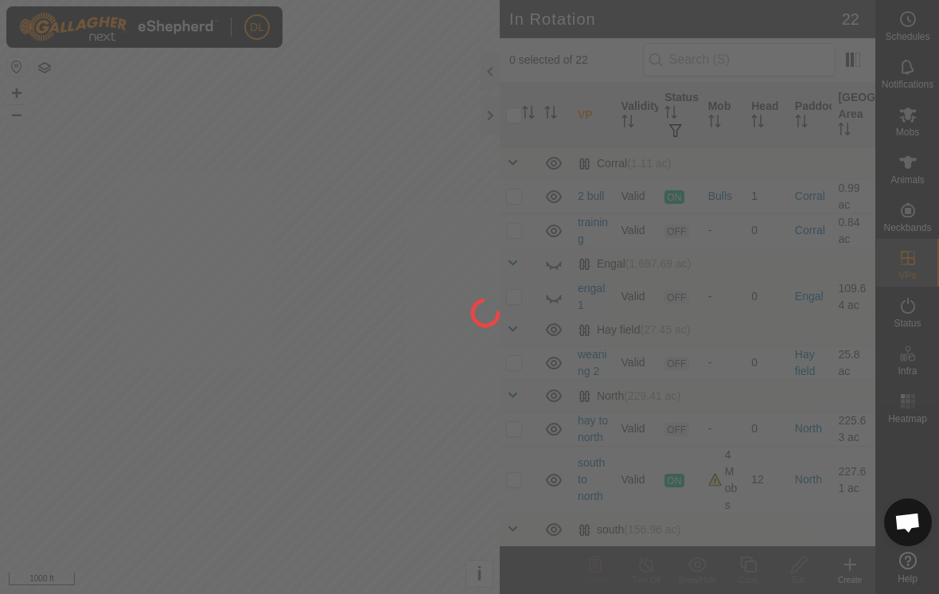
click at [271, 368] on div "DL Schedules Notifications Mobs Animals Neckbands VPs Status Infra Heatmap Help…" at bounding box center [469, 297] width 939 height 594
checkbox input "true"
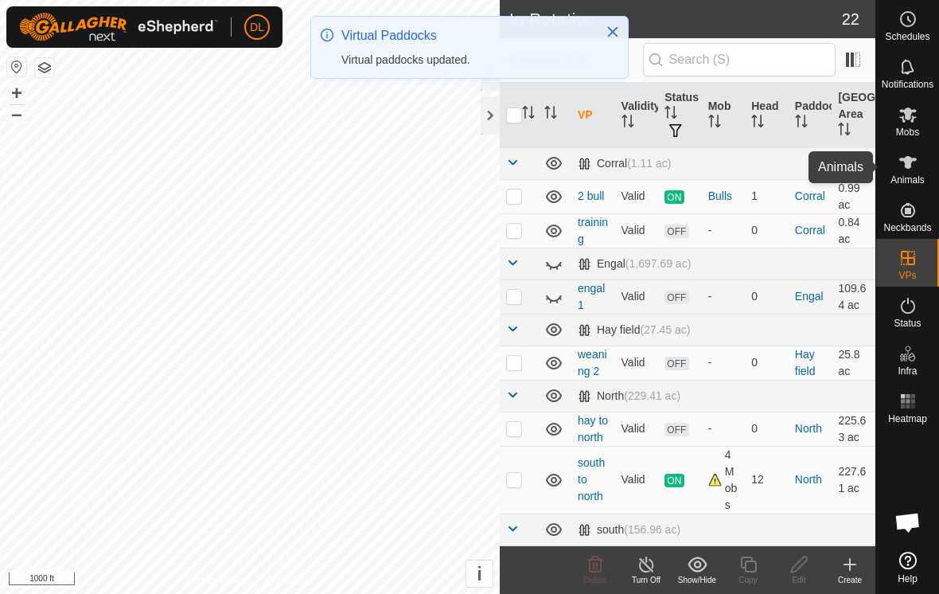
click at [907, 163] on icon at bounding box center [909, 162] width 18 height 13
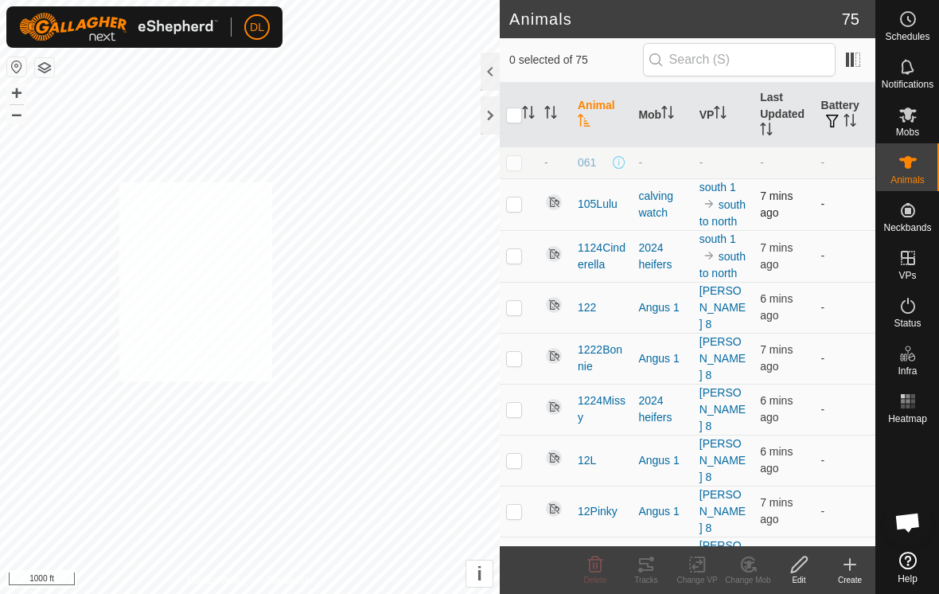
checkbox input "true"
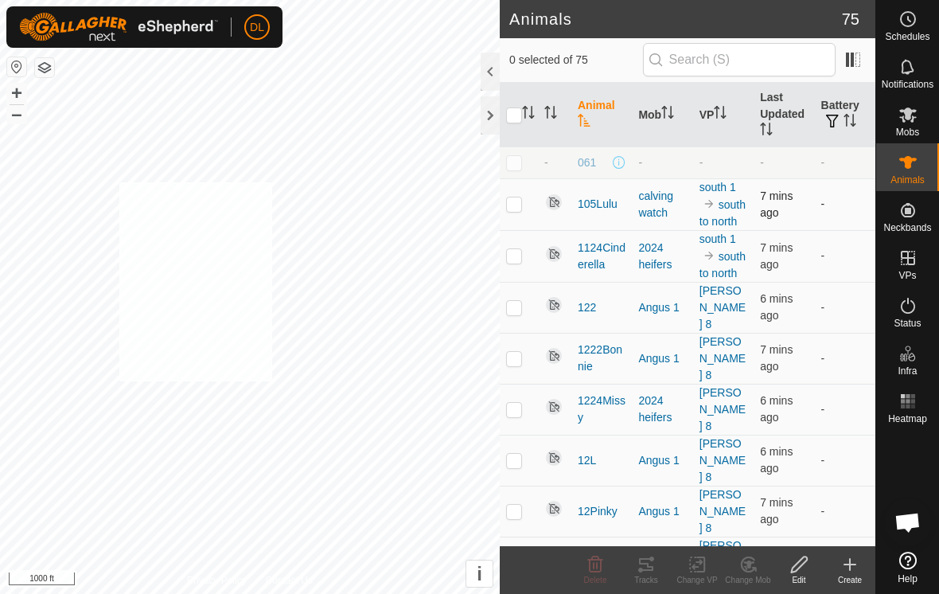
checkbox input "true"
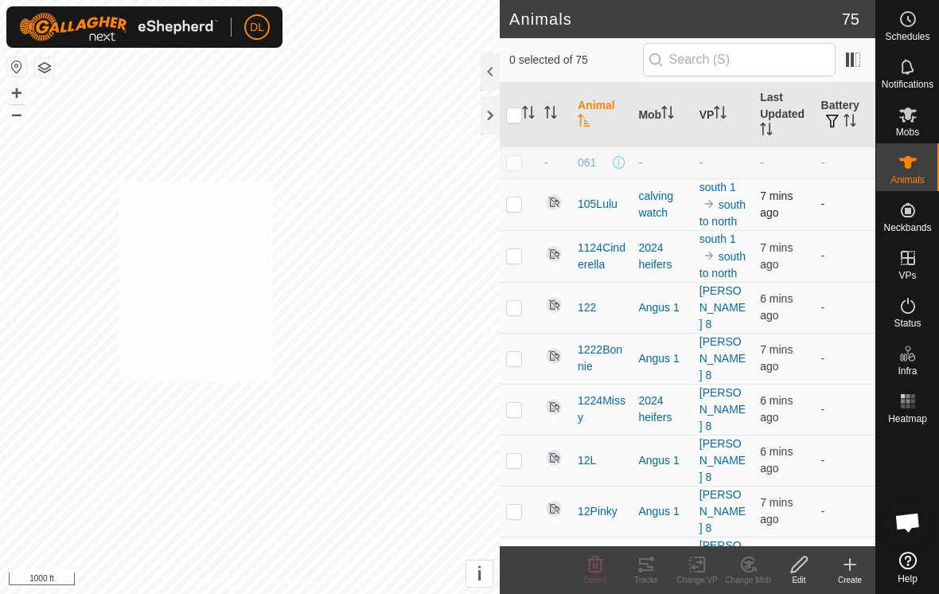
checkbox input "true"
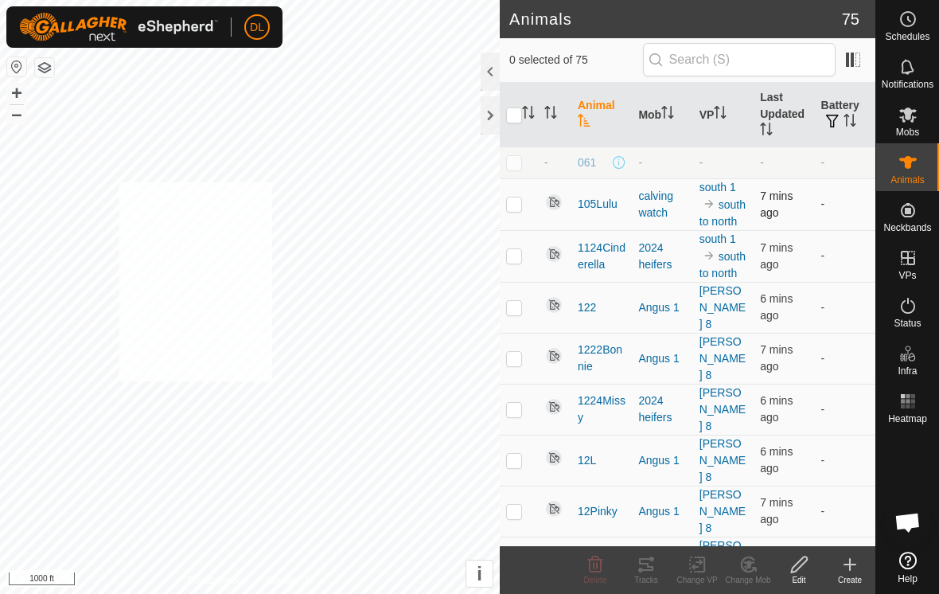
checkbox input "true"
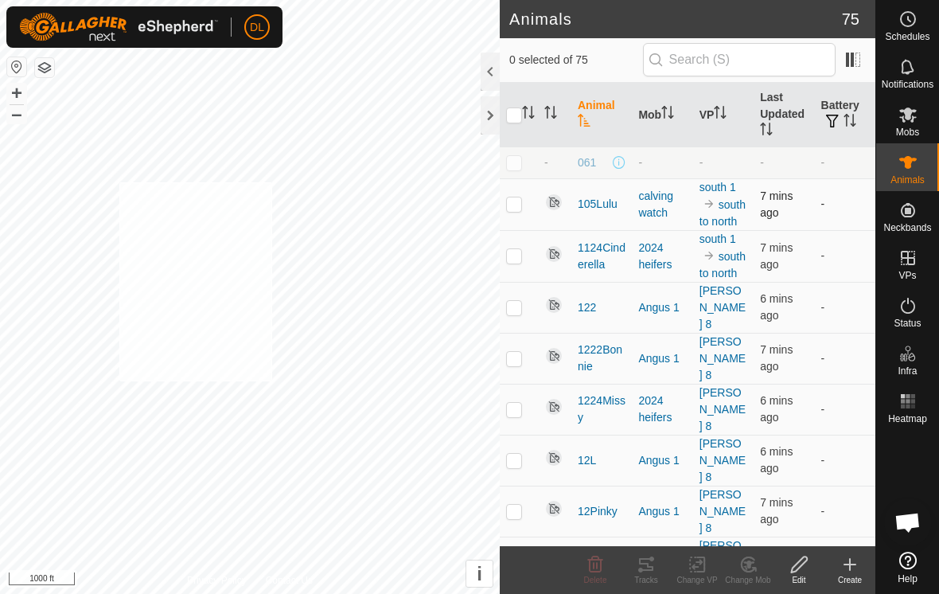
checkbox input "true"
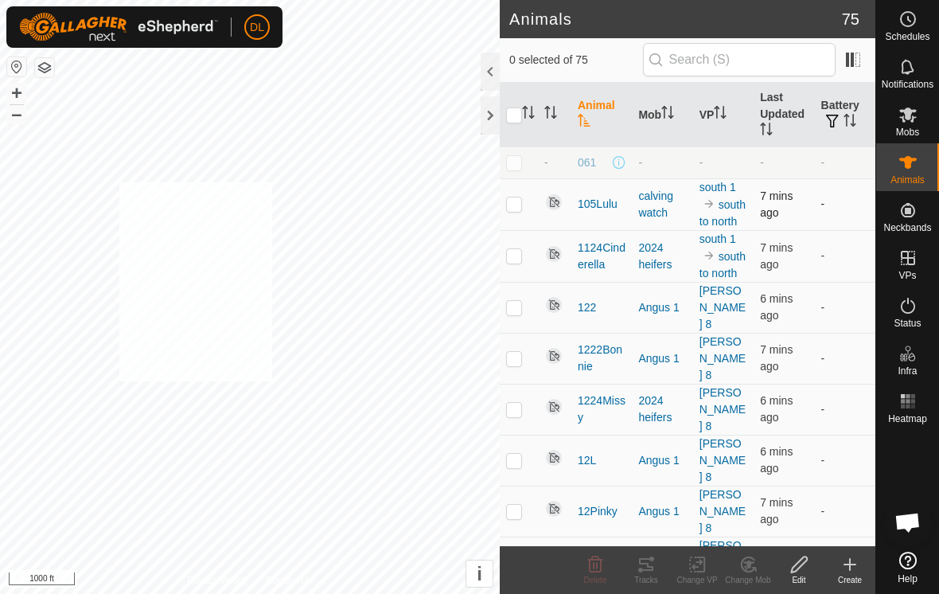
checkbox input "true"
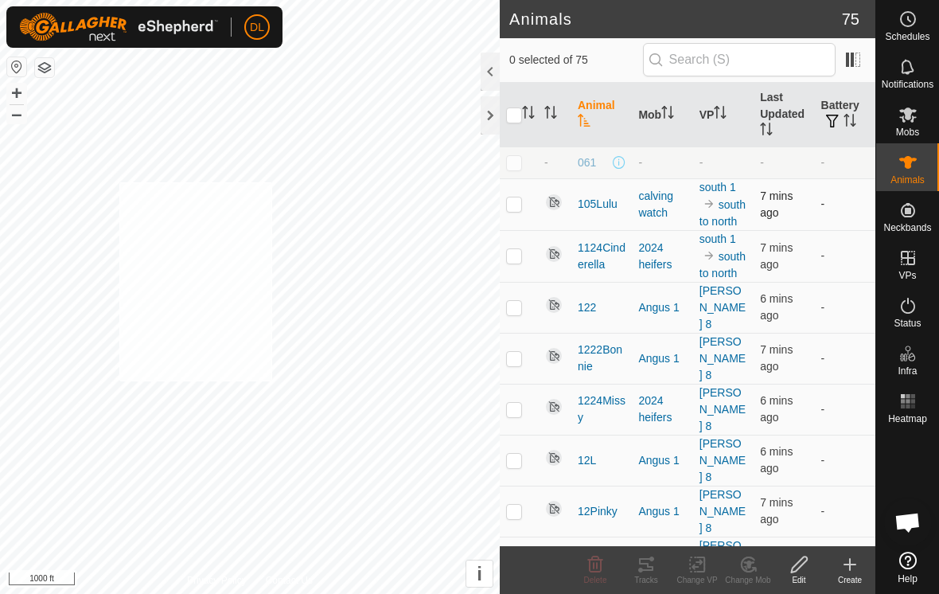
checkbox input "true"
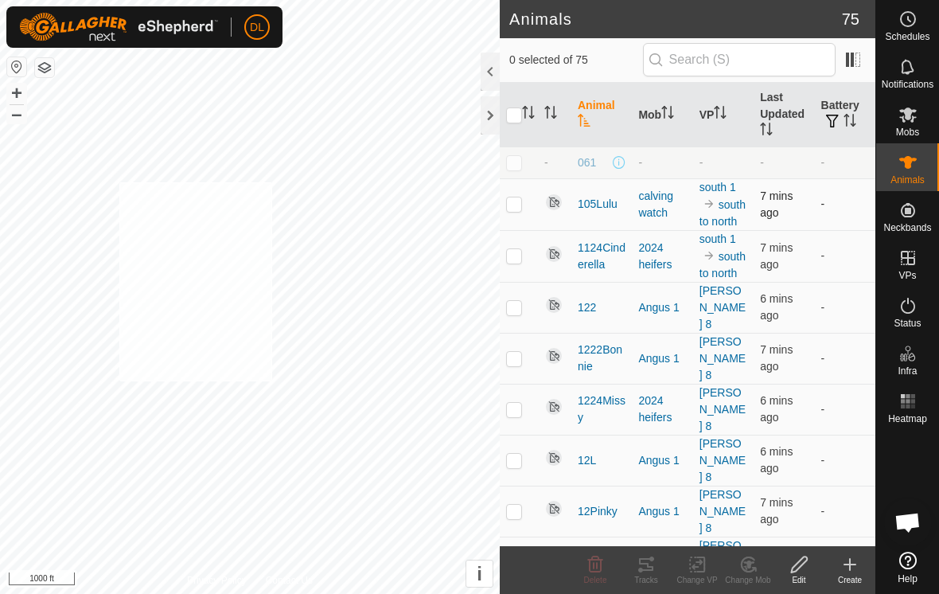
checkbox input "true"
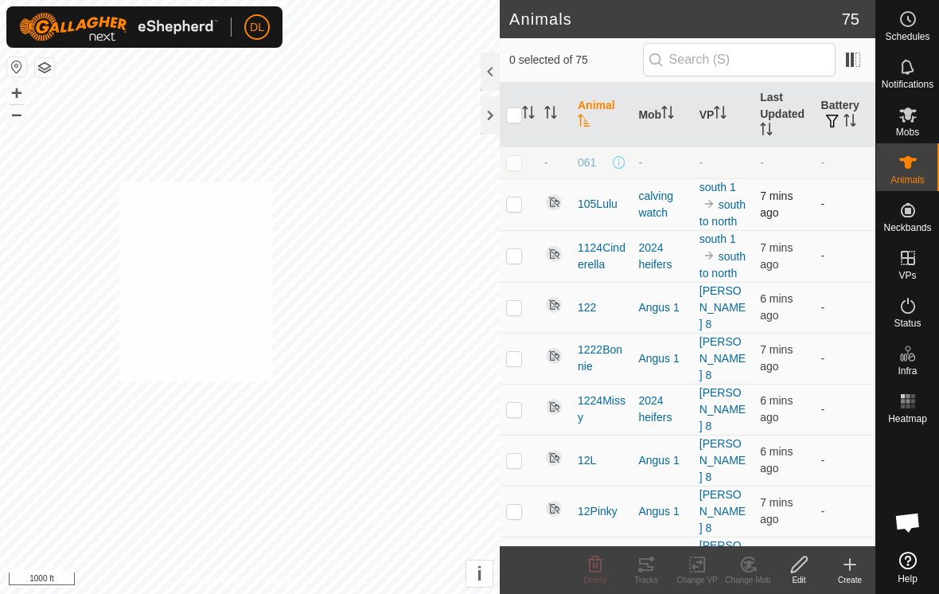
checkbox input "true"
click at [703, 572] on icon at bounding box center [698, 564] width 20 height 19
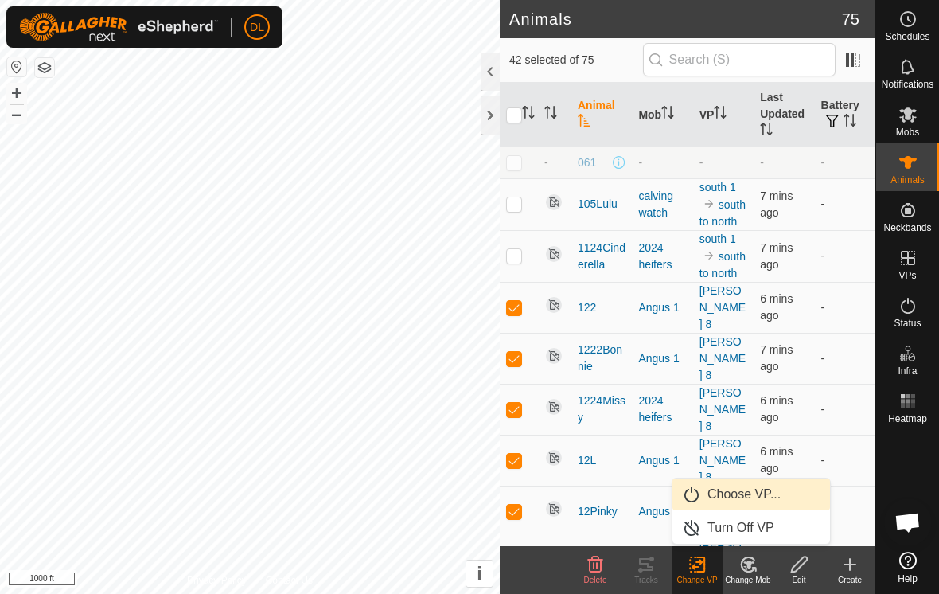
click at [713, 502] on link "Choose VP..." at bounding box center [752, 494] width 158 height 32
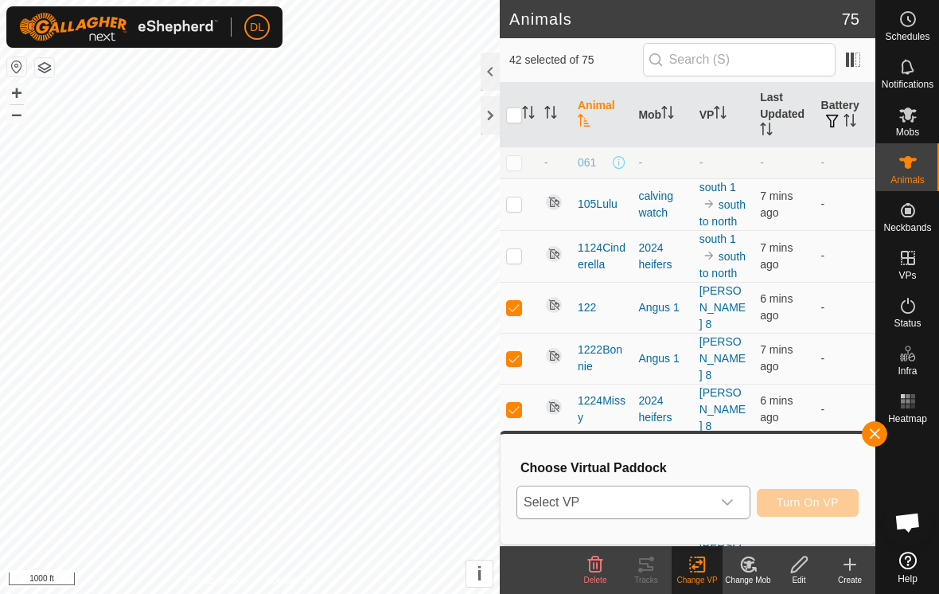
click at [713, 502] on div "dropdown trigger" at bounding box center [728, 502] width 32 height 32
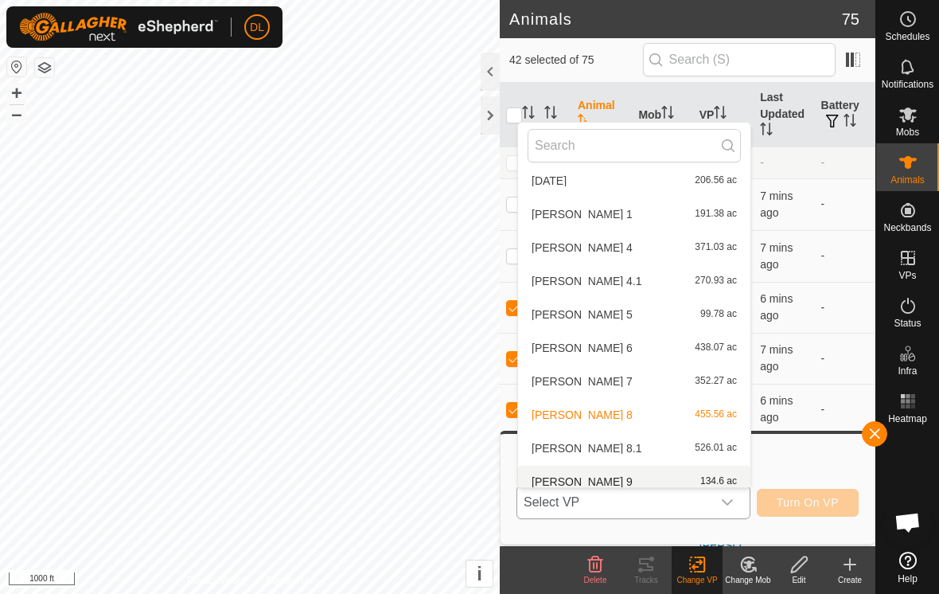
scroll to position [602, 0]
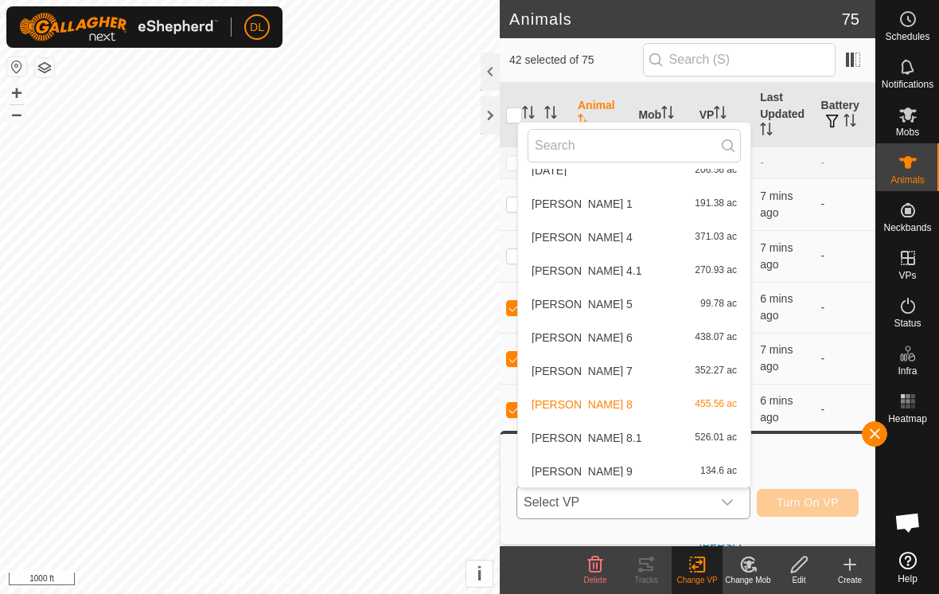
click at [580, 445] on li "[PERSON_NAME] 8.1 526.01 ac" at bounding box center [634, 438] width 232 height 32
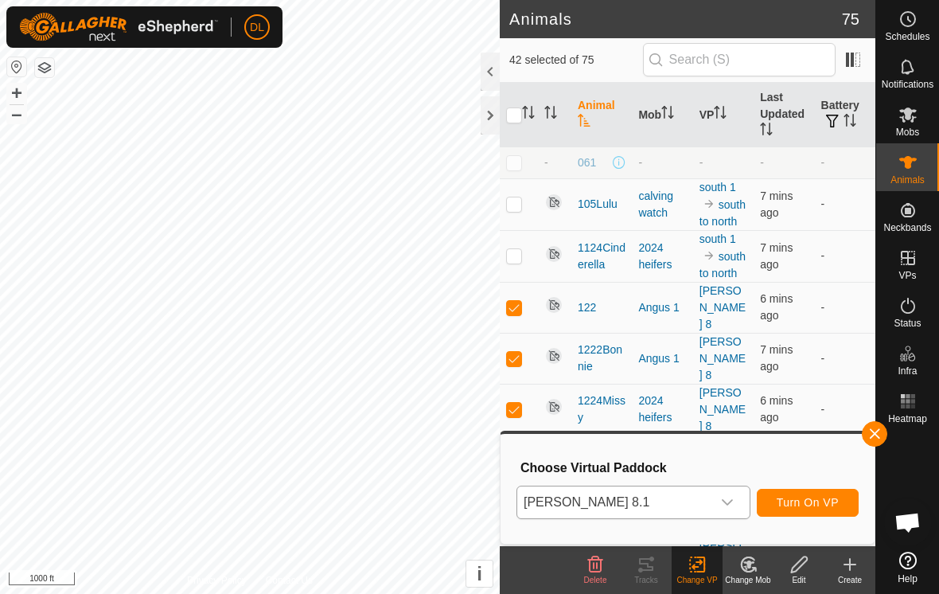
click at [805, 507] on span "Turn On VP" at bounding box center [808, 502] width 62 height 13
